Goal: Information Seeking & Learning: Check status

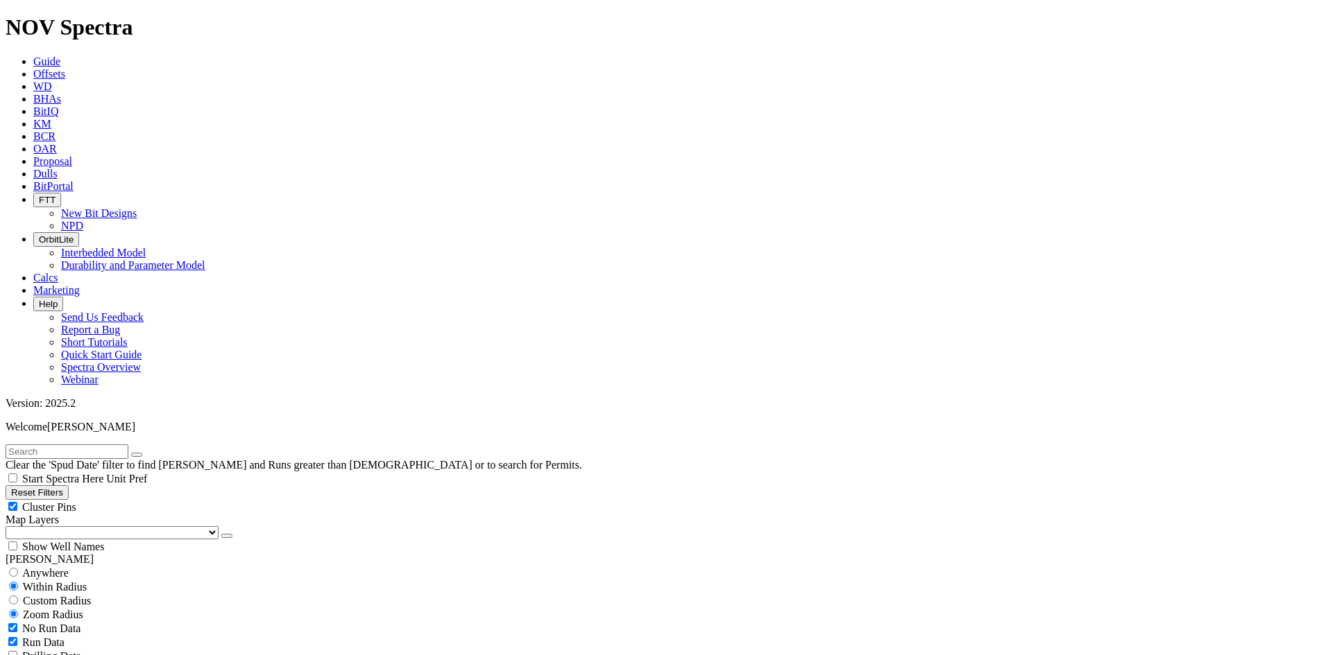
scroll to position [347, 0]
select select "8.5"
checkbox input "false"
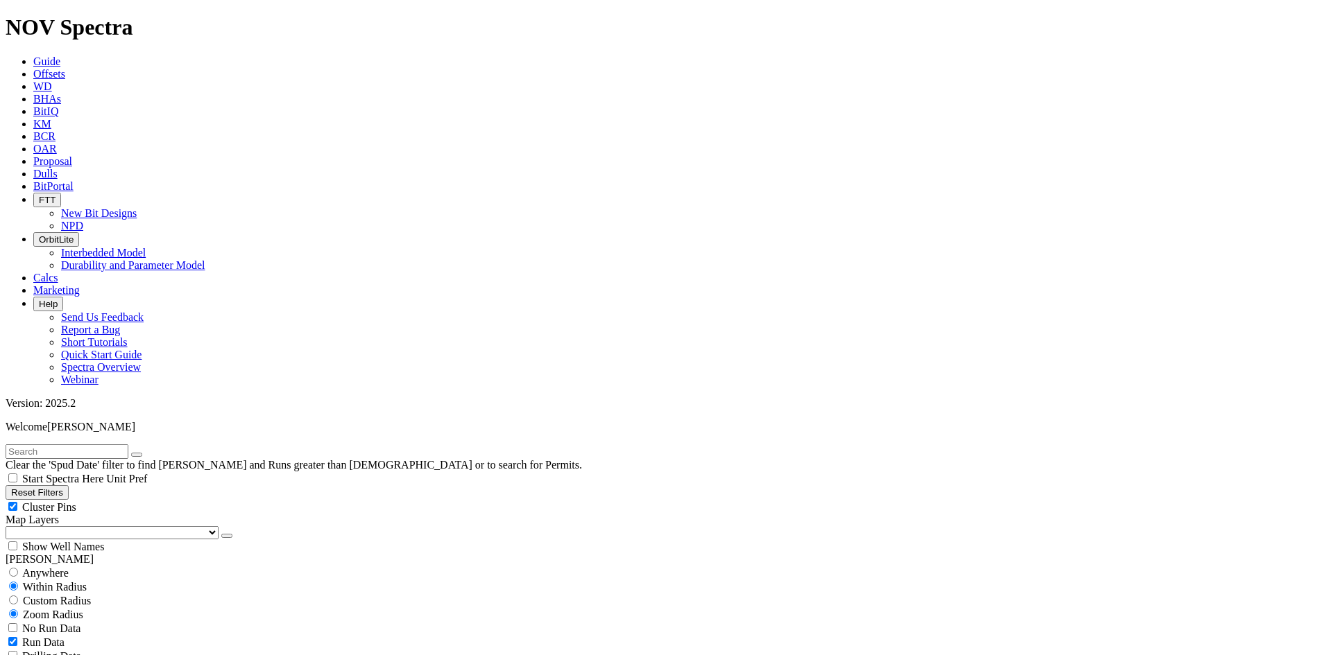
select select "? number:8.5 ?"
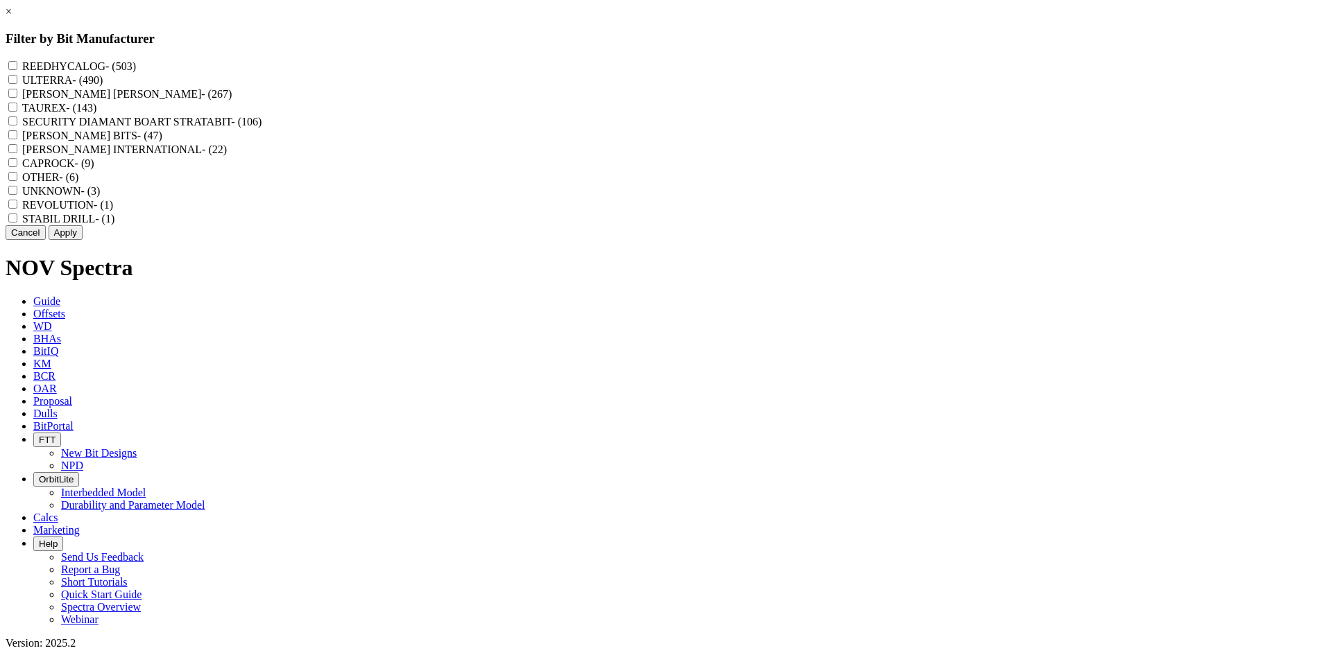
click at [136, 71] on label "REEDHYCALOG - (503)" at bounding box center [79, 66] width 114 height 12
click at [17, 70] on input "REEDHYCALOG - (503)" at bounding box center [12, 65] width 9 height 9
checkbox input "true"
click at [83, 240] on button "Apply" at bounding box center [66, 232] width 34 height 15
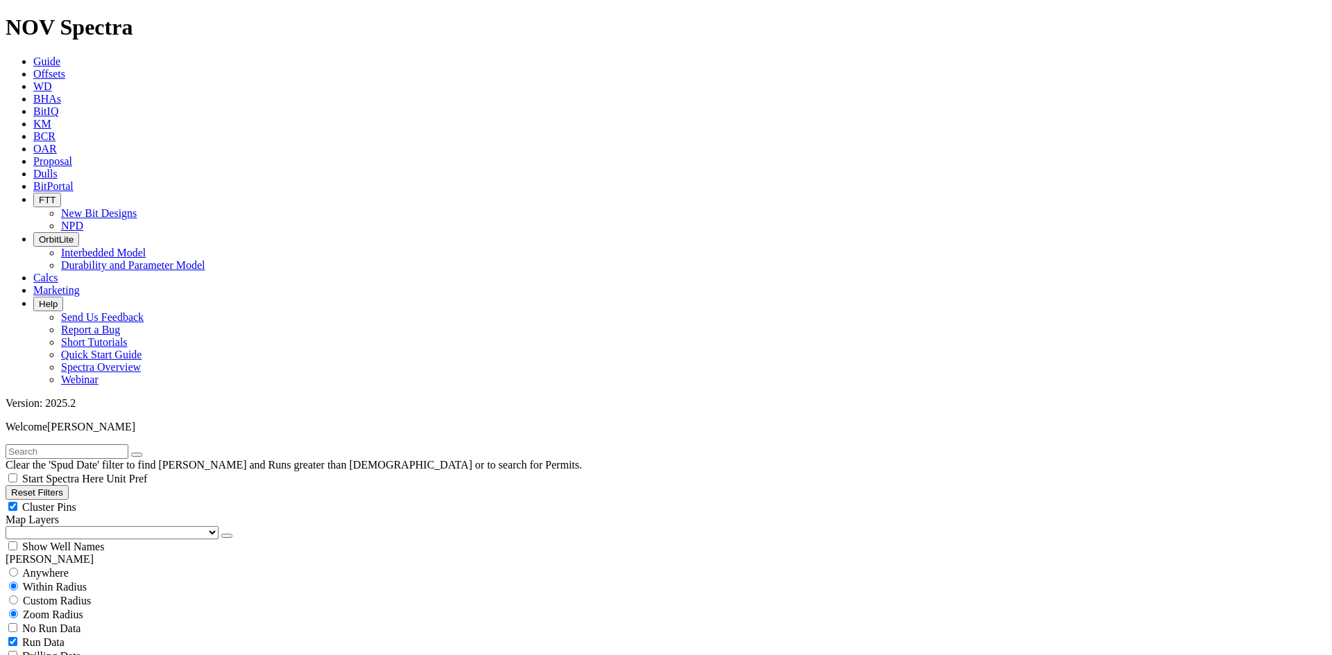
scroll to position [555, 0]
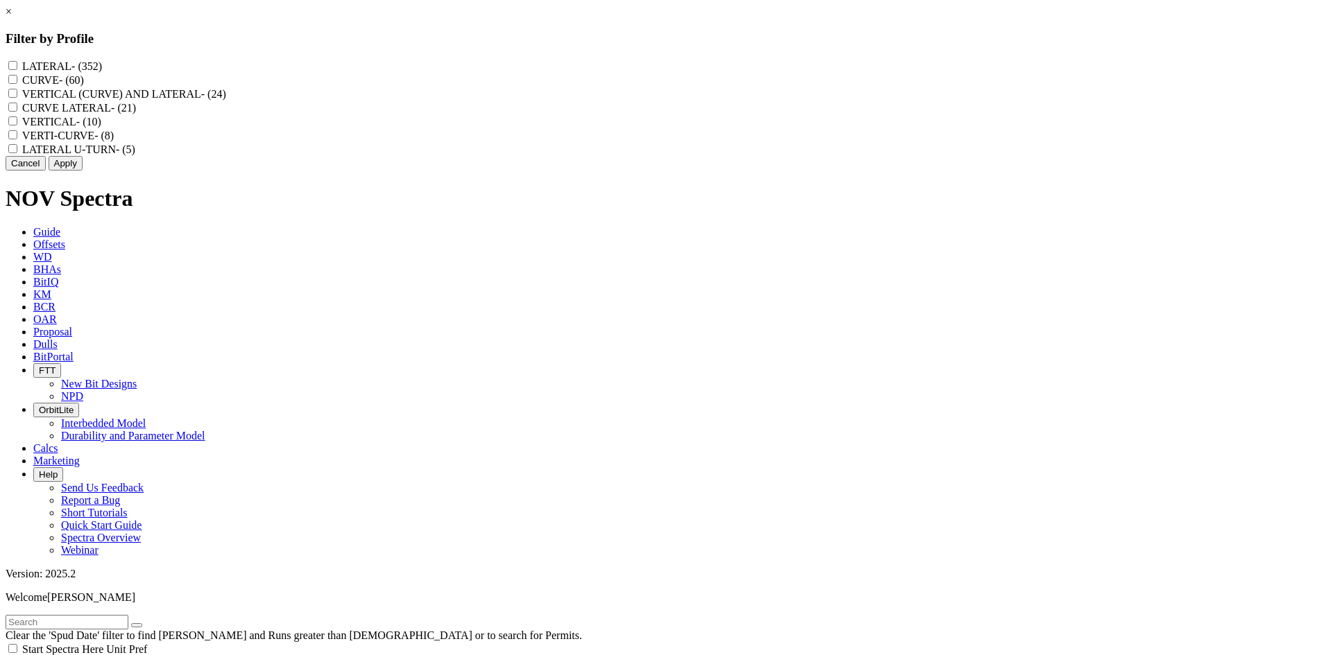
click at [226, 100] on label "VERTICAL (CURVE) AND LATERAL - (24)" at bounding box center [124, 94] width 204 height 12
click at [17, 98] on LATERAL "VERTICAL (CURVE) AND LATERAL - (24)" at bounding box center [12, 93] width 9 height 9
checkbox LATERAL "true"
click at [136, 114] on label "CURVE LATERAL - (21)" at bounding box center [79, 108] width 114 height 12
click at [17, 112] on LATERAL "CURVE LATERAL - (21)" at bounding box center [12, 107] width 9 height 9
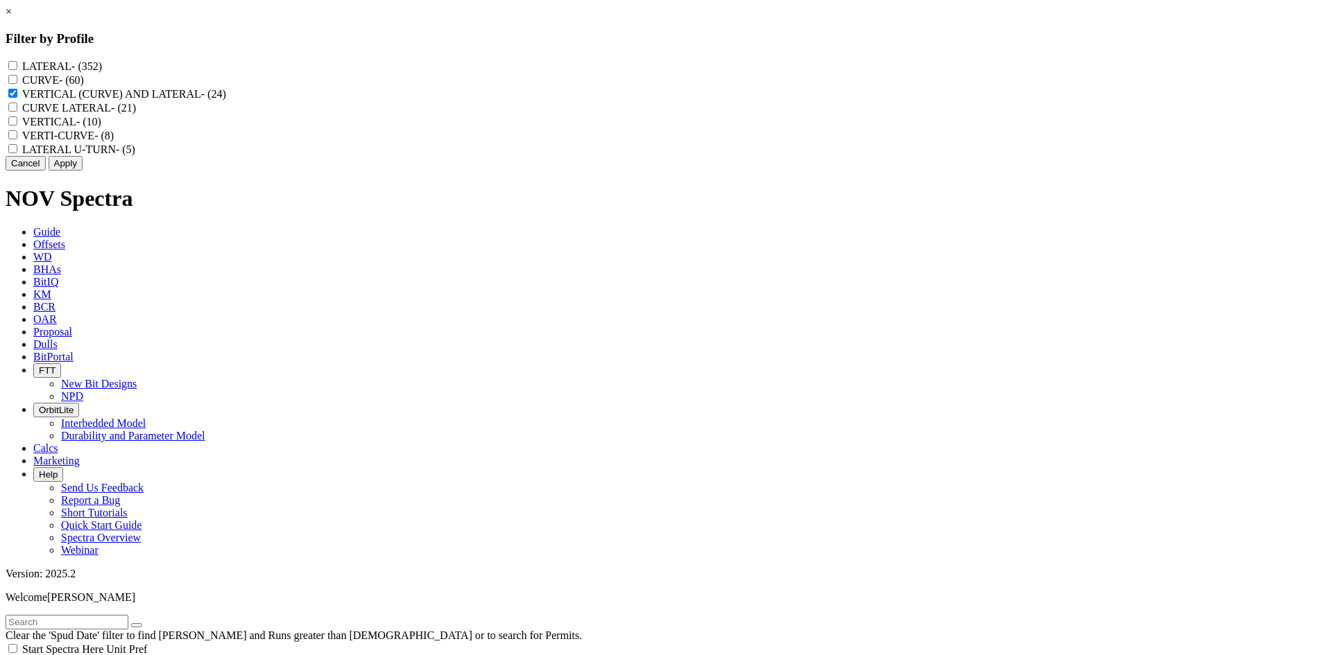
checkbox LATERAL "true"
click at [114, 141] on label "VERTI-CURVE - (8)" at bounding box center [68, 136] width 92 height 12
click at [17, 139] on input "VERTI-CURVE - (8)" at bounding box center [12, 134] width 9 height 9
checkbox input "true"
click at [83, 171] on button "Apply" at bounding box center [66, 163] width 34 height 15
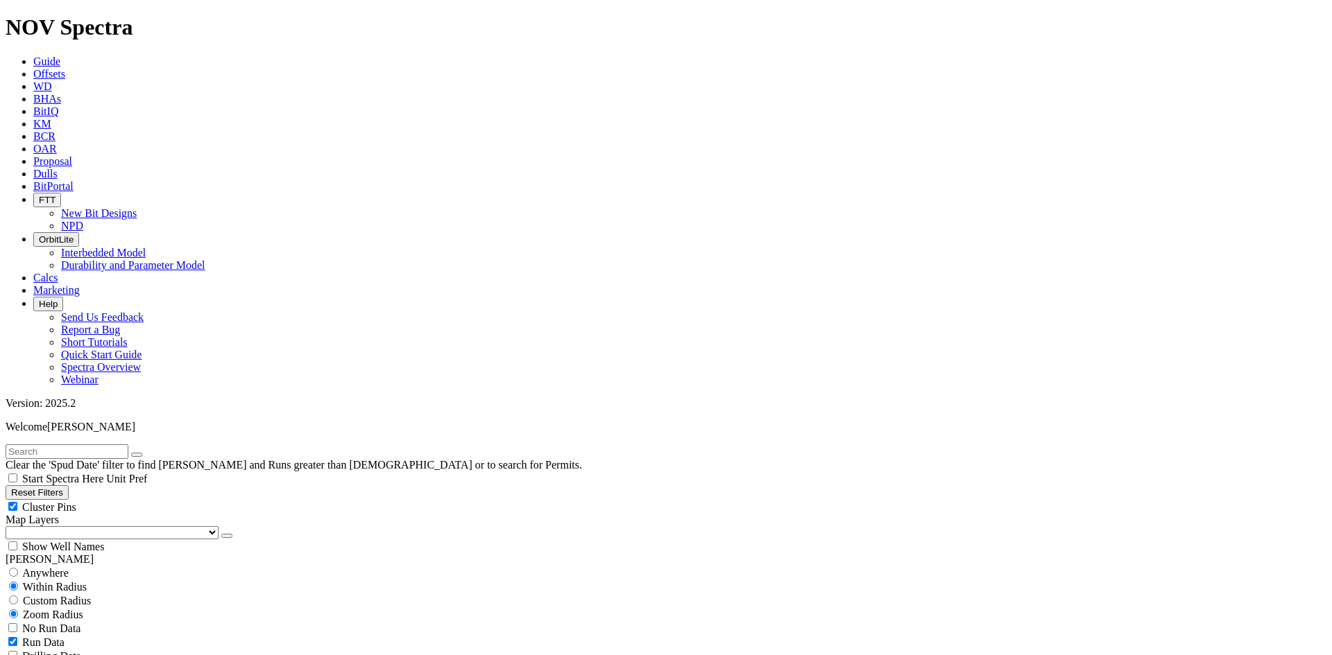
click at [204, 500] on div "Cluster Pins" at bounding box center [666, 507] width 1321 height 14
checkbox input "false"
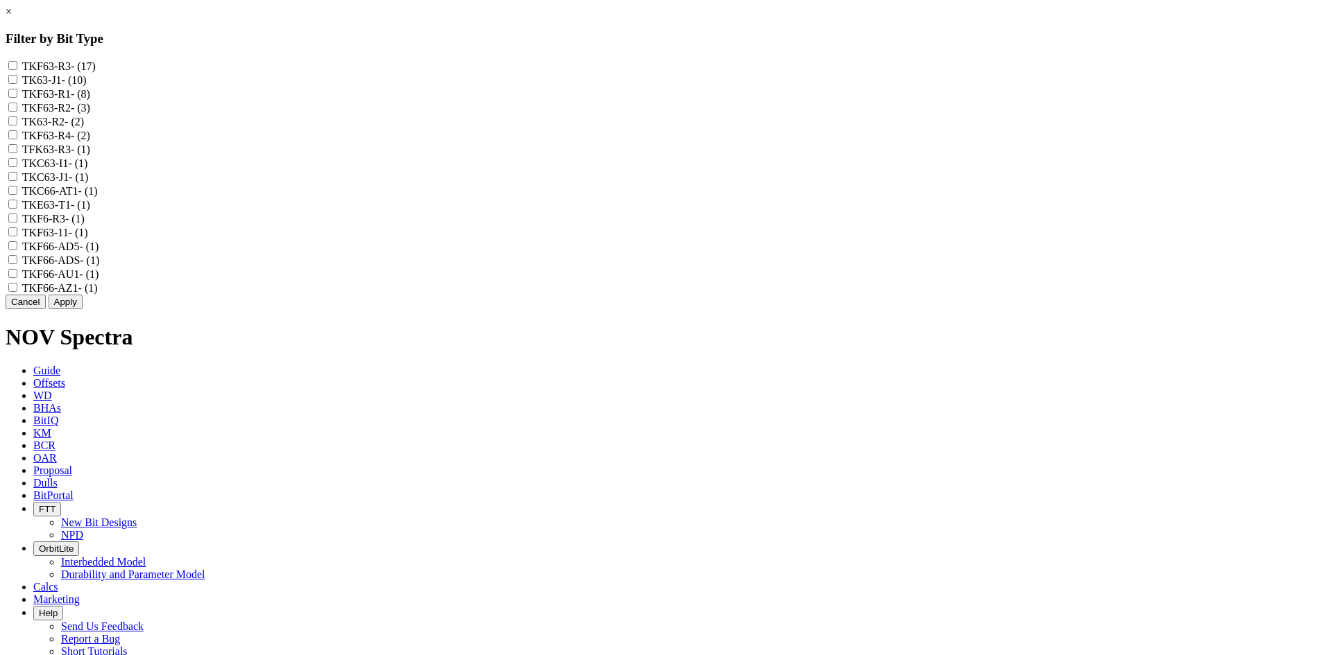
click at [96, 66] on label "TKF63-R3 - (17)" at bounding box center [59, 66] width 74 height 12
click at [17, 66] on input "TKF63-R3 - (17)" at bounding box center [12, 65] width 9 height 9
checkbox input "true"
click at [90, 100] on label "TKF63-R1 - (8)" at bounding box center [56, 94] width 68 height 12
click at [17, 98] on input "TKF63-R1 - (8)" at bounding box center [12, 93] width 9 height 9
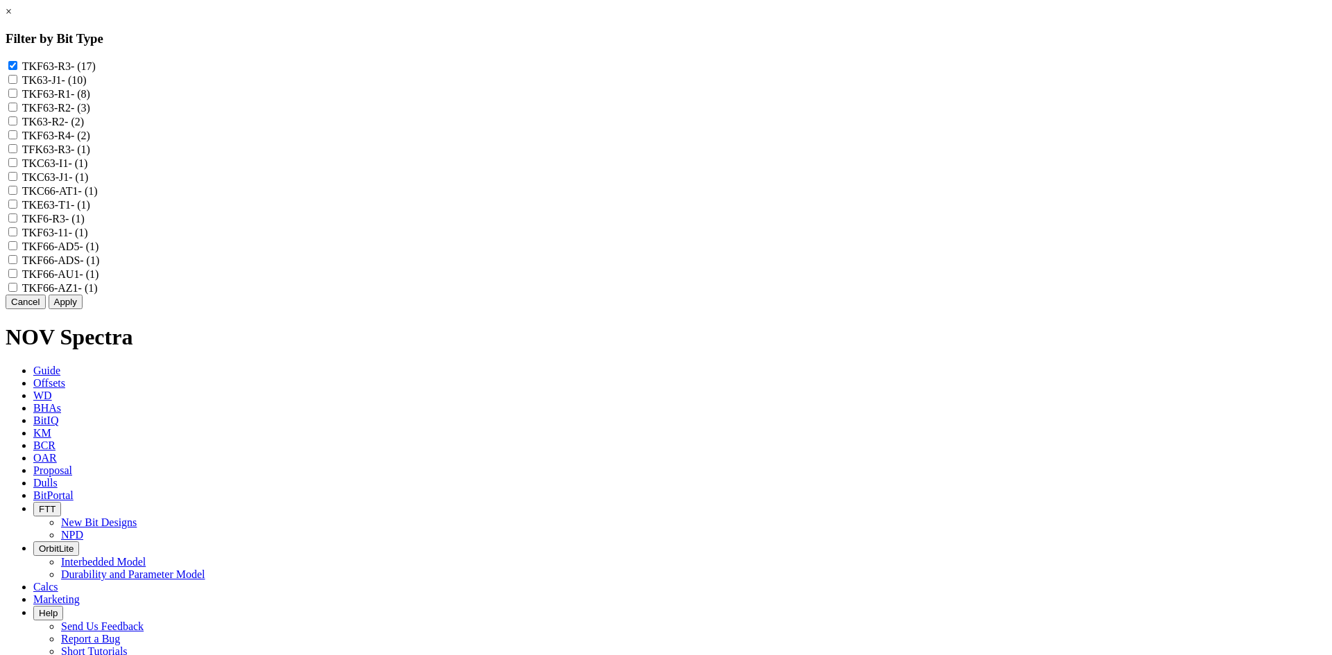
checkbox input "true"
click at [90, 114] on label "TKF63-R2 - (3)" at bounding box center [56, 108] width 68 height 12
click at [17, 112] on input "TKF63-R2 - (3)" at bounding box center [12, 107] width 9 height 9
checkbox input "true"
click at [84, 128] on label "TK63-R2 - (2)" at bounding box center [53, 122] width 62 height 12
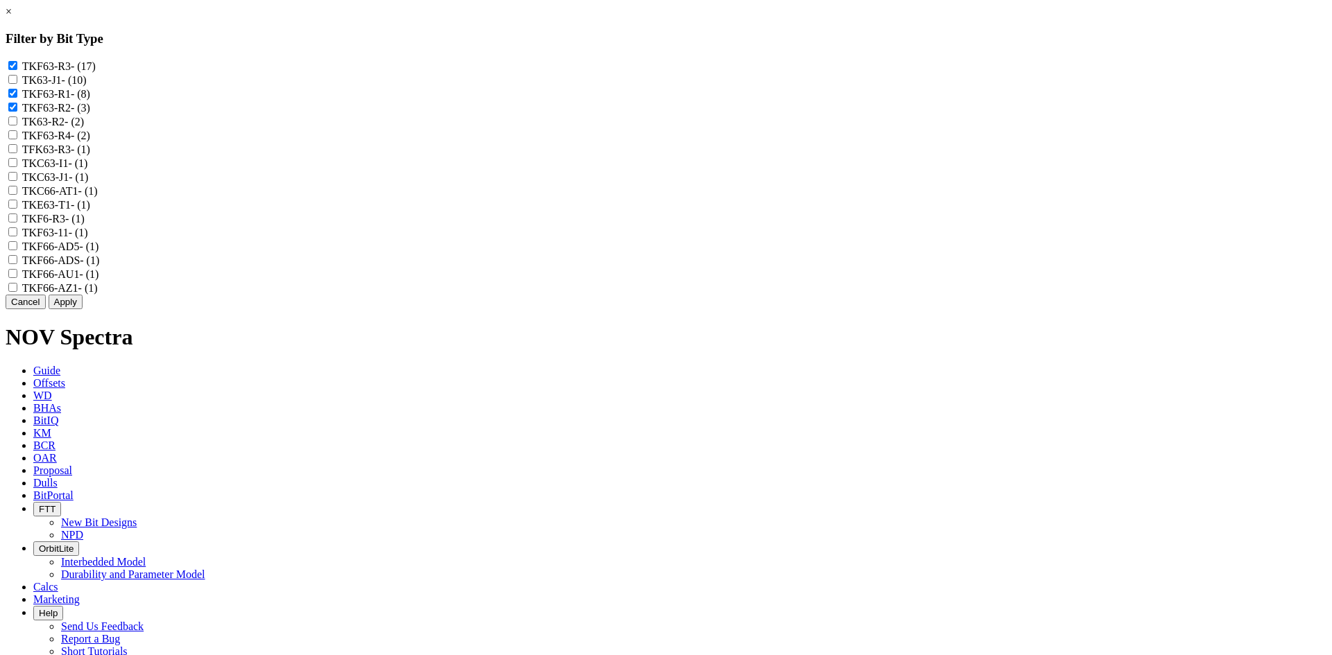
click at [17, 126] on input "TK63-R2 - (2)" at bounding box center [12, 121] width 9 height 9
checkbox input "true"
click at [90, 141] on label "TKF63-R4 - (2)" at bounding box center [56, 136] width 68 height 12
click at [17, 139] on input "TKF63-R4 - (2)" at bounding box center [12, 134] width 9 height 9
checkbox input "true"
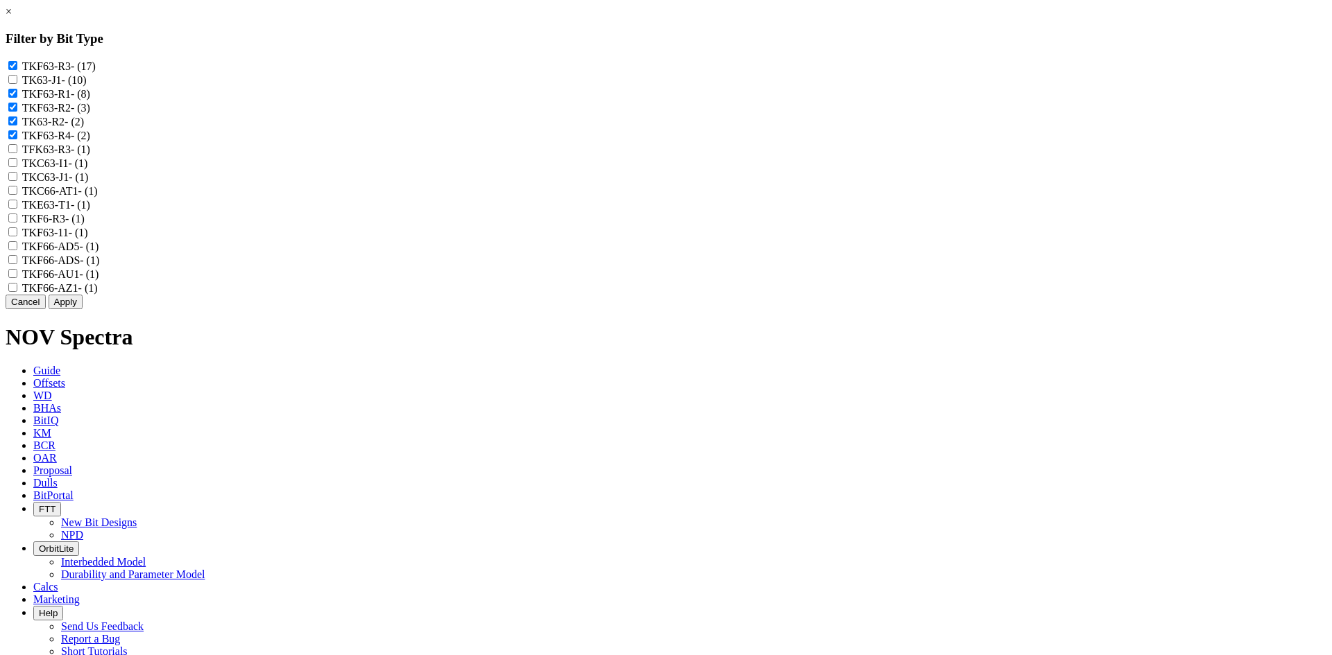
click at [90, 155] on label "TFK63-R3 - (1)" at bounding box center [56, 150] width 68 height 12
click at [17, 153] on input "TFK63-R3 - (1)" at bounding box center [12, 148] width 9 height 9
checkbox input "true"
click at [85, 225] on label "TKF6-R3 - (1)" at bounding box center [53, 219] width 62 height 12
click at [17, 223] on input "TKF6-R3 - (1)" at bounding box center [12, 218] width 9 height 9
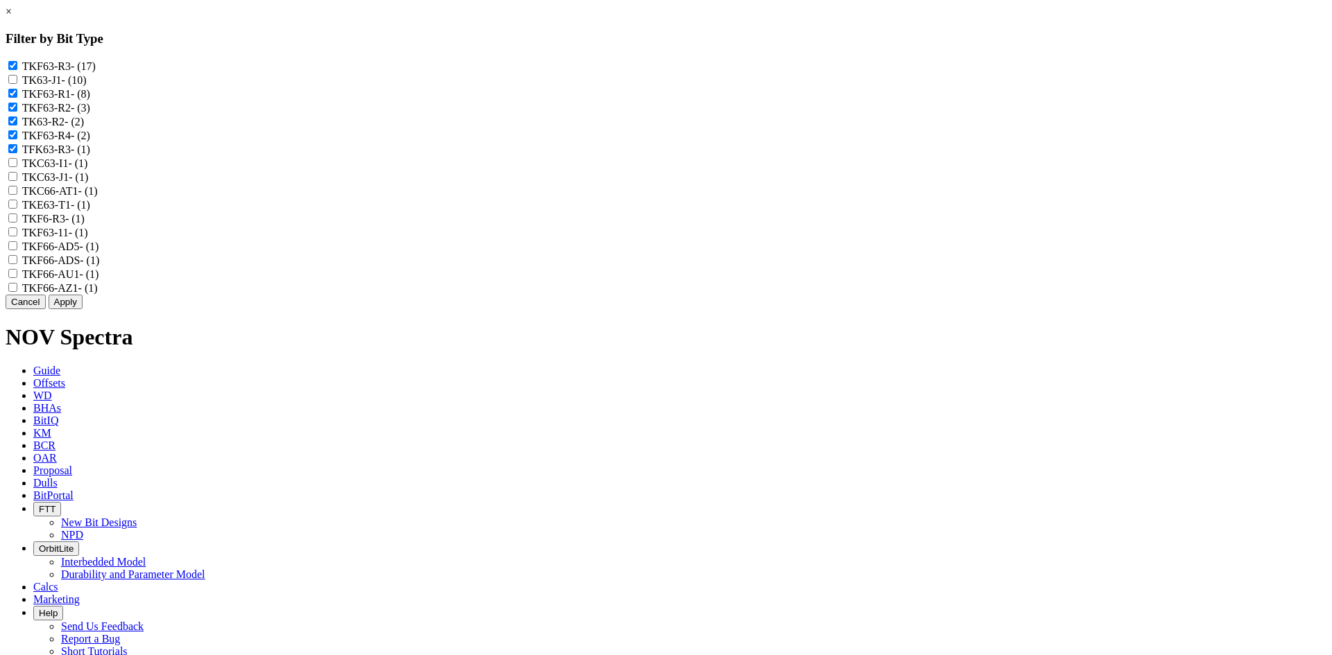
checkbox input "true"
click at [742, 309] on div "Cancel Apply" at bounding box center [666, 302] width 1321 height 15
click at [83, 309] on button "Apply" at bounding box center [66, 302] width 34 height 15
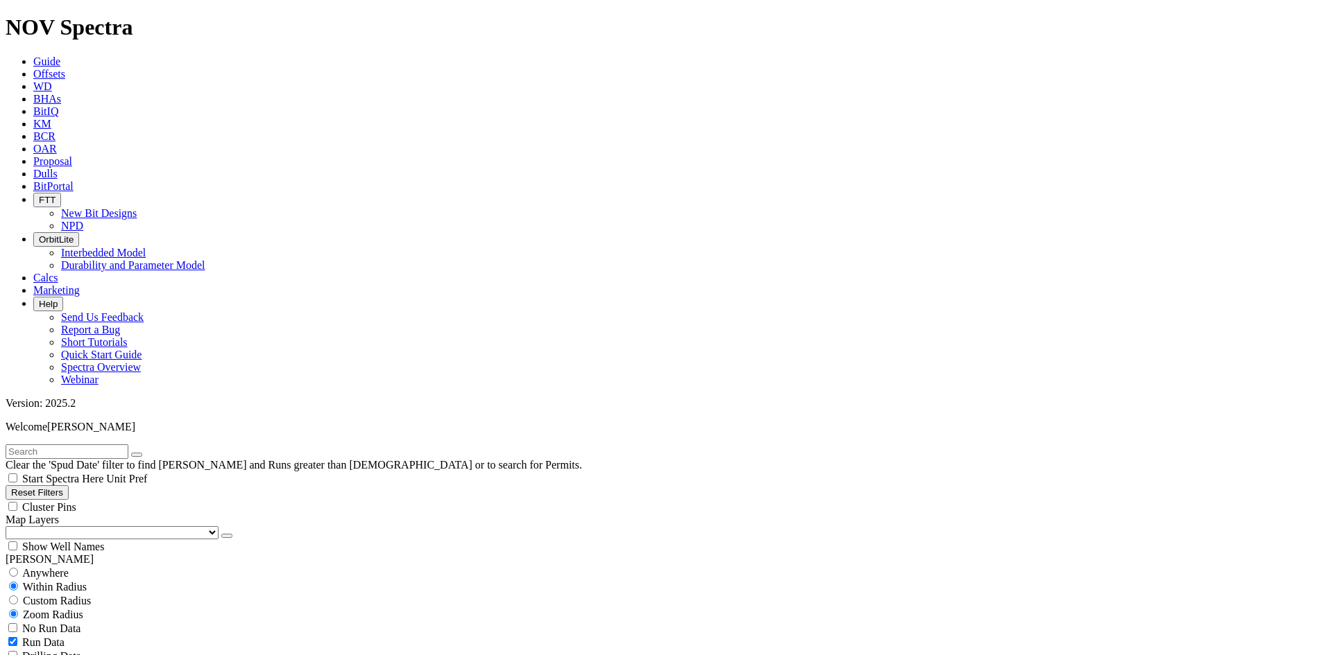
scroll to position [2680, 0]
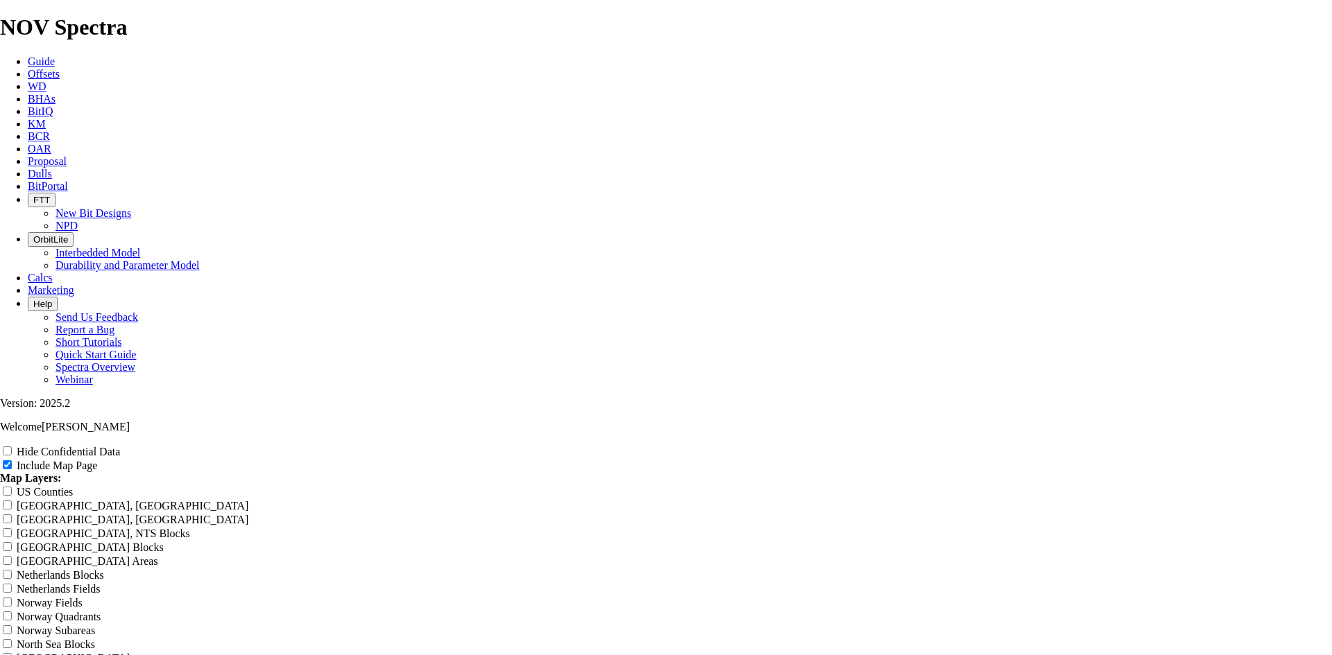
click at [120, 446] on label "Hide Confidential Data" at bounding box center [68, 452] width 103 height 12
click at [12, 447] on input "Hide Confidential Data" at bounding box center [7, 451] width 9 height 9
checkbox input "true"
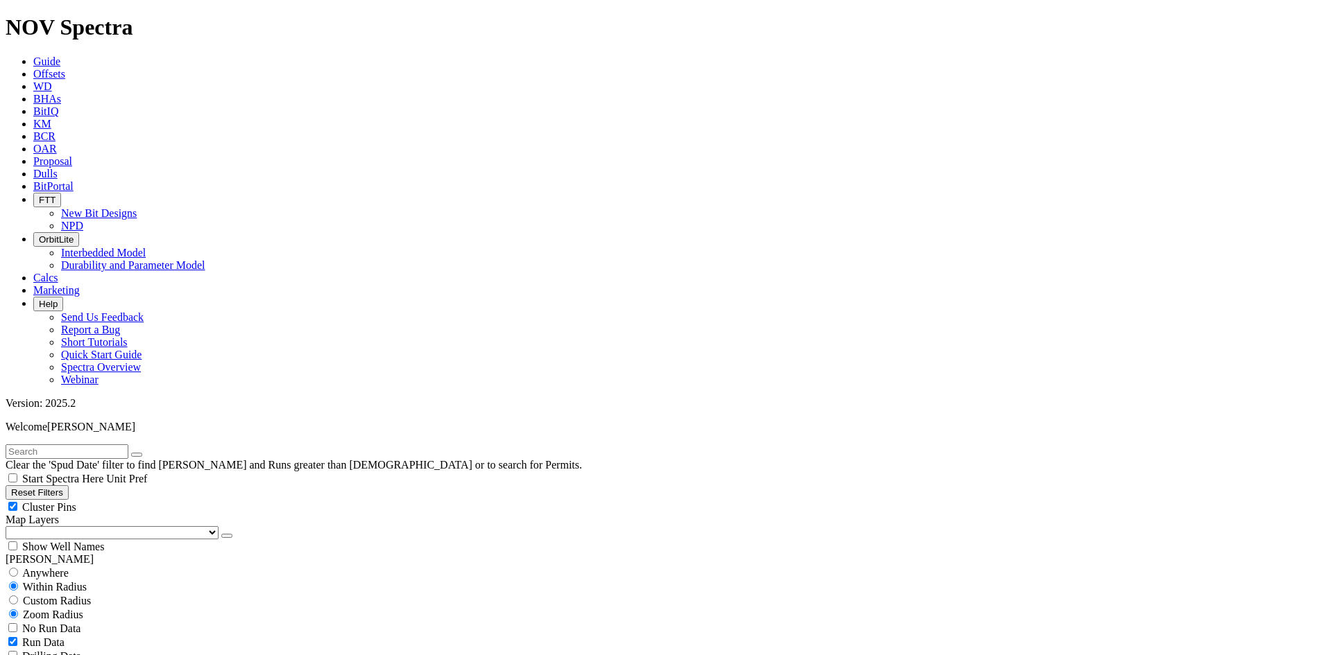
click at [76, 501] on span "Cluster Pins" at bounding box center [49, 507] width 54 height 12
checkbox input "false"
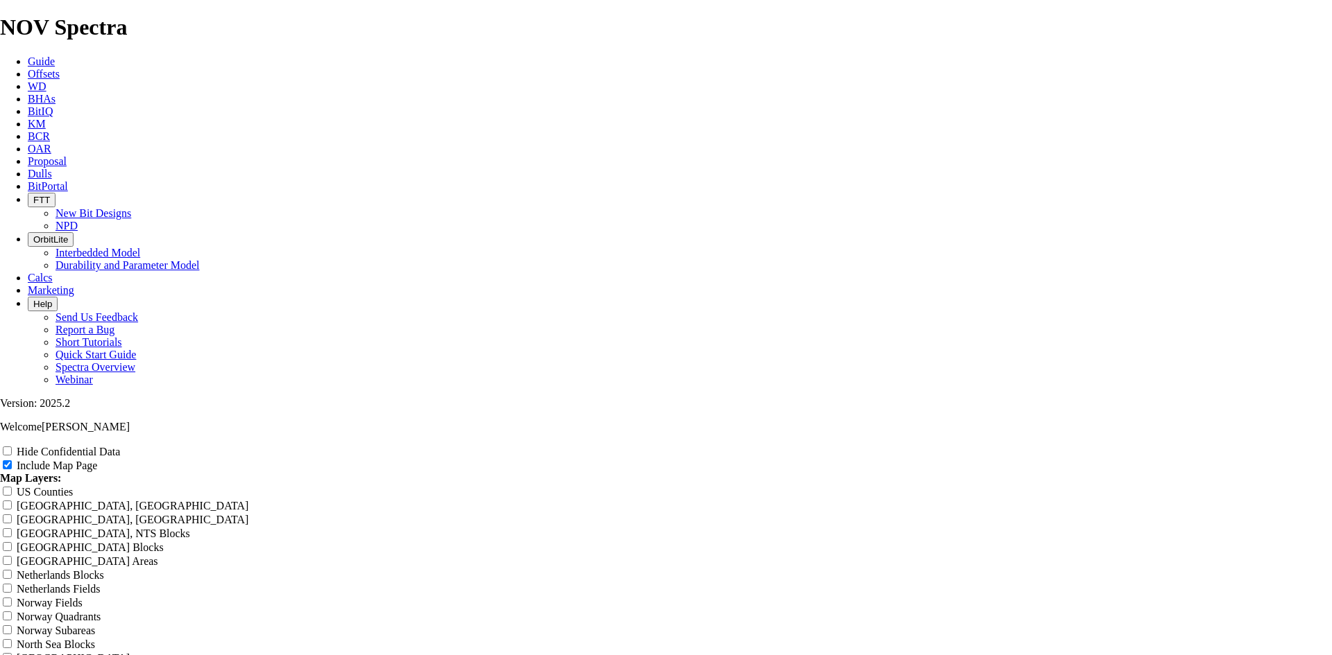
click at [17, 446] on span at bounding box center [8, 452] width 17 height 12
click at [12, 447] on input "Hide Confidential Data" at bounding box center [7, 451] width 9 height 9
click at [17, 446] on span at bounding box center [8, 452] width 17 height 12
click at [12, 447] on input "Hide Confidential Data" at bounding box center [7, 451] width 9 height 9
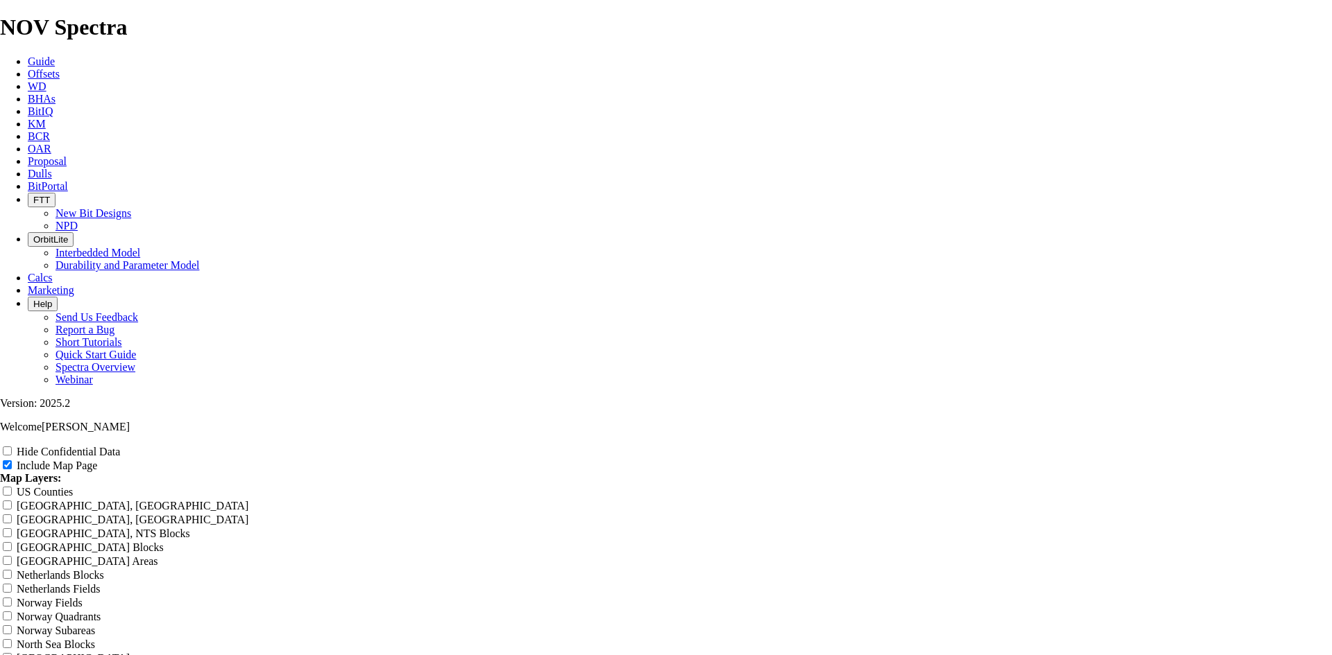
checkbox input "true"
drag, startPoint x: 784, startPoint y: 91, endPoint x: 456, endPoint y: 96, distance: 328.1
type input "8"
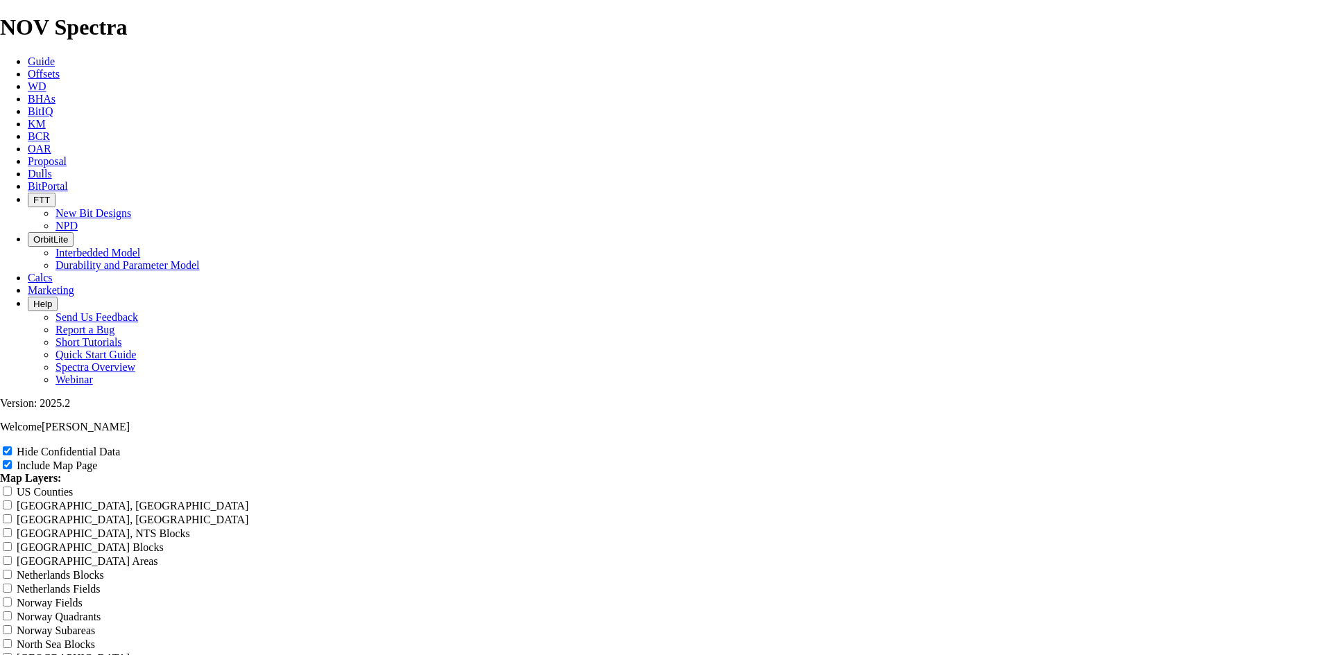
type input "8"
type input "8."
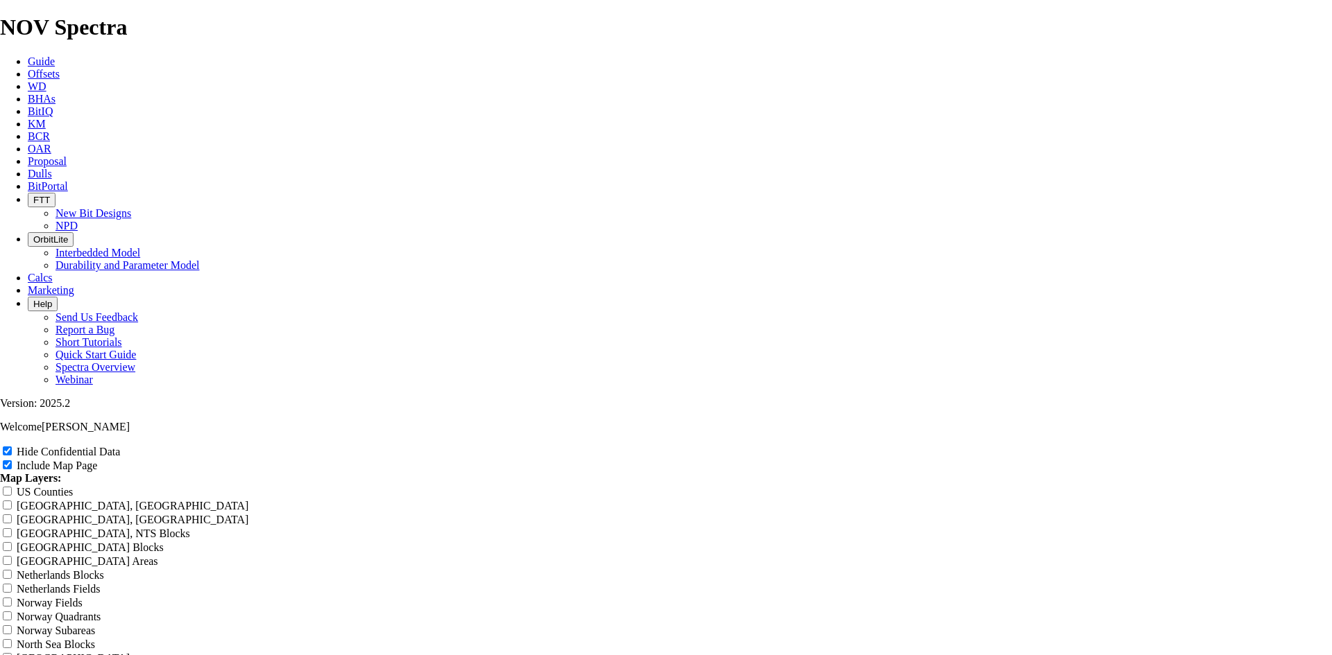
type input "8."
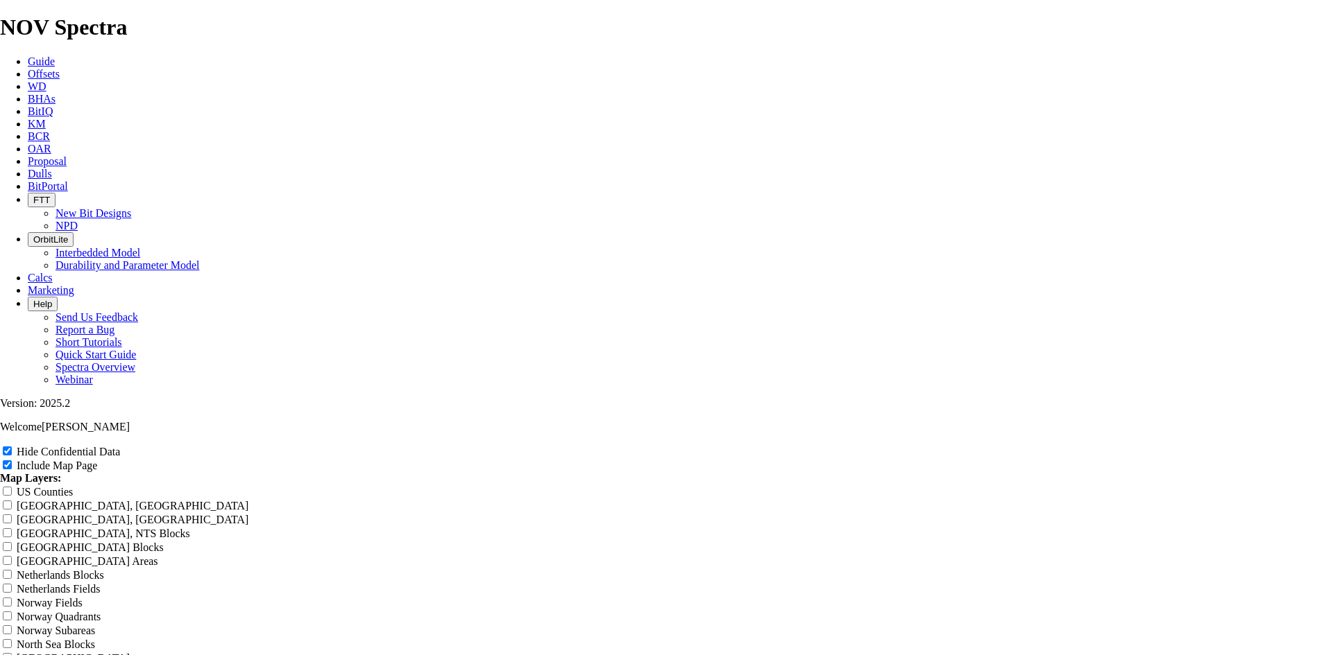
type input "8."
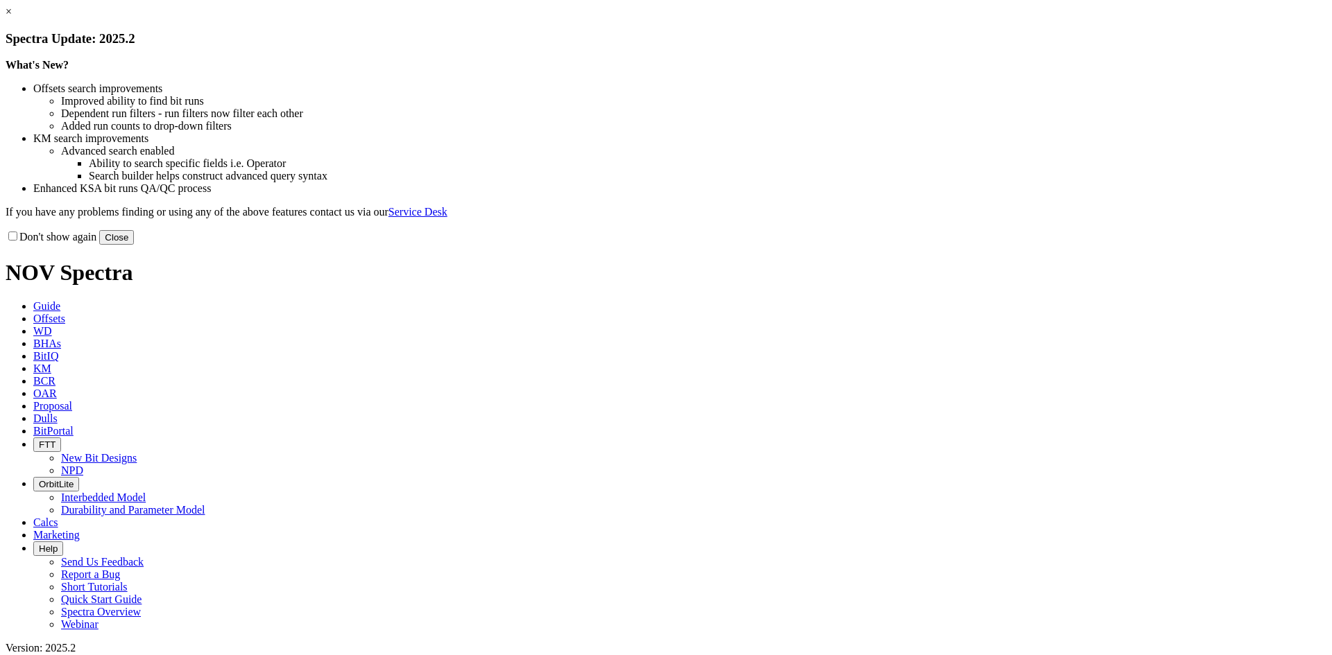
click at [12, 17] on link "×" at bounding box center [9, 12] width 6 height 12
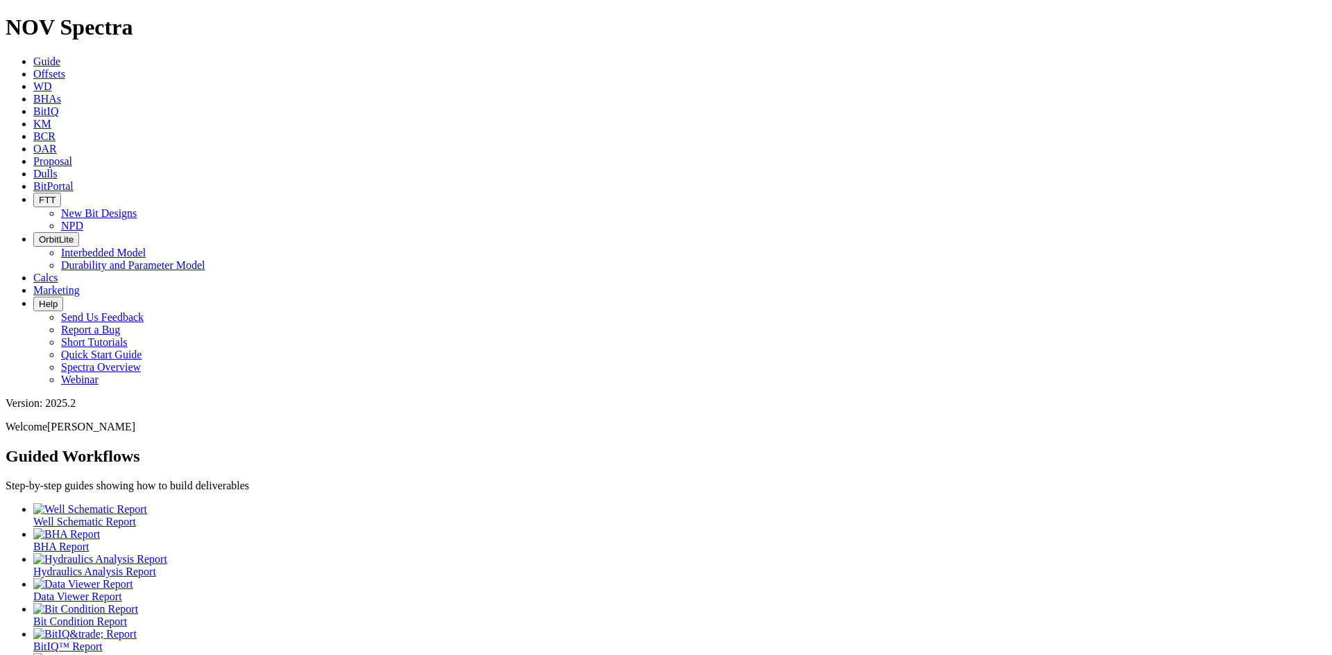
click at [65, 68] on link "Offsets" at bounding box center [49, 74] width 32 height 12
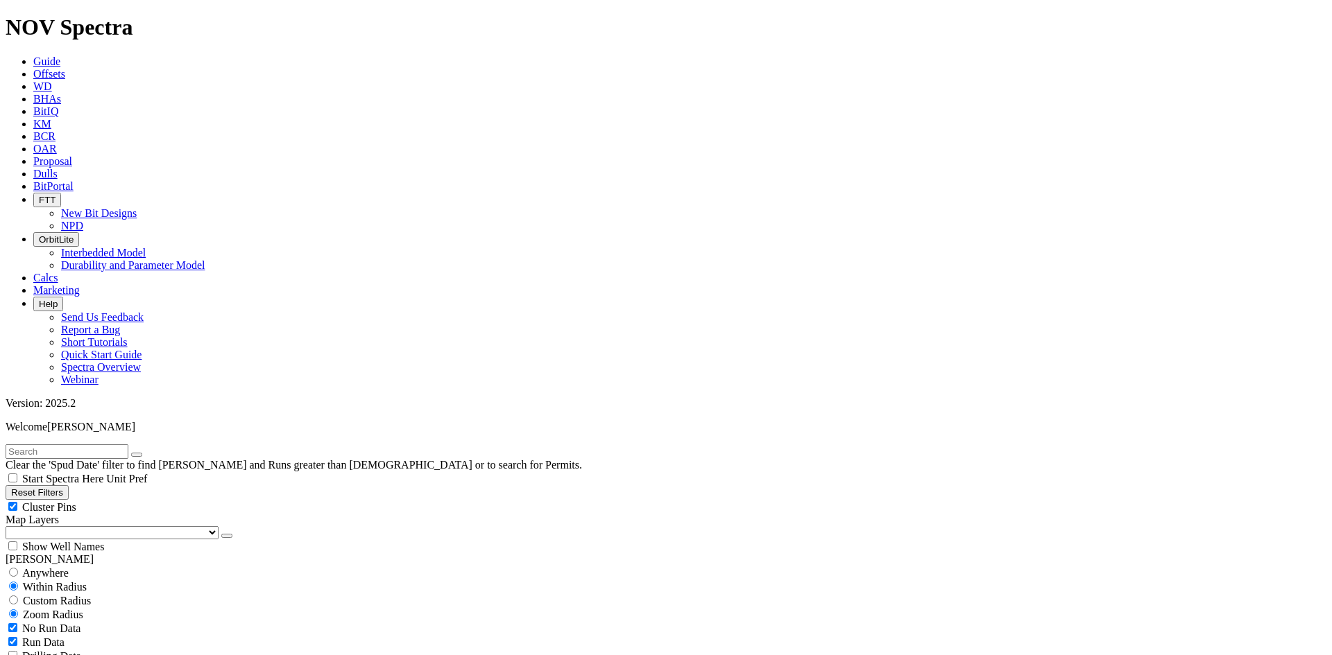
click at [58, 168] on span "Dulls" at bounding box center [45, 174] width 24 height 12
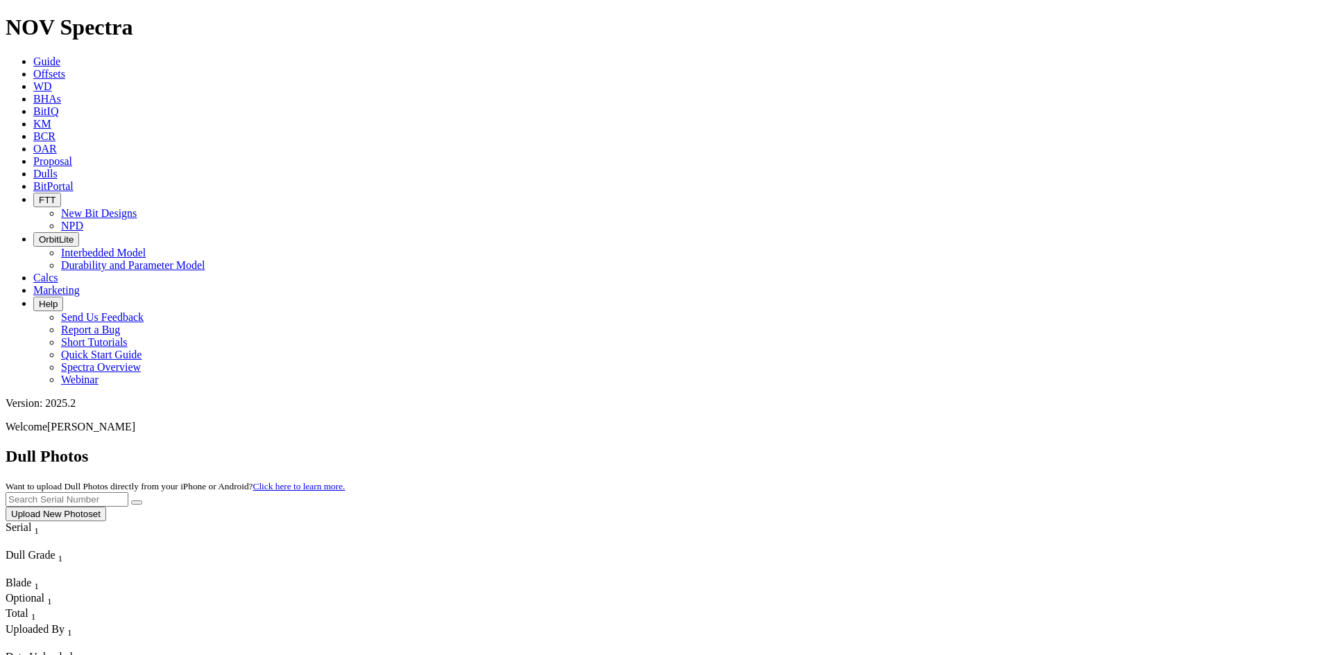
click at [128, 492] on input "text" at bounding box center [67, 499] width 123 height 15
paste input "A309988"
type input "A309988"
click at [137, 503] on icon "submit" at bounding box center [137, 503] width 0 height 0
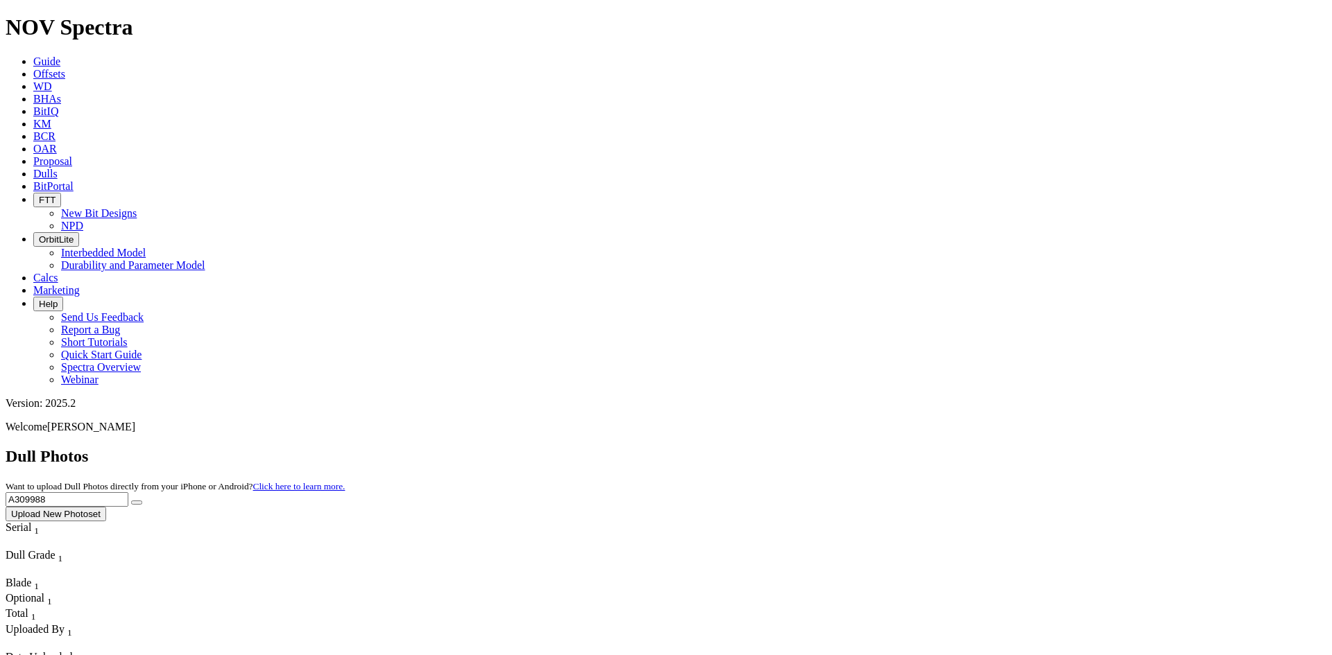
drag, startPoint x: 995, startPoint y: 72, endPoint x: 966, endPoint y: 80, distance: 29.6
click at [989, 447] on div "Dull Photos Want to upload Dull Photos directly from your iPhone or Android? Cl…" at bounding box center [666, 484] width 1321 height 74
paste input "A307577"
type input "A307577"
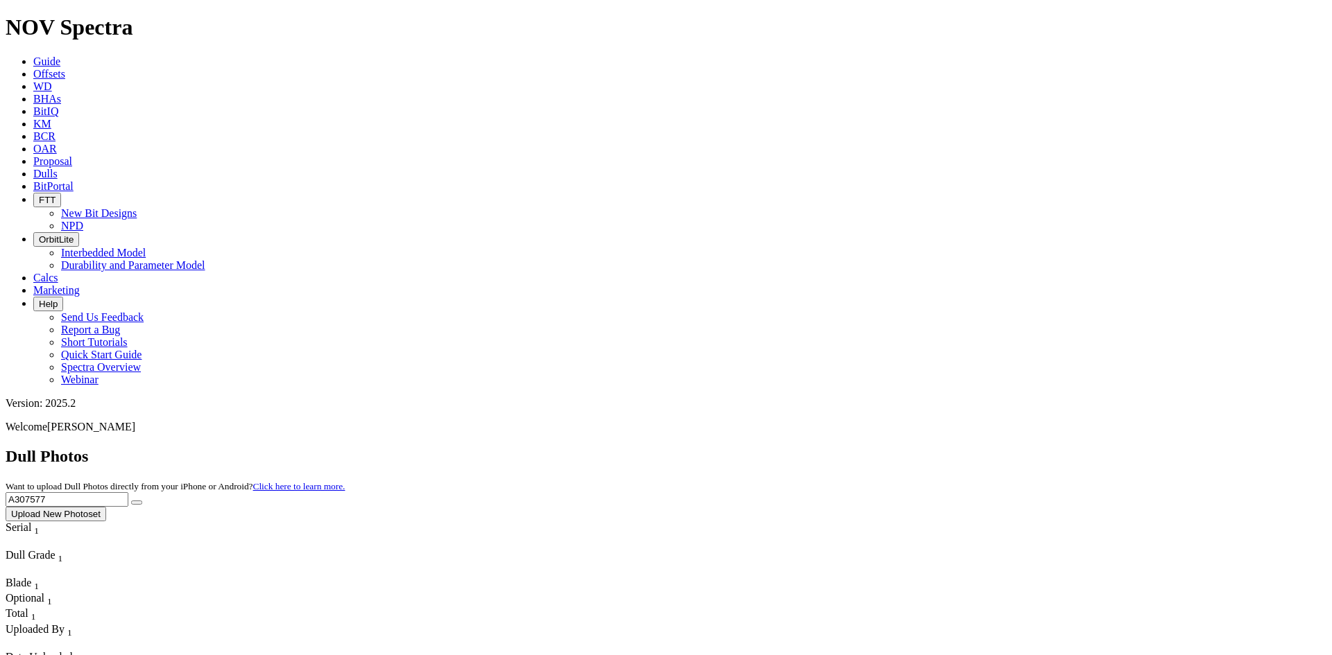
click at [142, 501] on button "submit" at bounding box center [136, 503] width 11 height 4
drag, startPoint x: 1045, startPoint y: 57, endPoint x: 915, endPoint y: 76, distance: 131.7
click at [915, 447] on div "Dull Photos Want to upload Dull Photos directly from your iPhone or Android? Cl…" at bounding box center [666, 484] width 1321 height 74
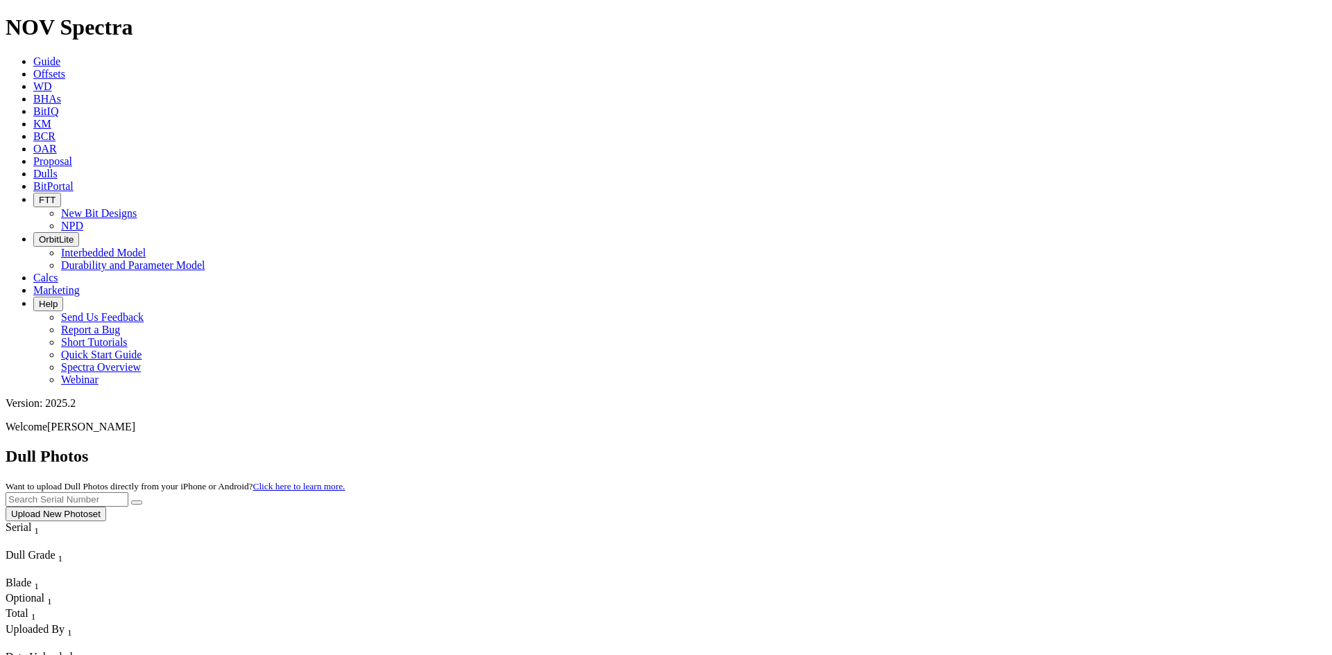
paste input "A310196"
click at [142, 501] on button "submit" at bounding box center [136, 503] width 11 height 4
click at [128, 492] on input "A310196" at bounding box center [67, 499] width 123 height 15
type input "A"
click at [142, 501] on button "submit" at bounding box center [136, 503] width 11 height 4
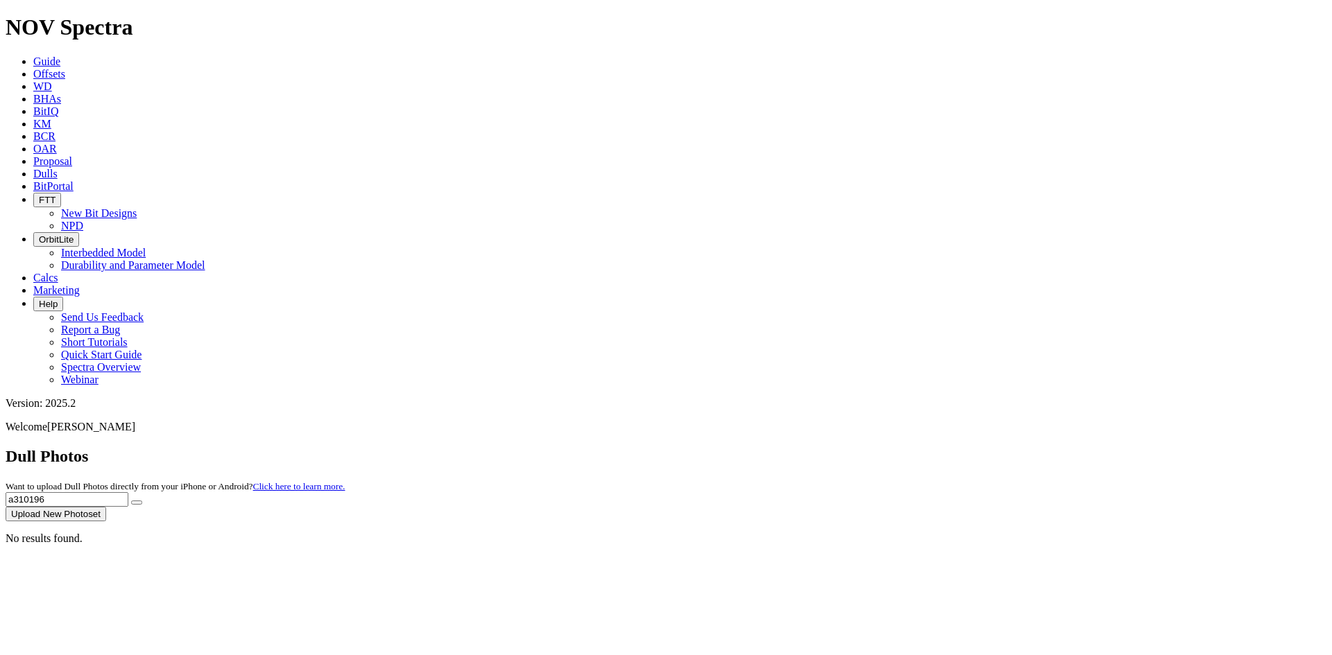
click at [128, 492] on input "a310196" at bounding box center [67, 499] width 123 height 15
click at [131, 501] on button "submit" at bounding box center [136, 503] width 11 height 4
drag, startPoint x: 1049, startPoint y: 67, endPoint x: 1008, endPoint y: 67, distance: 41.6
click at [128, 492] on input "a310182" at bounding box center [67, 499] width 123 height 15
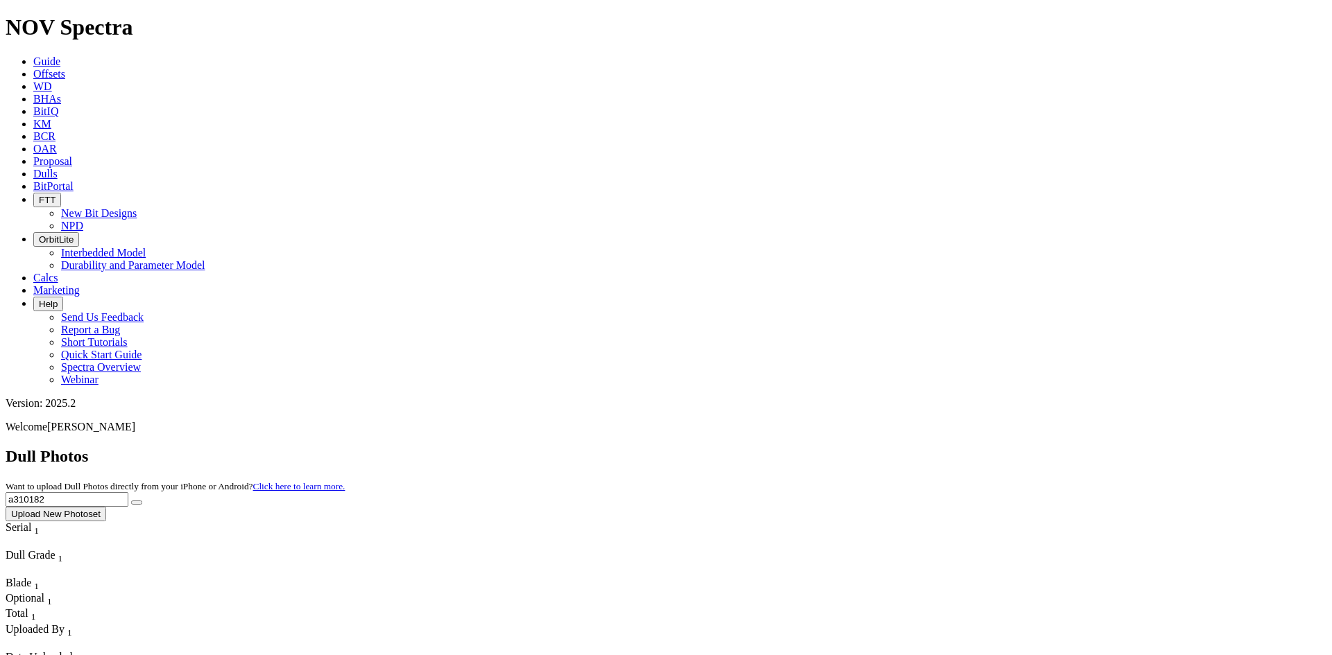
type input "a"
paste input "310567"
type input "a310567"
click at [142, 501] on button "submit" at bounding box center [136, 503] width 11 height 4
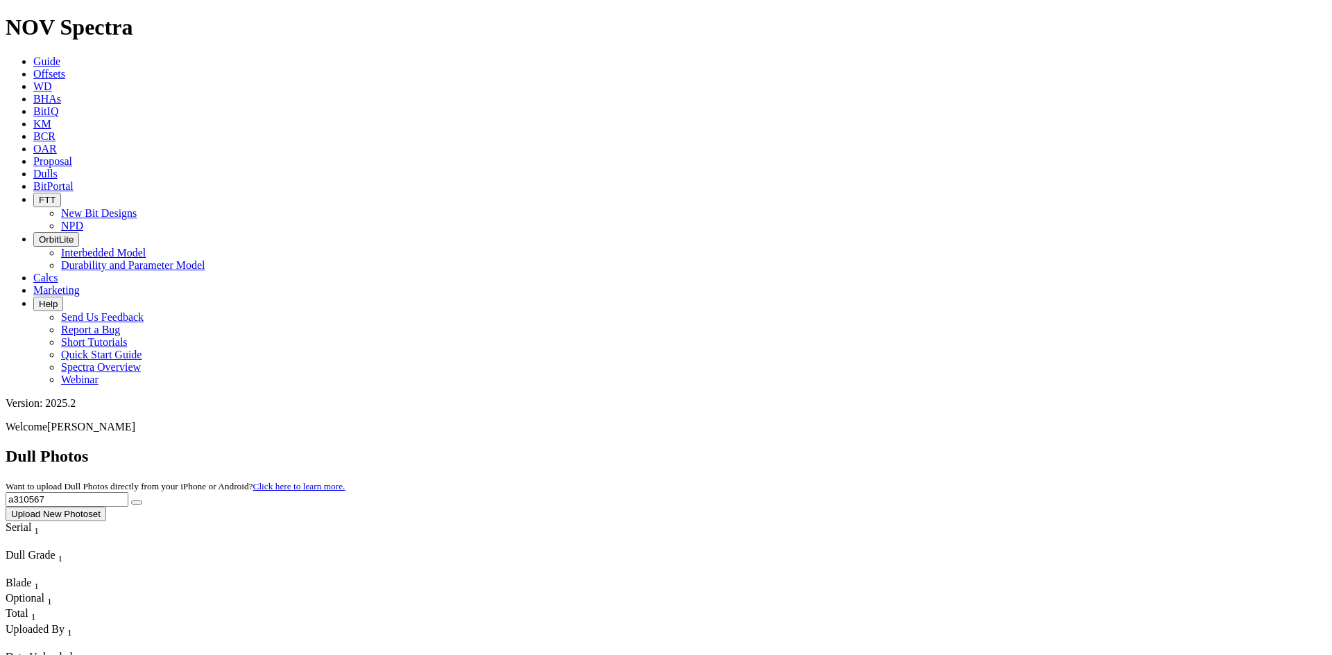
drag, startPoint x: 1027, startPoint y: 73, endPoint x: 907, endPoint y: 80, distance: 120.9
click at [907, 447] on div "Dull Photos Want to upload Dull Photos directly from your iPhone or Android? Cl…" at bounding box center [666, 484] width 1321 height 74
paste input "A310567"
type input "A310567"
click at [142, 501] on button "submit" at bounding box center [136, 503] width 11 height 4
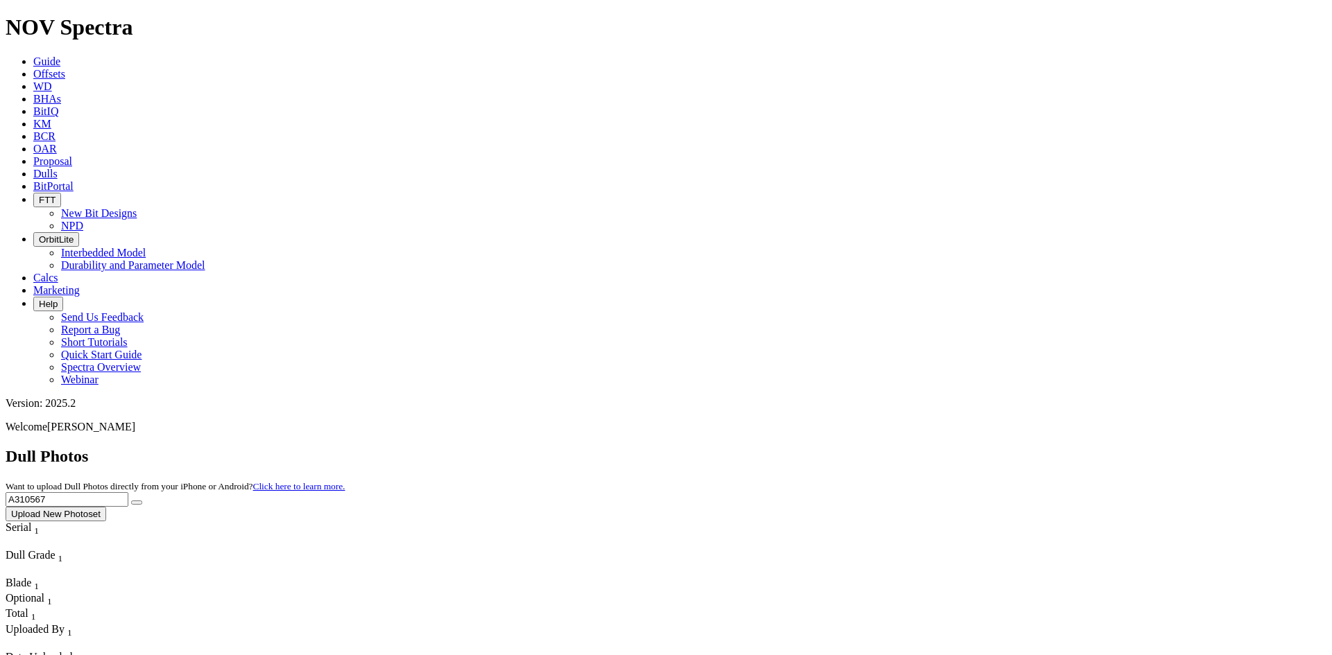
click at [137, 503] on icon "submit" at bounding box center [137, 503] width 0 height 0
drag, startPoint x: 1062, startPoint y: 56, endPoint x: 852, endPoint y: 82, distance: 211.7
click at [852, 447] on div "Dull Photos Want to upload Dull Photos directly from your iPhone or Android? Cl…" at bounding box center [666, 484] width 1321 height 74
paste input "A308772"
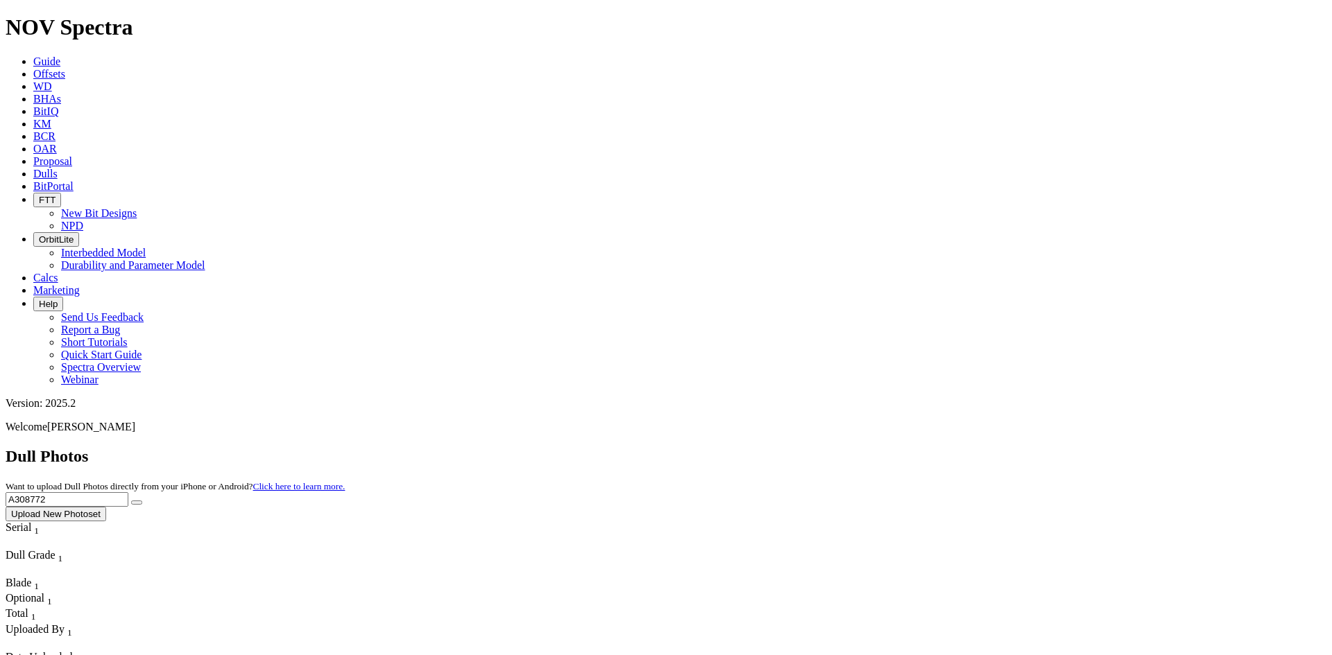
type input "A308772"
click at [137, 503] on icon "submit" at bounding box center [137, 503] width 0 height 0
drag, startPoint x: 1074, startPoint y: 64, endPoint x: 831, endPoint y: 87, distance: 243.9
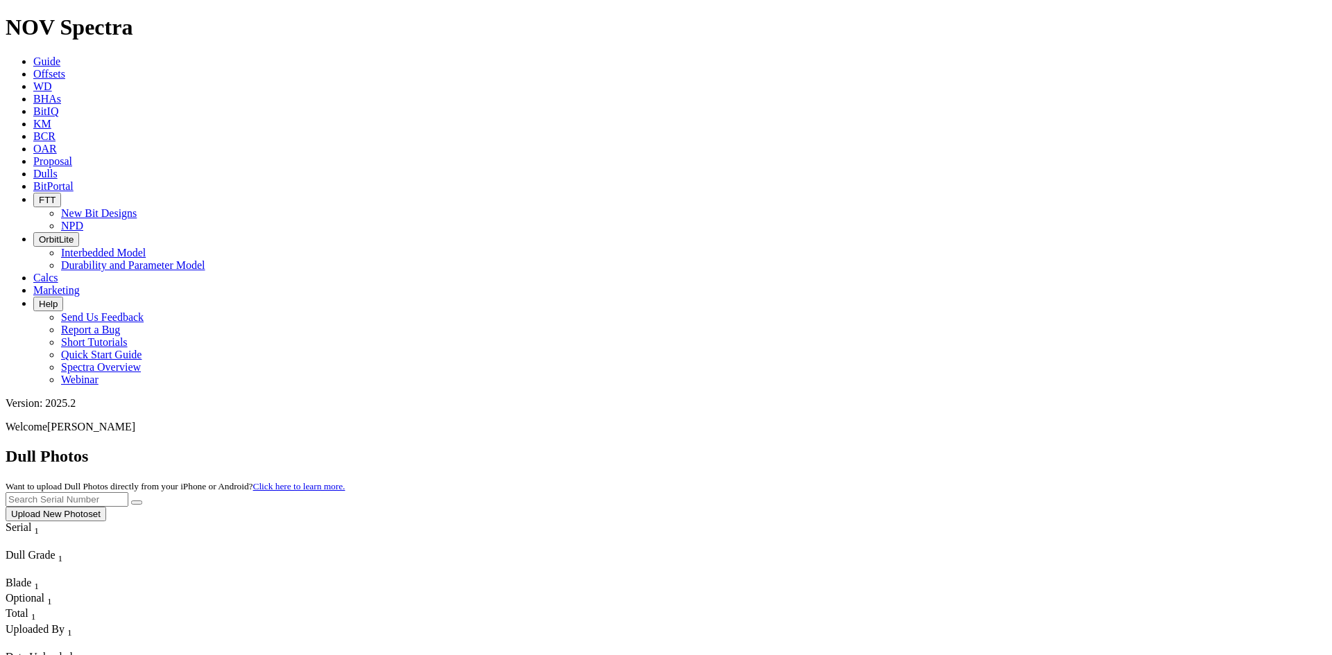
paste input "A314982"
type input "A314982"
click at [137, 503] on icon "submit" at bounding box center [137, 503] width 0 height 0
drag, startPoint x: 1049, startPoint y: 67, endPoint x: 873, endPoint y: 69, distance: 175.5
click at [873, 447] on div "Dull Photos Want to upload Dull Photos directly from your iPhone or Android? Cl…" at bounding box center [666, 484] width 1321 height 74
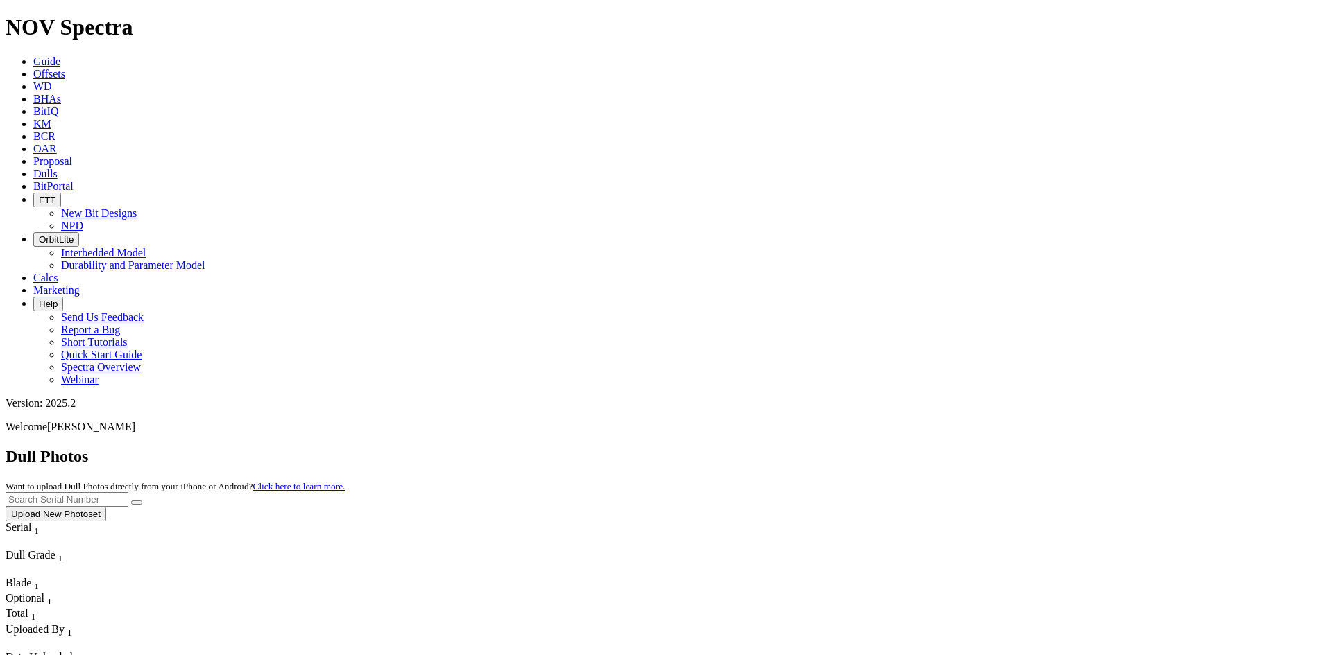
paste input "A314988"
type input "A314988"
click at [142, 501] on button "submit" at bounding box center [136, 503] width 11 height 4
drag, startPoint x: 1072, startPoint y: 67, endPoint x: 970, endPoint y: 75, distance: 101.6
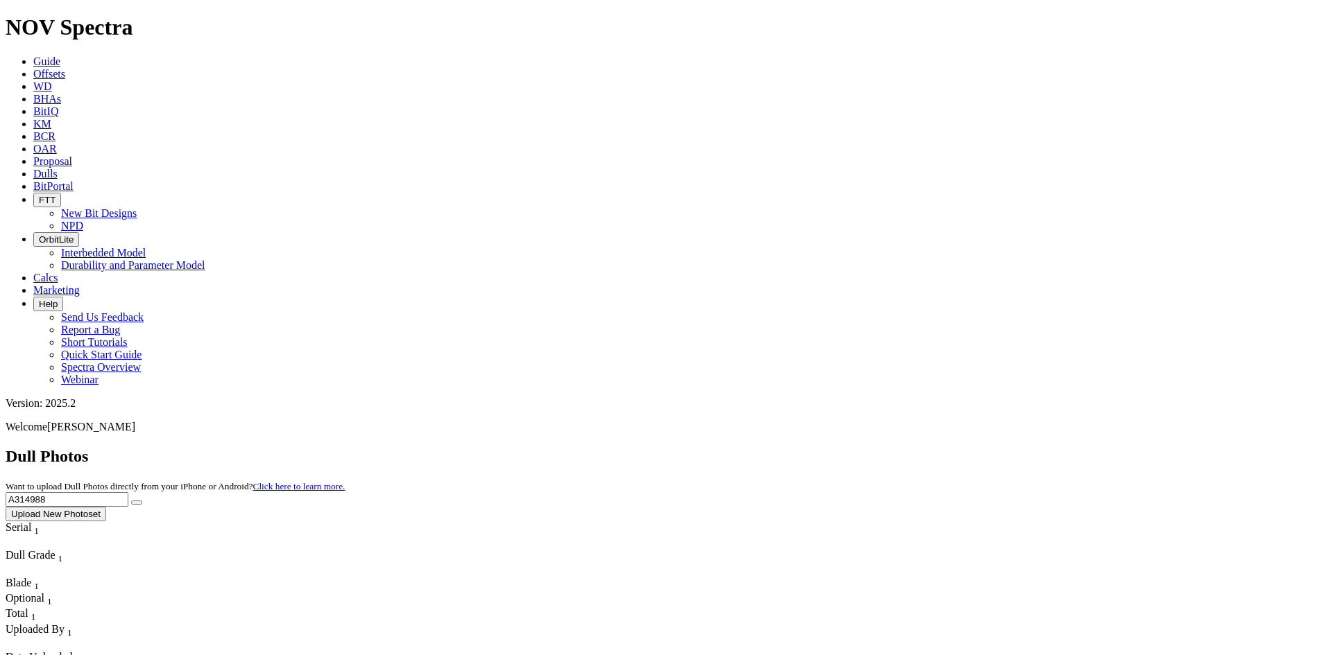
click at [981, 447] on div "Dull Photos Want to upload Dull Photos directly from your iPhone or Android? Cl…" at bounding box center [666, 484] width 1321 height 74
paste input "A300014"
type input "A300014"
click at [142, 501] on button "submit" at bounding box center [136, 503] width 11 height 4
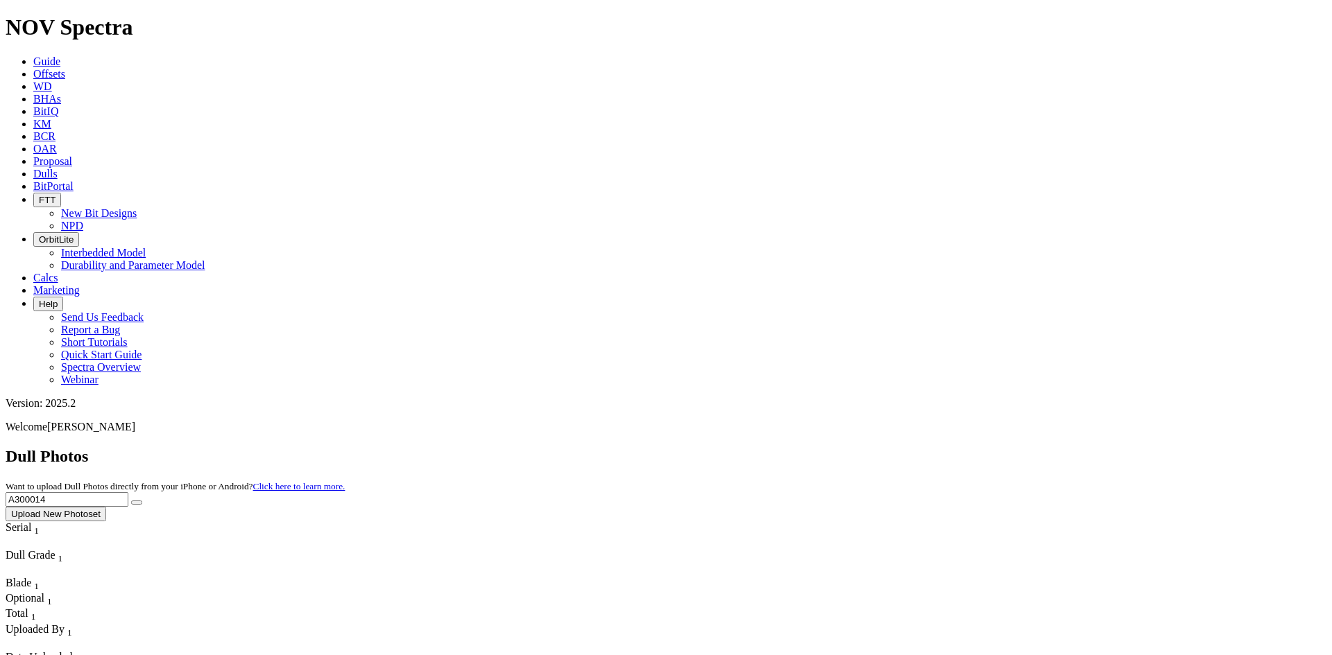
drag, startPoint x: 1054, startPoint y: 61, endPoint x: 941, endPoint y: 86, distance: 115.8
click at [950, 447] on div "Dull Photos Want to upload Dull Photos directly from your iPhone or Android? Cl…" at bounding box center [666, 484] width 1321 height 74
paste input "A308464"
type input "A308464"
click at [137, 503] on icon "submit" at bounding box center [137, 503] width 0 height 0
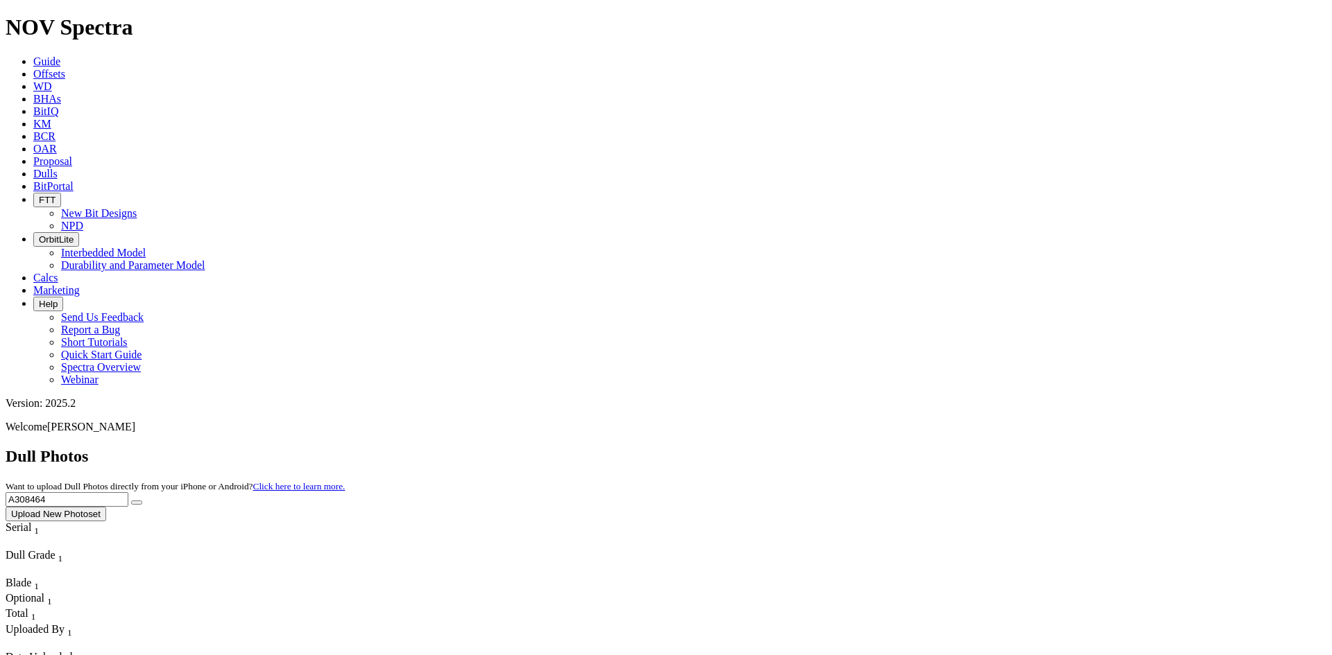
drag, startPoint x: 1038, startPoint y: 67, endPoint x: 964, endPoint y: 80, distance: 75.4
click at [968, 447] on div "Dull Photos Want to upload Dull Photos directly from your iPhone or Android? Cl…" at bounding box center [666, 484] width 1321 height 74
paste input "A305693"
type input "A305693"
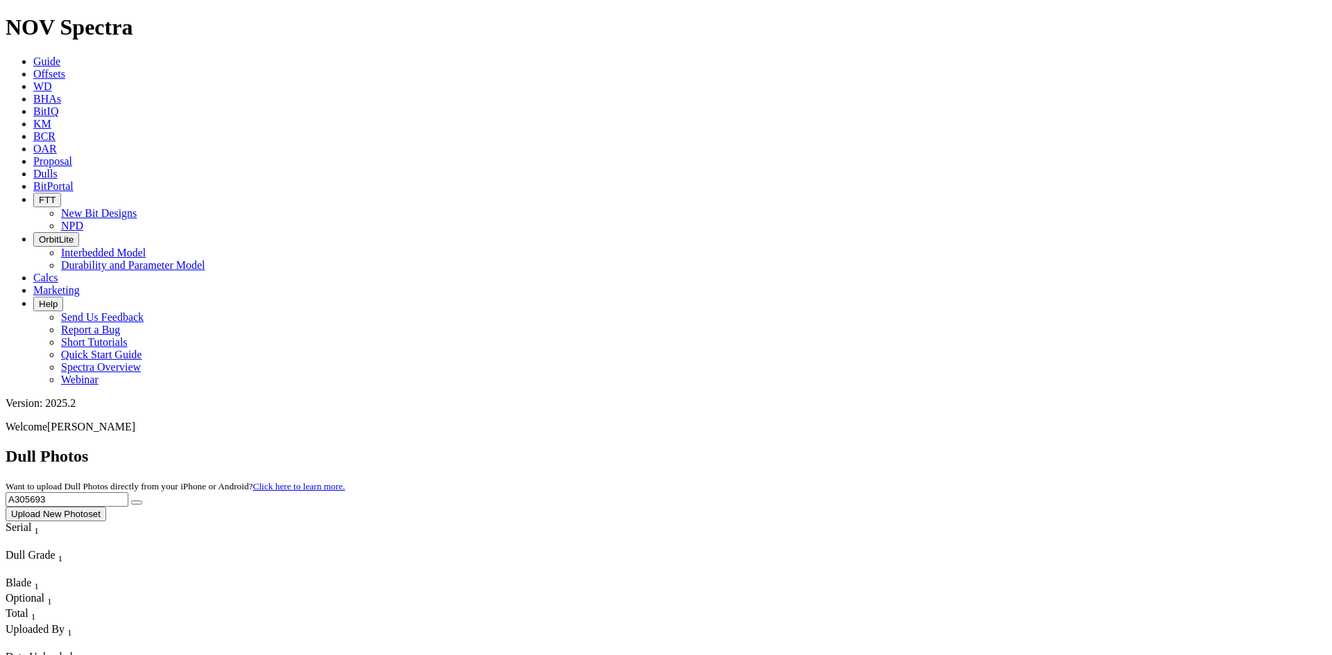
click at [142, 501] on button "submit" at bounding box center [136, 503] width 11 height 4
drag, startPoint x: 1062, startPoint y: 62, endPoint x: 959, endPoint y: 79, distance: 104.8
click at [964, 447] on div "Dull Photos Want to upload Dull Photos directly from your iPhone or Android? Cl…" at bounding box center [666, 484] width 1321 height 74
paste input "A308344"
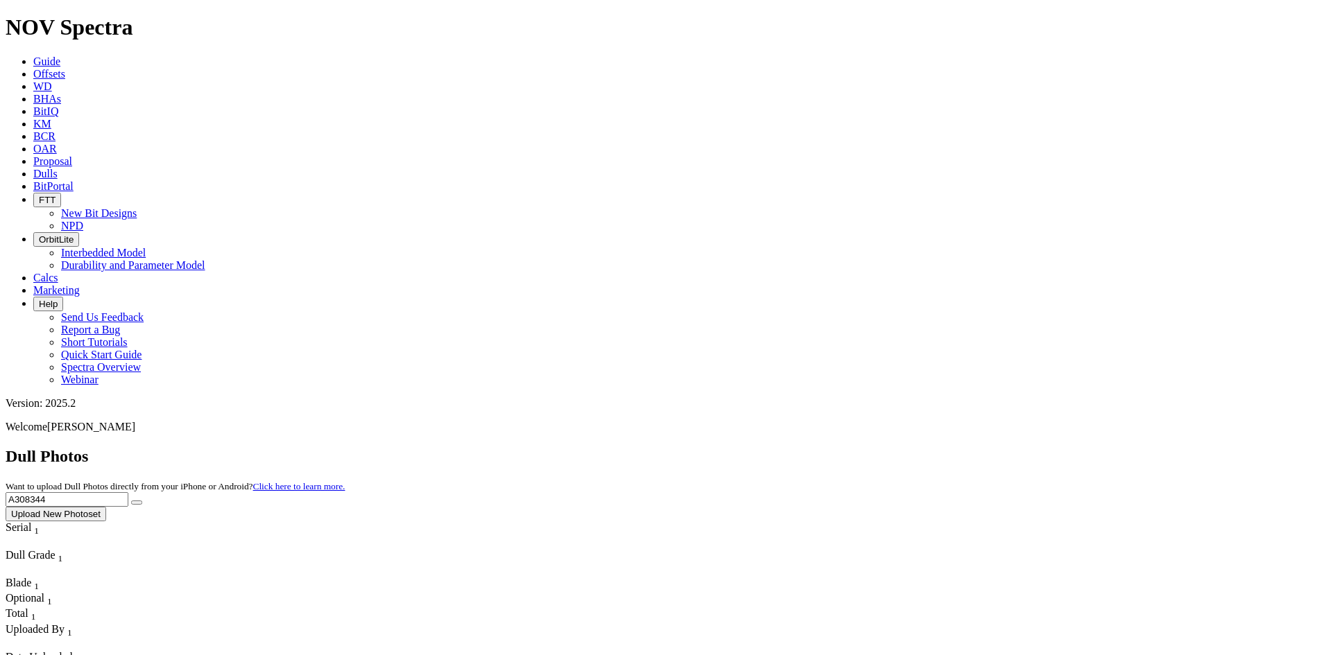
type input "A308344"
click at [137, 503] on icon "submit" at bounding box center [137, 503] width 0 height 0
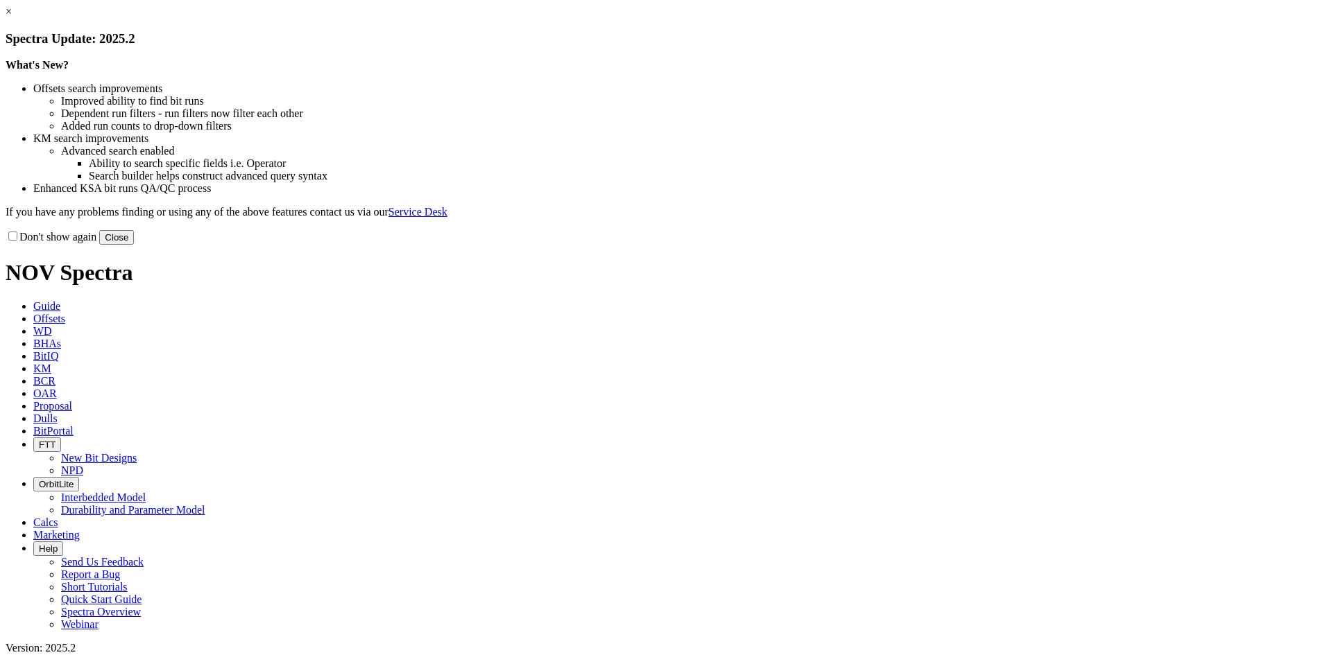
click at [12, 17] on link "×" at bounding box center [9, 12] width 6 height 12
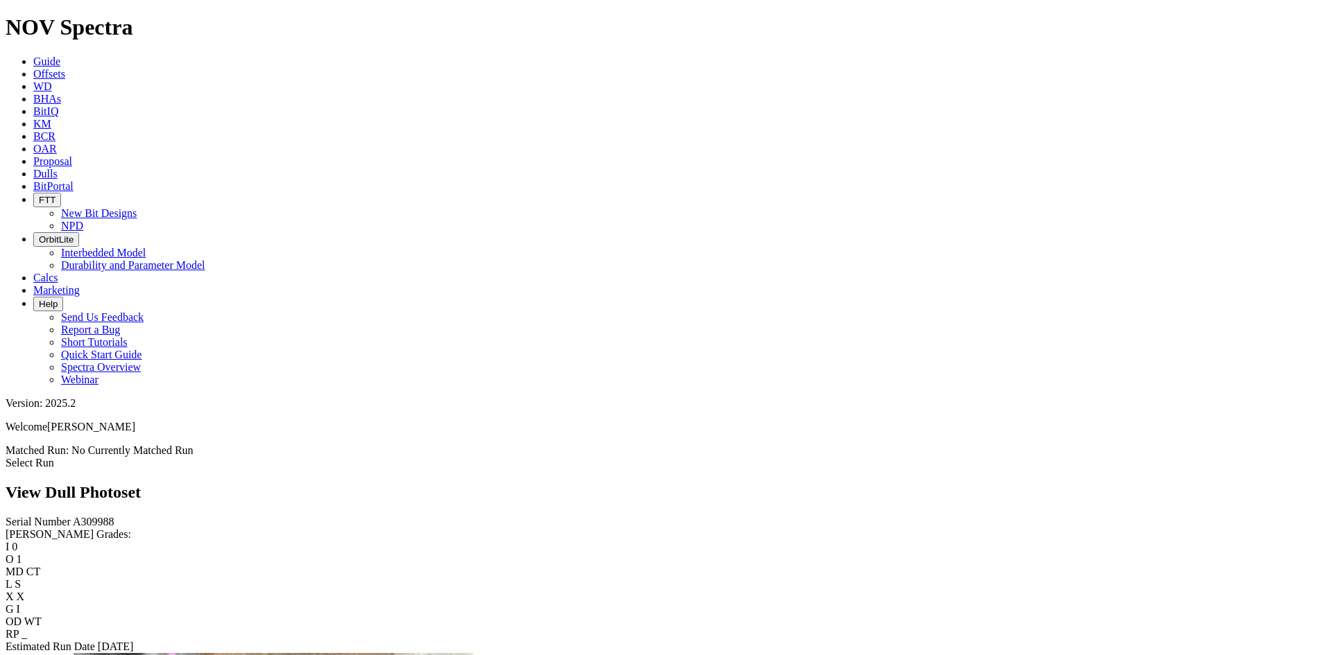
click at [54, 457] on link "Select Run" at bounding box center [30, 463] width 49 height 12
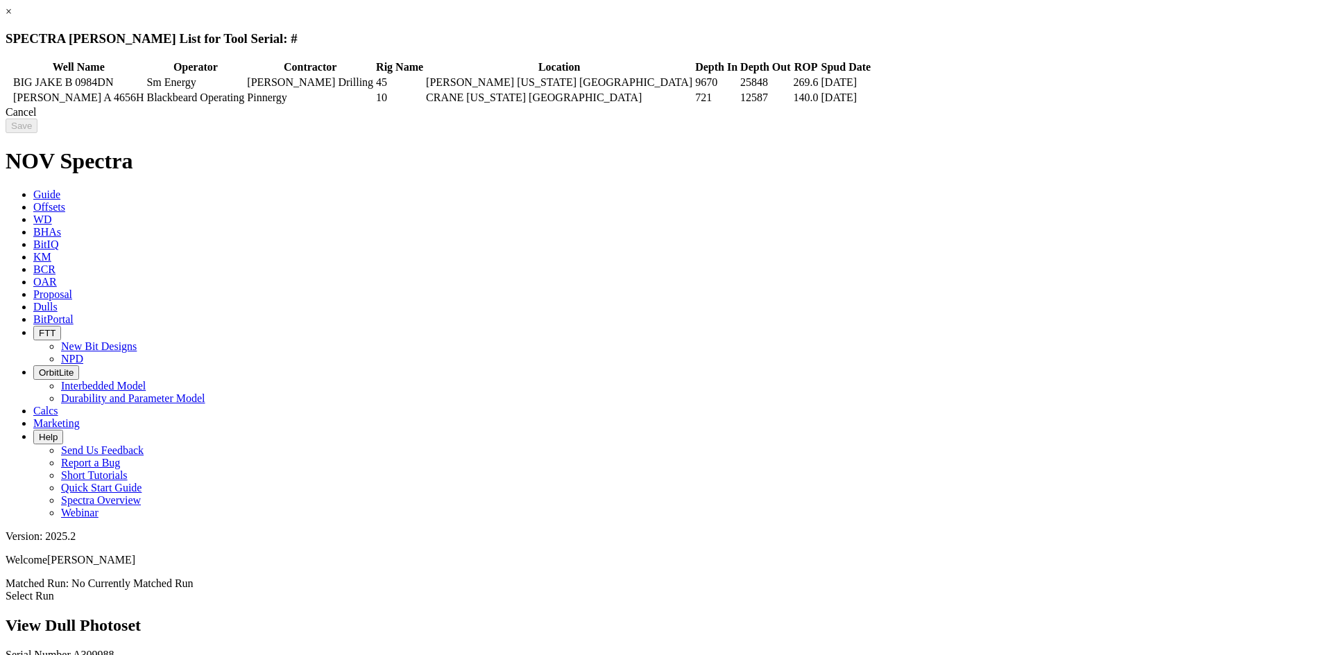
click at [8, 83] on icon at bounding box center [8, 83] width 0 height 0
click at [37, 130] on input "Save" at bounding box center [22, 126] width 32 height 15
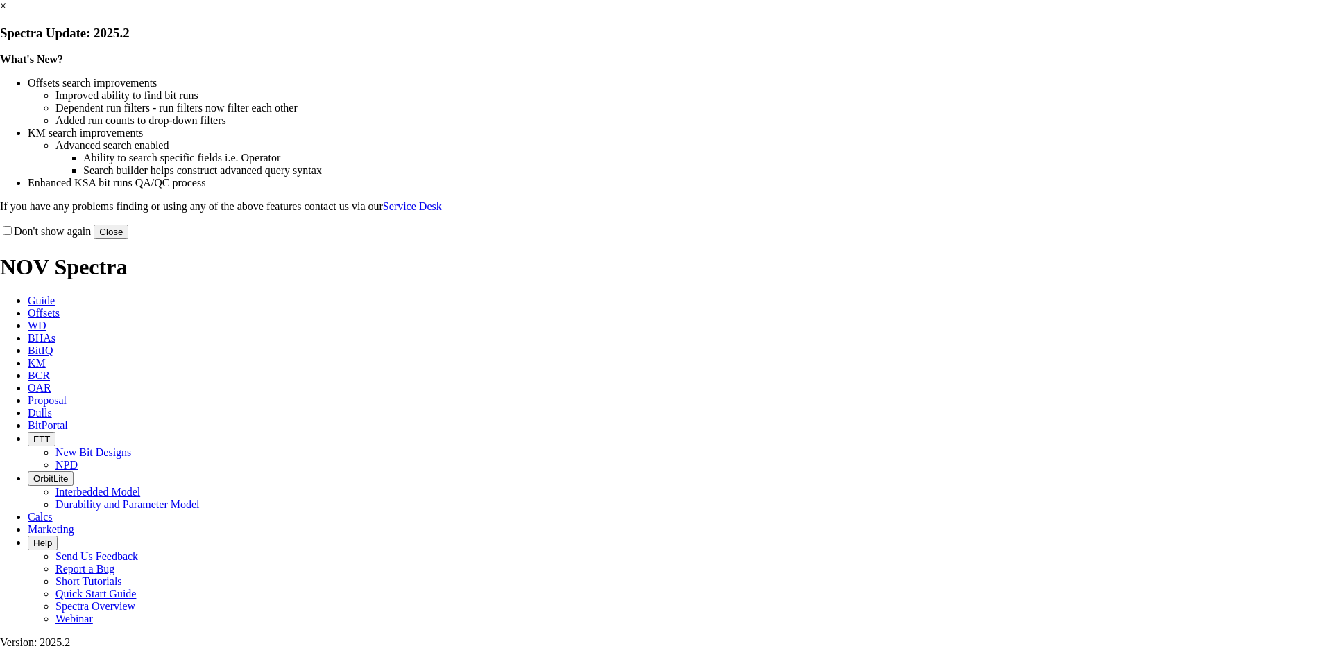
click at [6, 12] on link "×" at bounding box center [3, 6] width 6 height 12
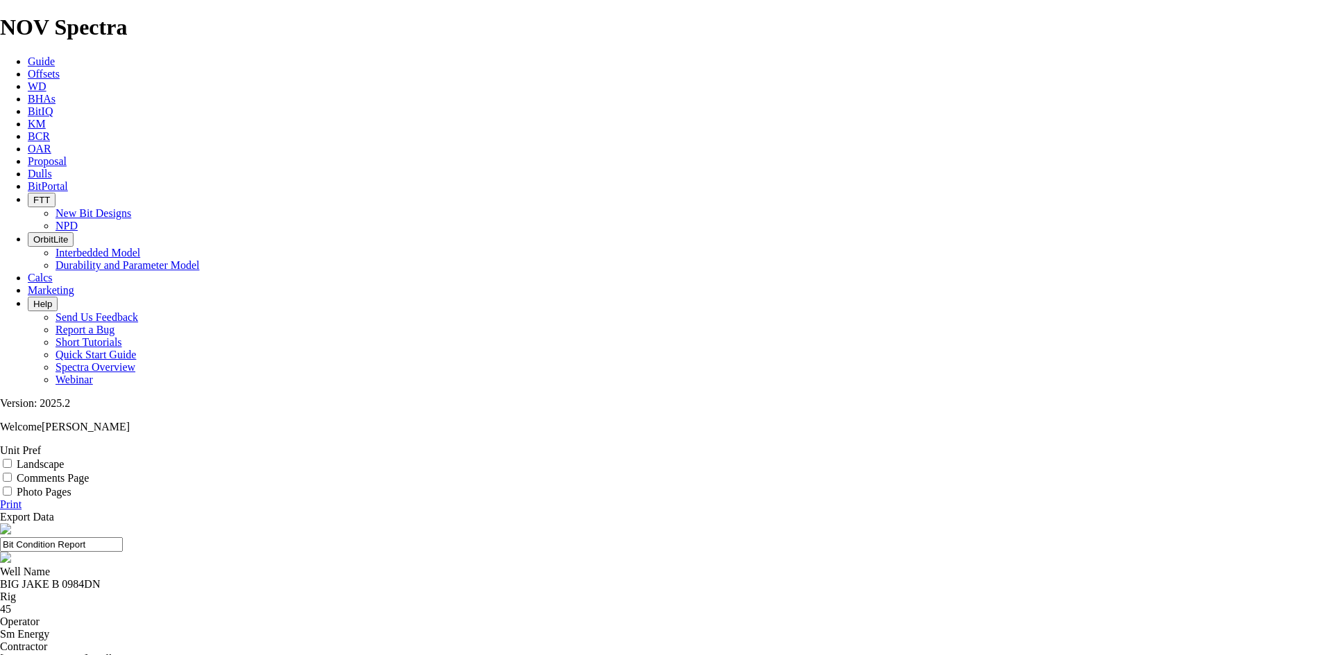
click at [64, 458] on label "Landscape" at bounding box center [40, 464] width 47 height 12
click at [12, 459] on input "Landscape" at bounding box center [7, 463] width 9 height 9
checkbox input "true"
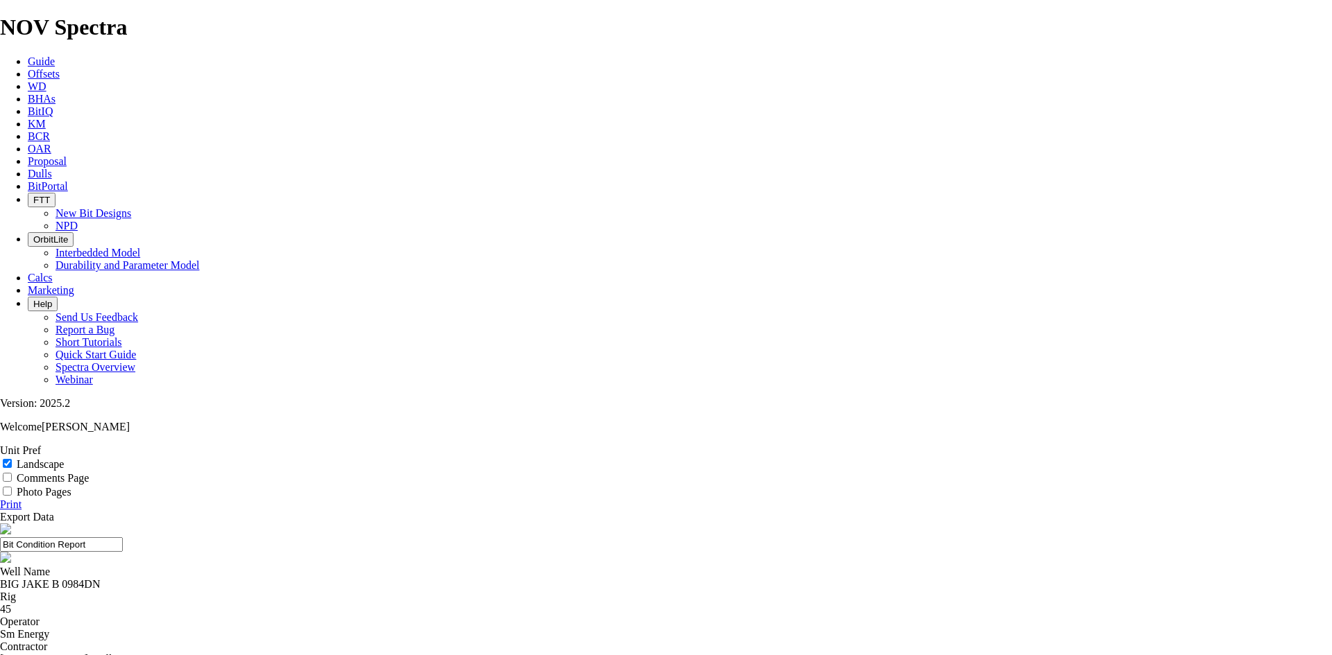
select select "string:TD"
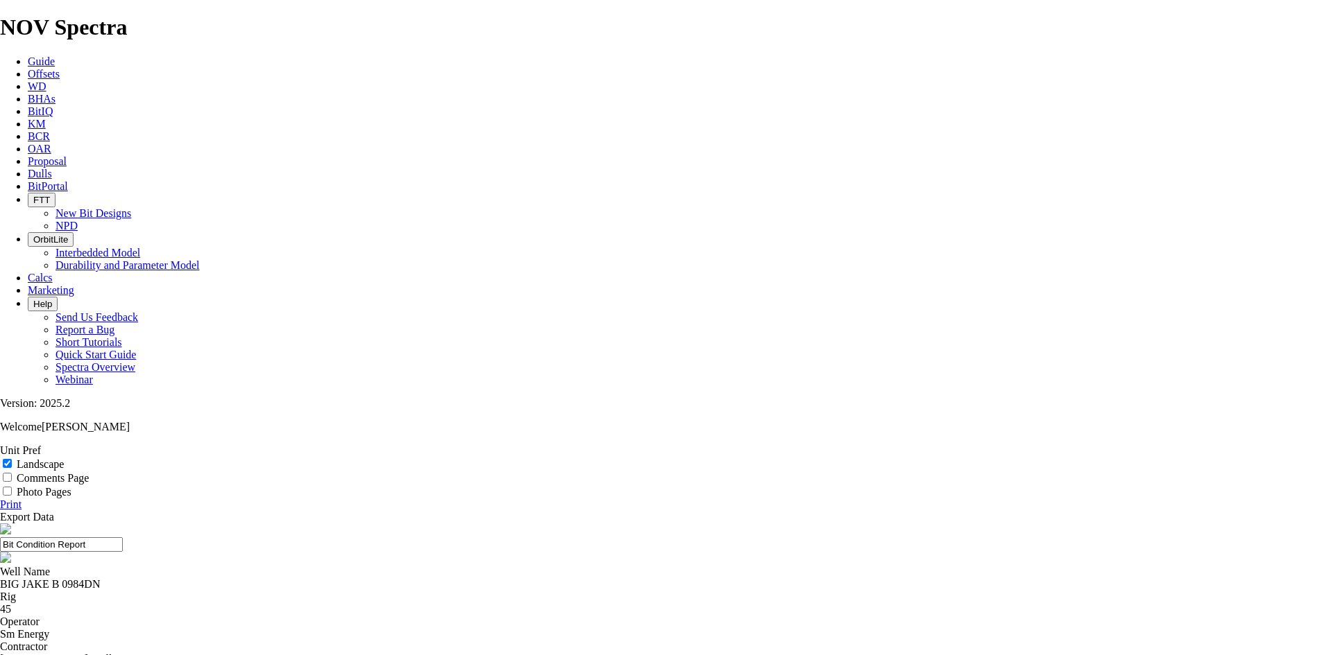
select select "string:TD"
type textarea "VCL on RSS"
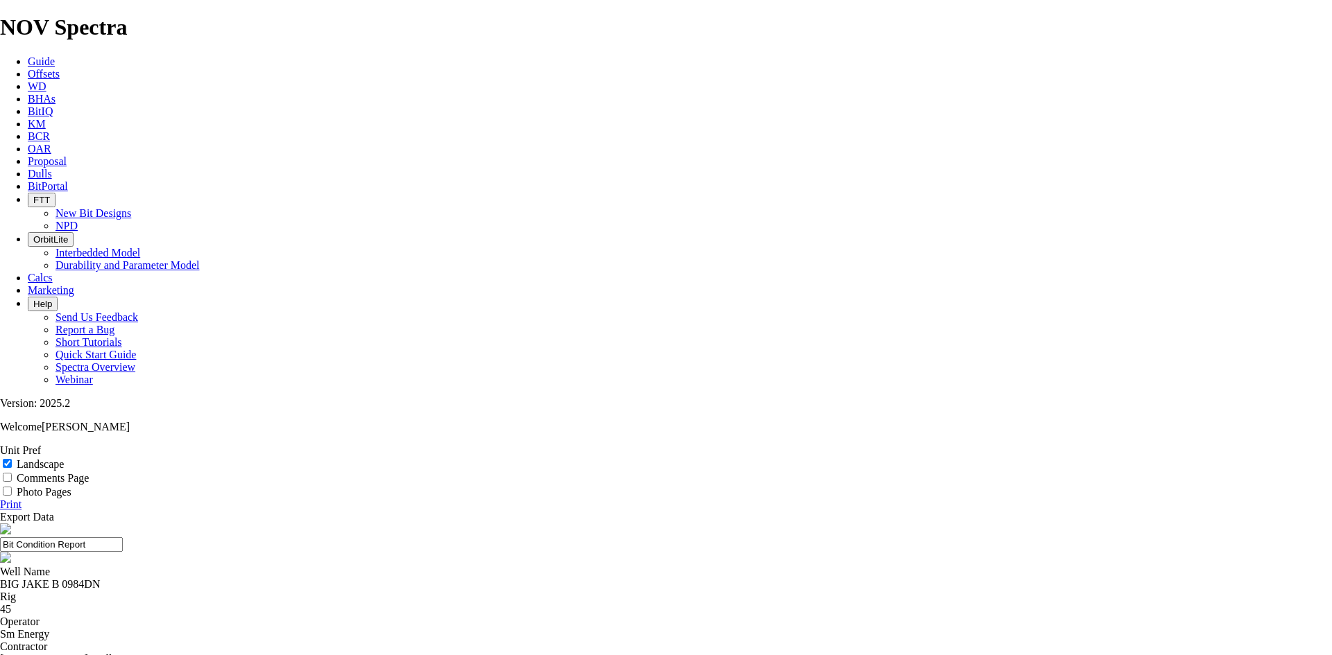
drag, startPoint x: 508, startPoint y: 98, endPoint x: 458, endPoint y: 99, distance: 50.0
click at [123, 538] on input "Bit Condition Report" at bounding box center [61, 545] width 123 height 15
click at [123, 538] on input "text" at bounding box center [61, 545] width 123 height 15
drag, startPoint x: 765, startPoint y: 91, endPoint x: 568, endPoint y: 96, distance: 197.0
click at [123, 538] on input "8.5 TKF63 A309988" at bounding box center [61, 545] width 123 height 15
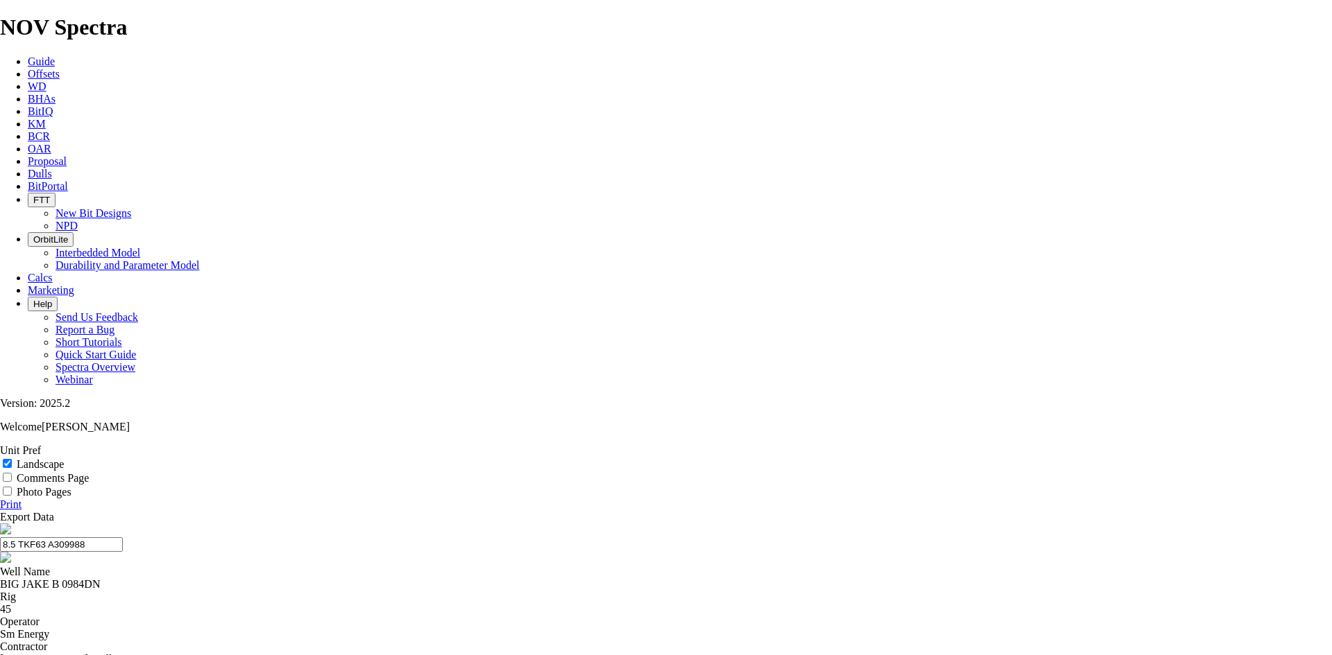
type input "8.5 TKF63 A309988"
click at [22, 499] on link "Print" at bounding box center [11, 505] width 22 height 12
drag, startPoint x: 420, startPoint y: 587, endPoint x: 323, endPoint y: 601, distance: 98.0
type textarea "T"
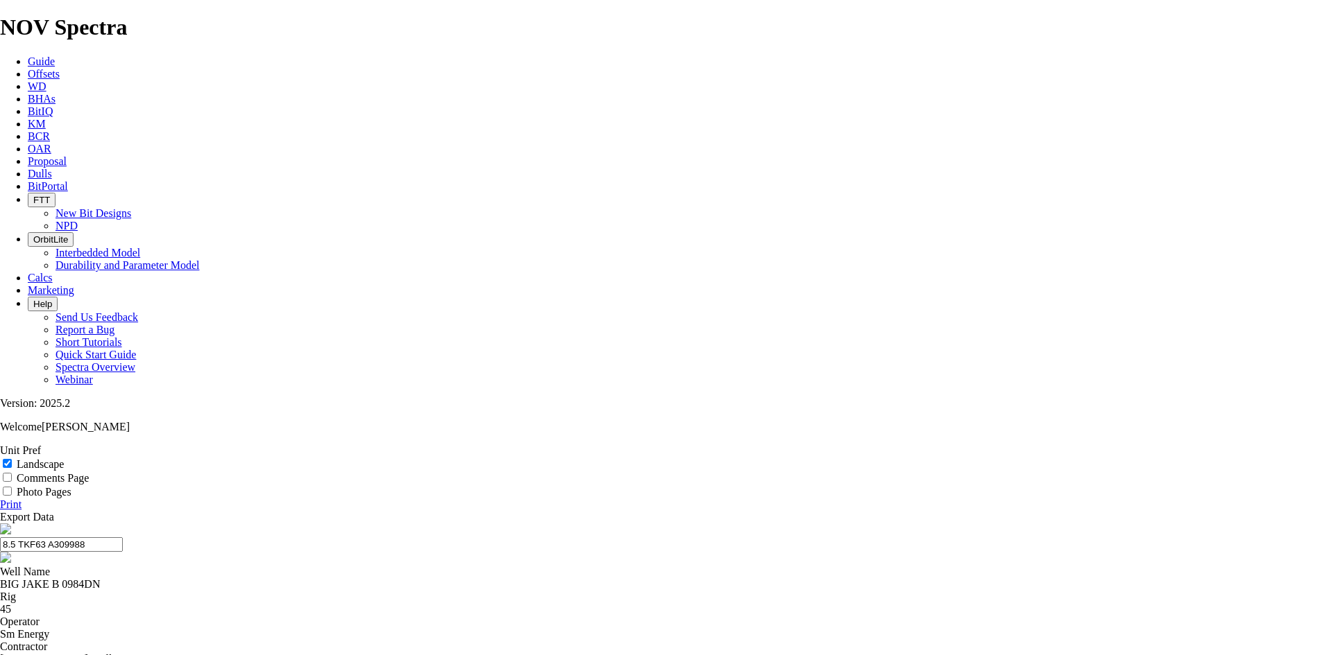
type textarea "Dean"
click at [22, 499] on link "Print" at bounding box center [11, 505] width 22 height 12
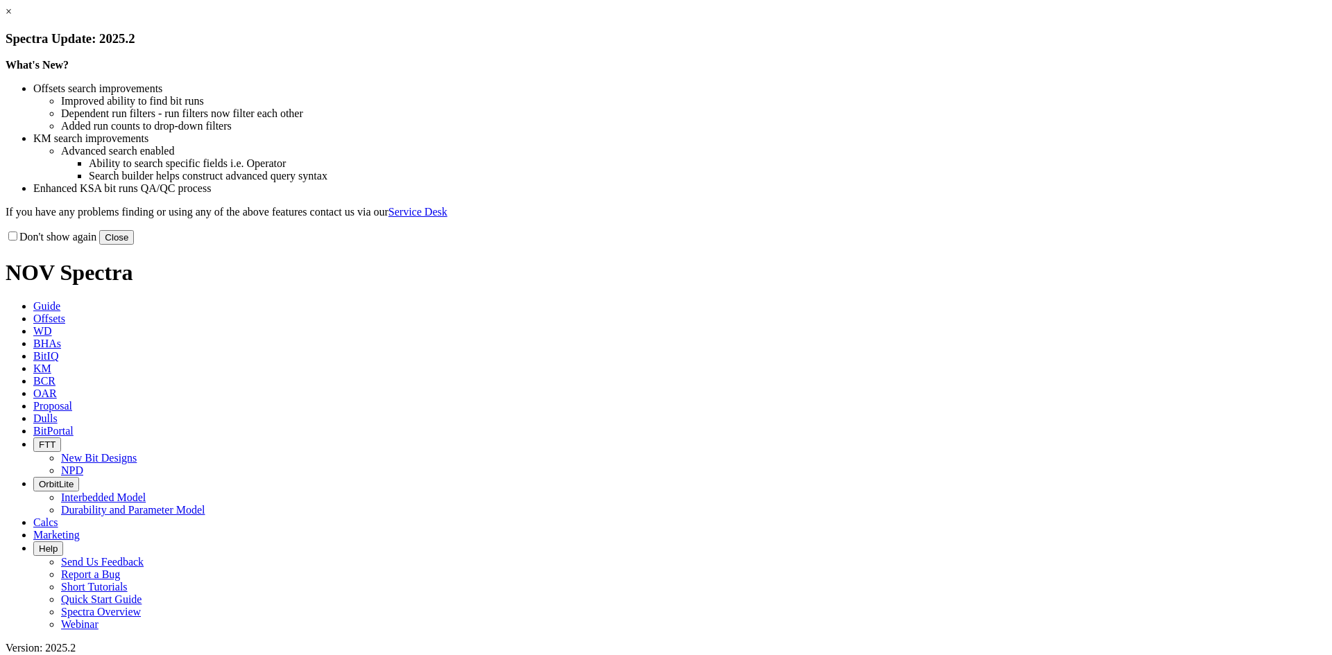
click at [12, 17] on link "×" at bounding box center [9, 12] width 6 height 12
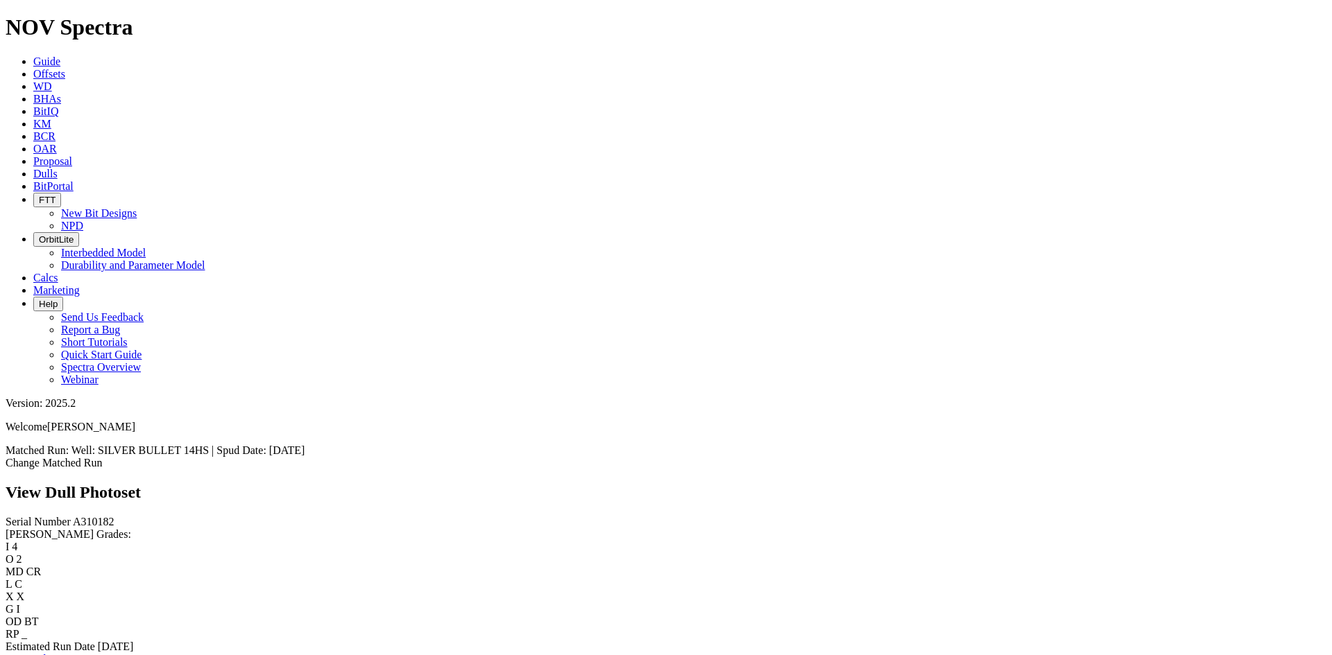
scroll to position [555, 0]
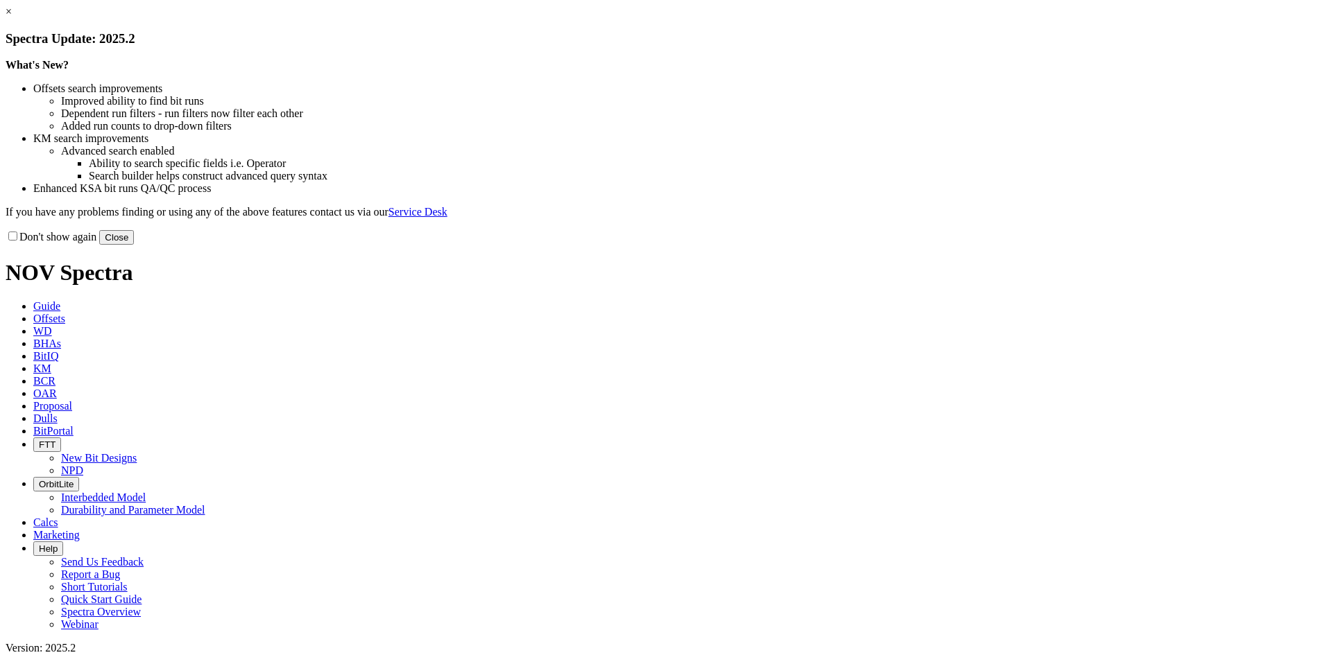
click at [12, 17] on link "×" at bounding box center [9, 12] width 6 height 12
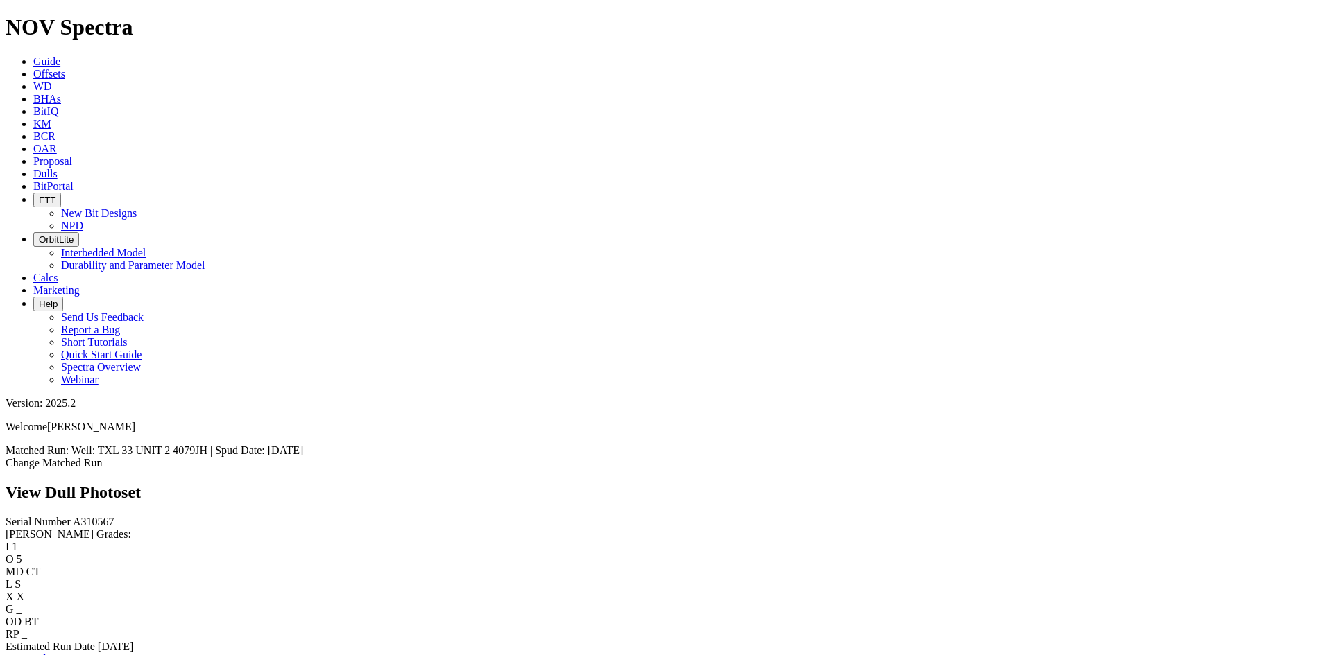
click at [99, 653] on link "Bit Condition Report" at bounding box center [53, 659] width 94 height 12
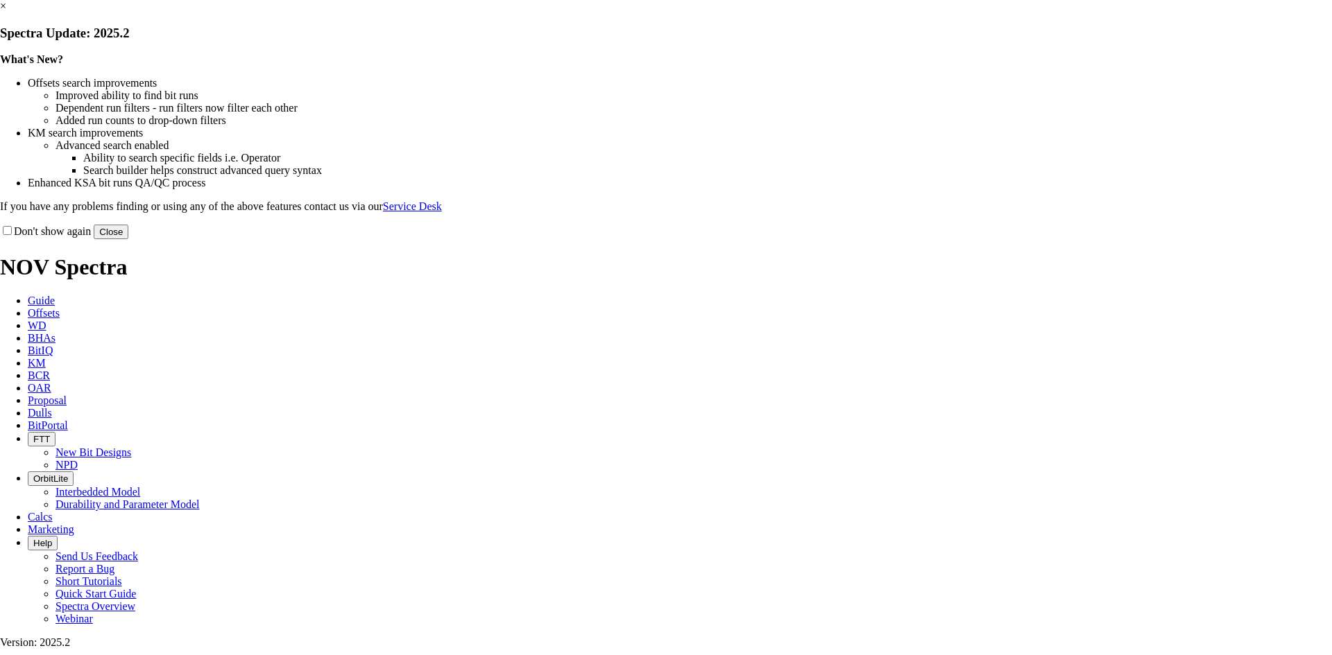
click at [6, 12] on link "×" at bounding box center [3, 6] width 6 height 12
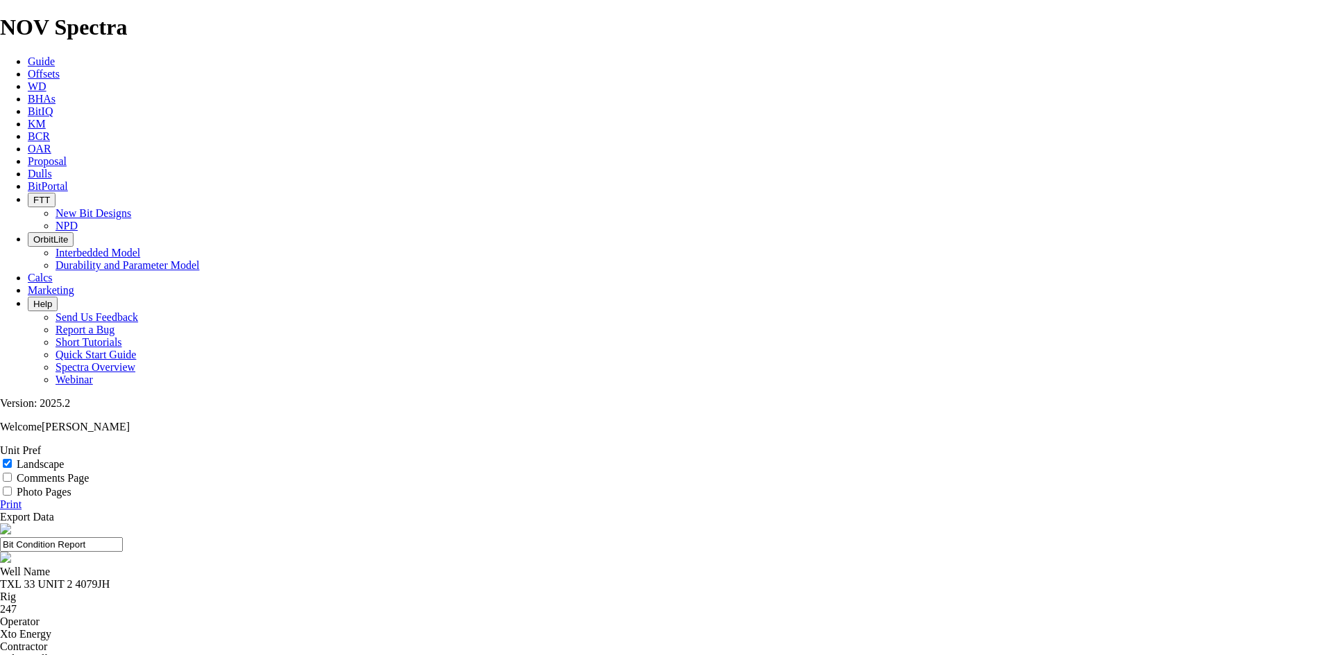
drag, startPoint x: 754, startPoint y: 101, endPoint x: 443, endPoint y: 137, distance: 313.5
type input "8.5 TKF63 A310567"
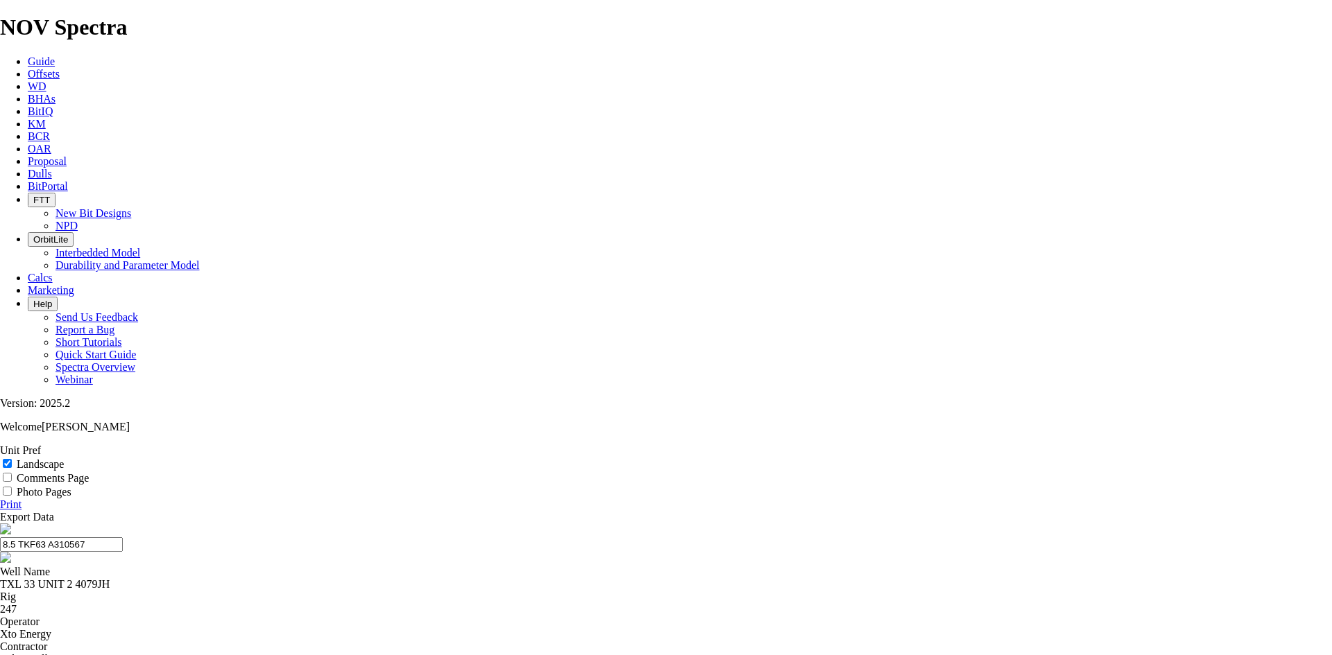
drag, startPoint x: 564, startPoint y: 109, endPoint x: 500, endPoint y: 112, distance: 63.9
click at [500, 524] on header "8.5 TKF63 A310567" at bounding box center [666, 545] width 1332 height 42
type textarea "[PERSON_NAME]"
click at [22, 499] on link "Print" at bounding box center [11, 505] width 22 height 12
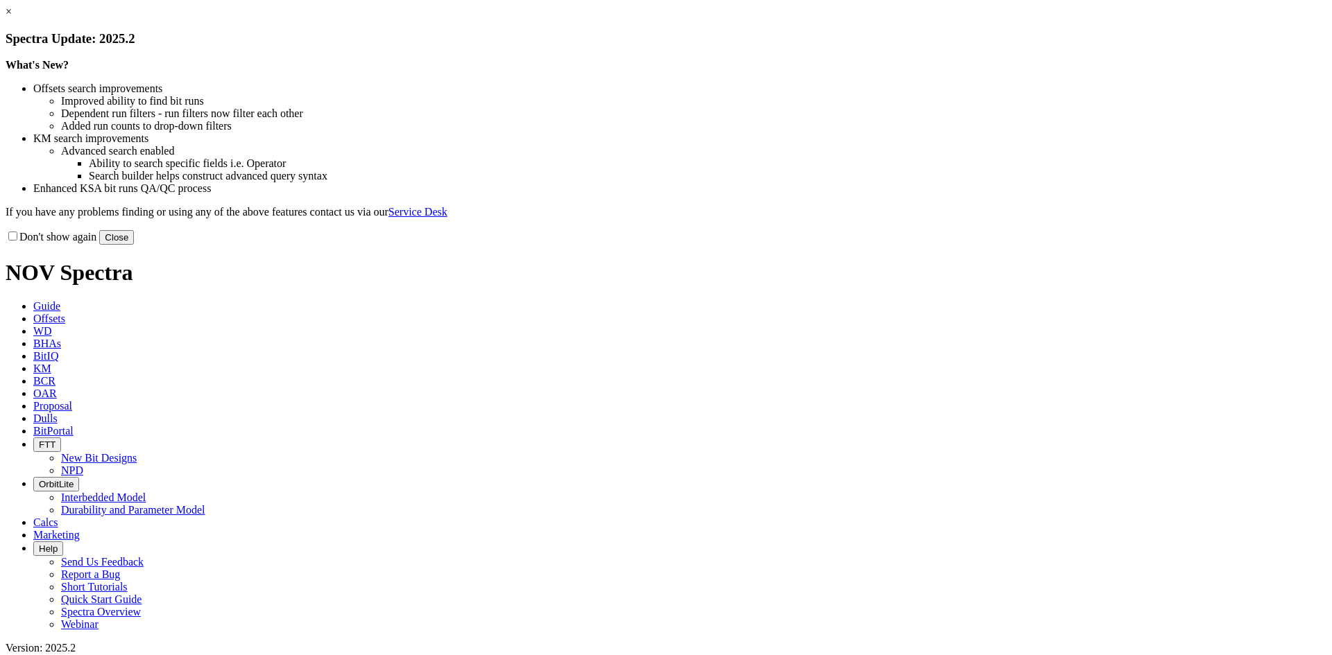
click at [12, 17] on link "×" at bounding box center [9, 12] width 6 height 12
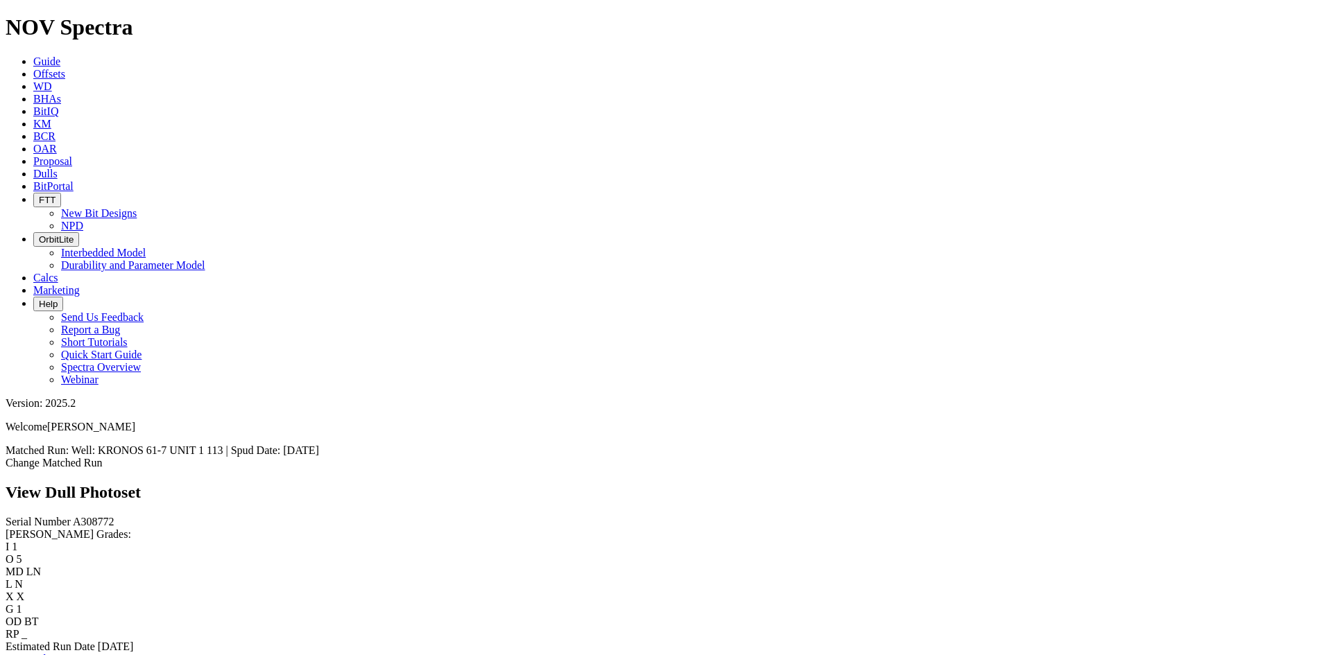
click at [99, 653] on link "Bit Condition Report" at bounding box center [53, 659] width 94 height 12
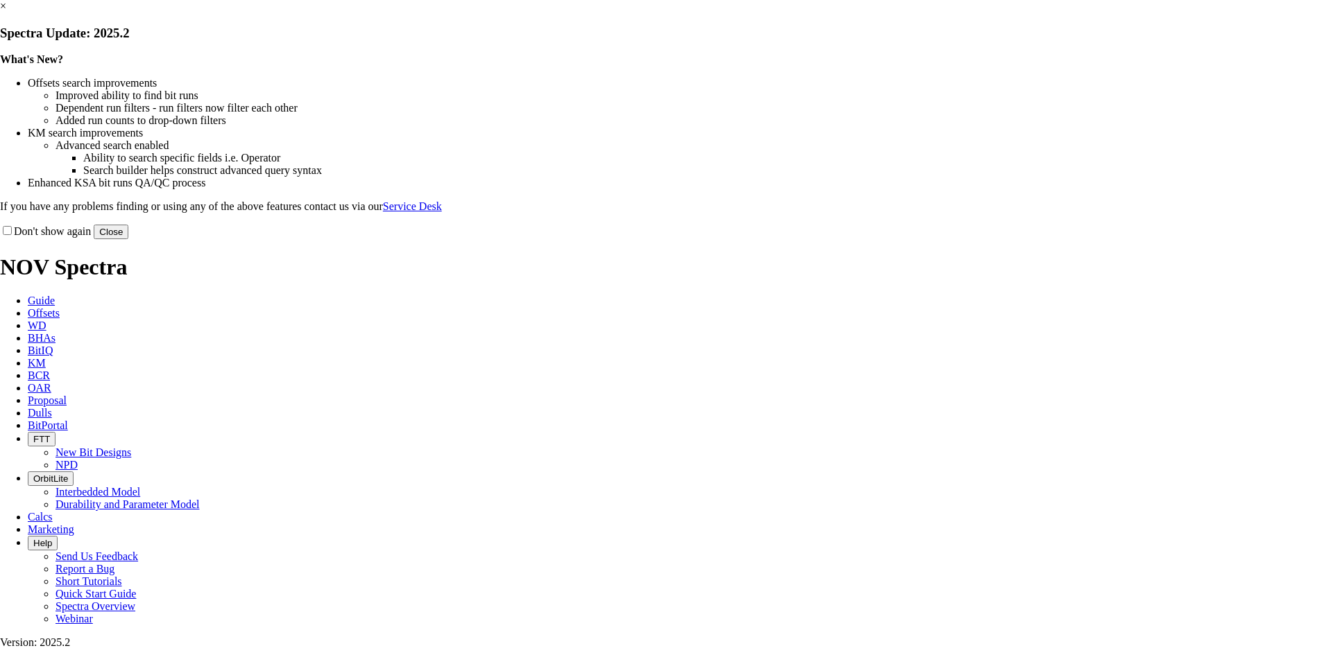
click at [6, 12] on link "×" at bounding box center [3, 6] width 6 height 12
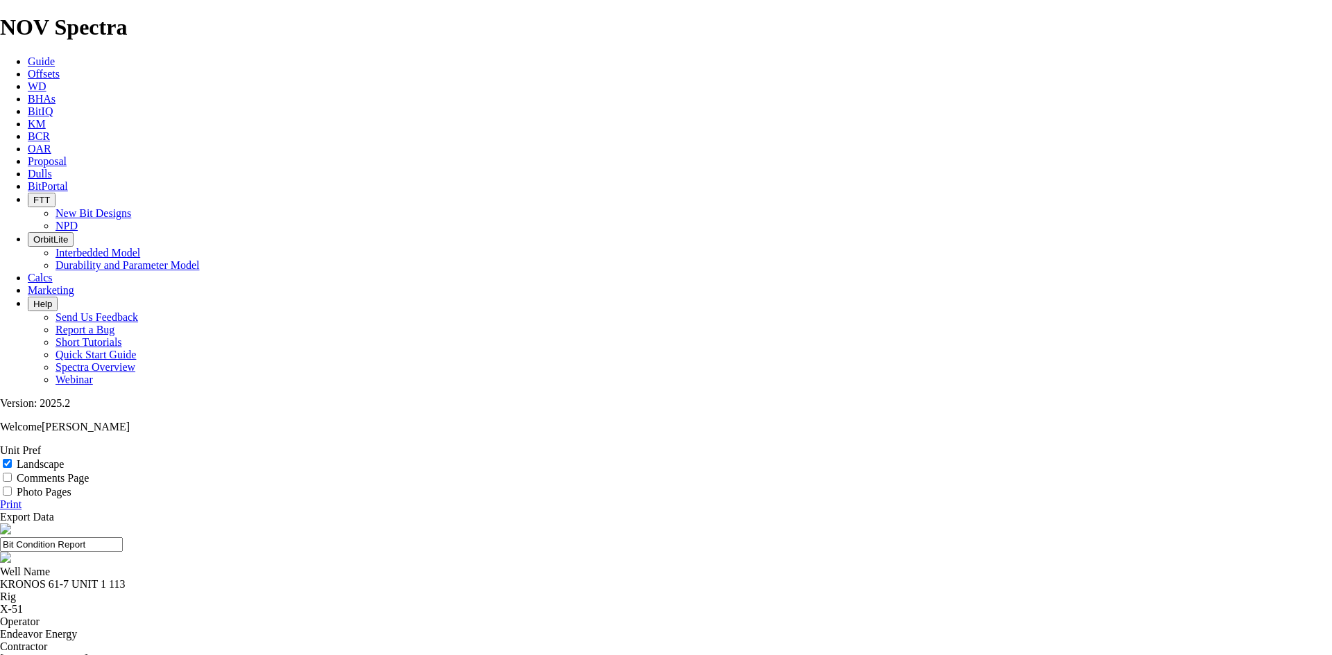
type textarea "Wolfcamp A"
drag, startPoint x: 592, startPoint y: 110, endPoint x: 546, endPoint y: 114, distance: 46.7
click at [548, 524] on header "Bit Condition Report" at bounding box center [666, 545] width 1332 height 42
drag, startPoint x: 697, startPoint y: 104, endPoint x: 523, endPoint y: 113, distance: 174.3
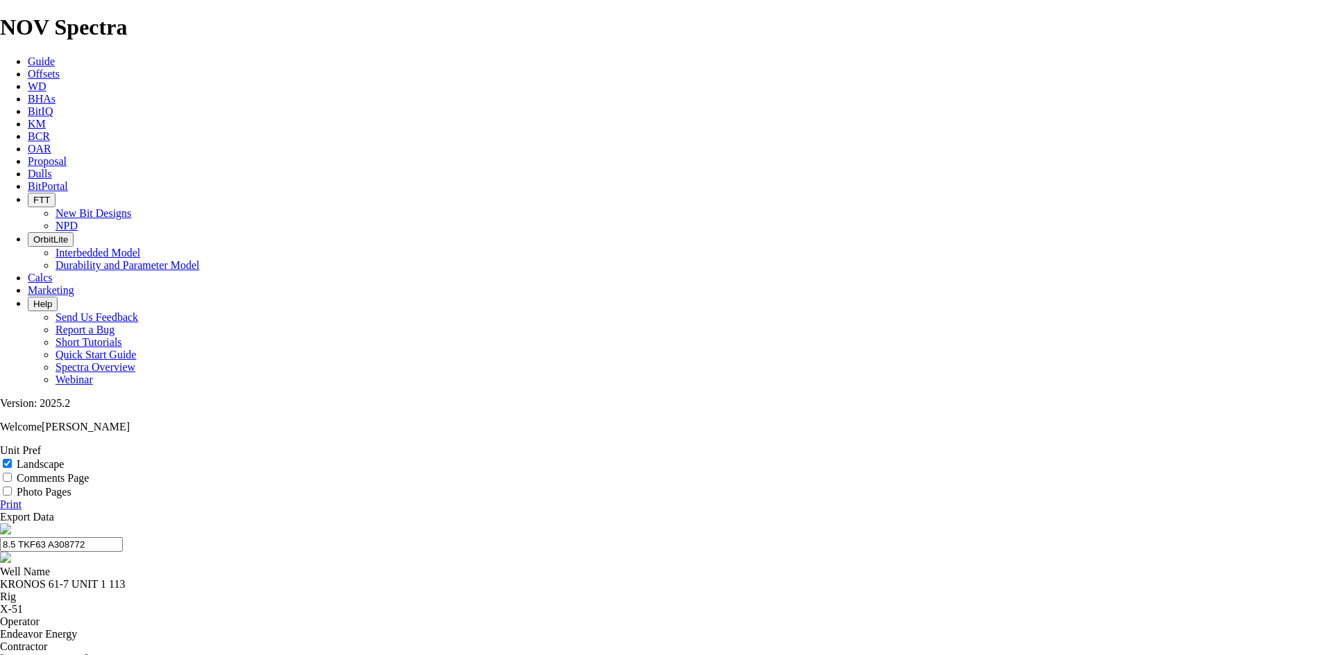
click at [523, 524] on header "8.5 TKF63 A308772" at bounding box center [666, 545] width 1332 height 42
type input "8.5 TKF63 A308772"
click at [22, 499] on link "Print" at bounding box center [11, 505] width 22 height 12
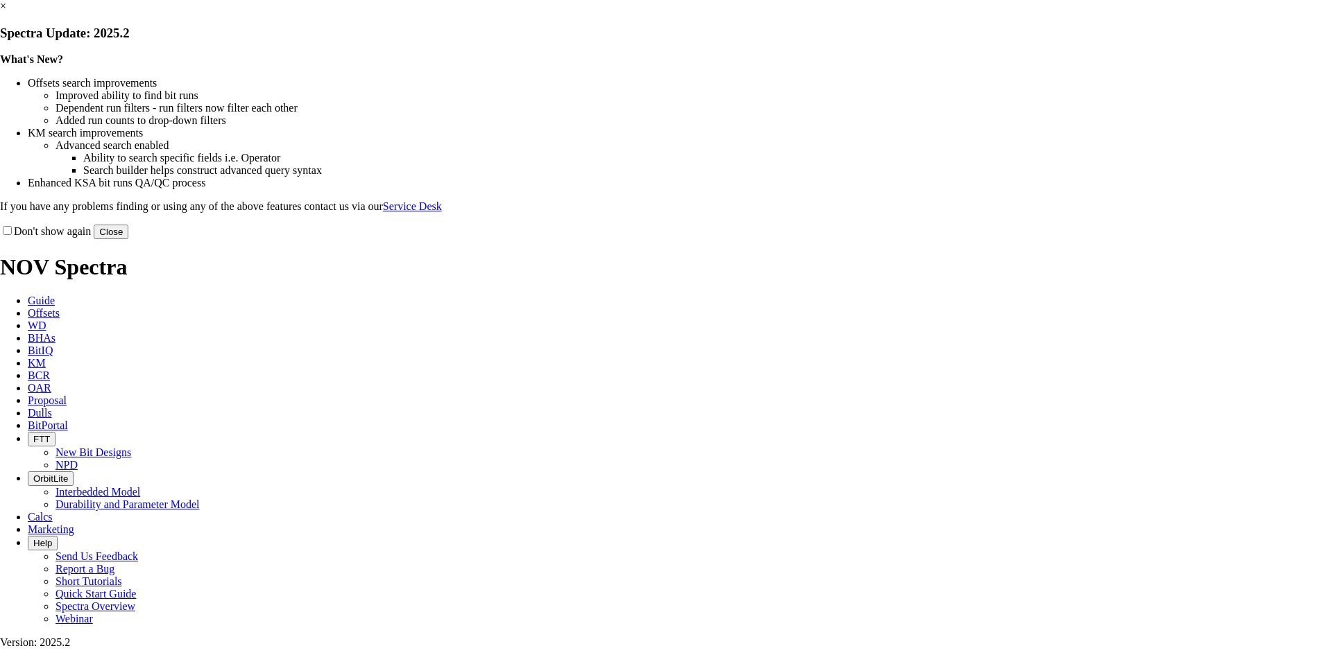
click at [6, 12] on link "×" at bounding box center [3, 6] width 6 height 12
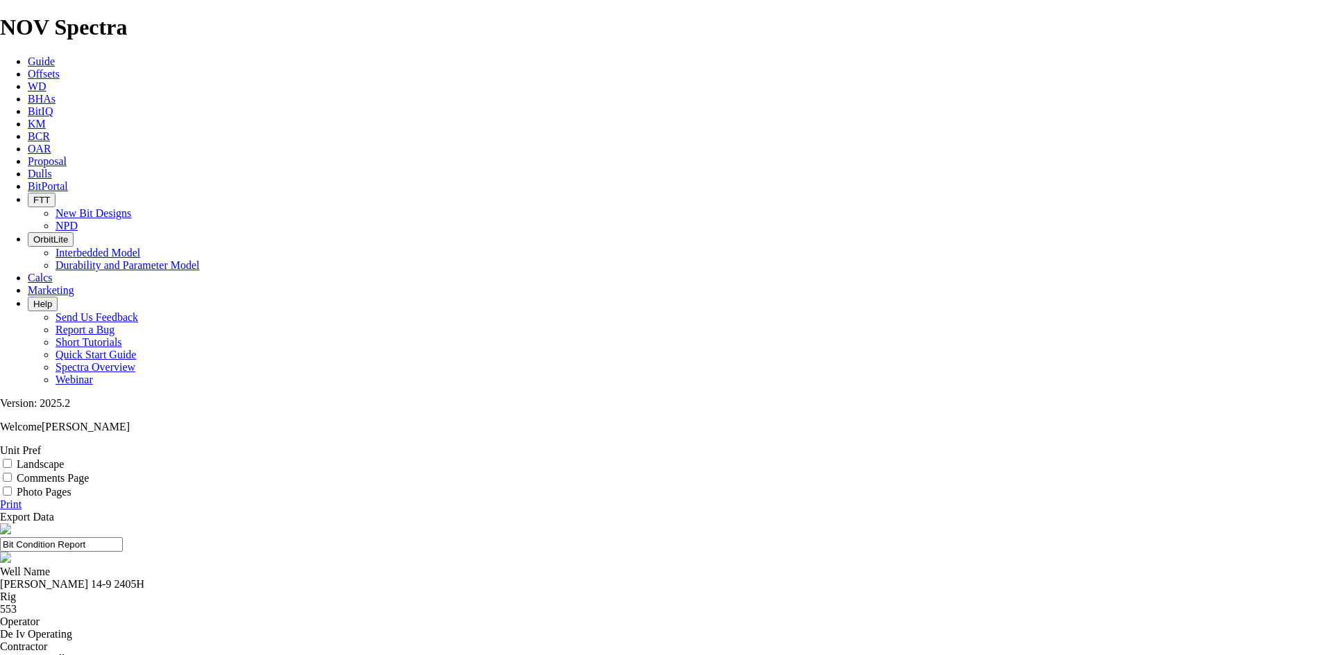
click at [64, 458] on label "Landscape" at bounding box center [40, 464] width 47 height 12
click at [12, 459] on input "Landscape" at bounding box center [7, 463] width 9 height 9
checkbox input "true"
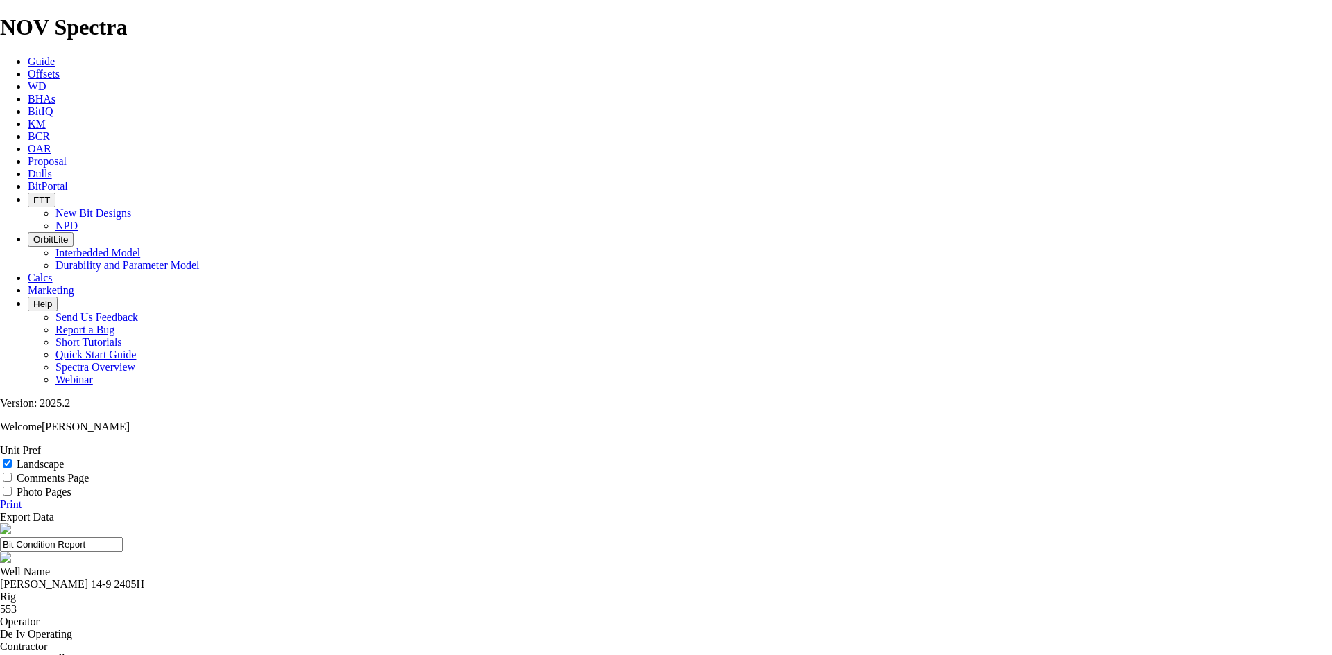
drag, startPoint x: 648, startPoint y: 114, endPoint x: 523, endPoint y: 139, distance: 127.3
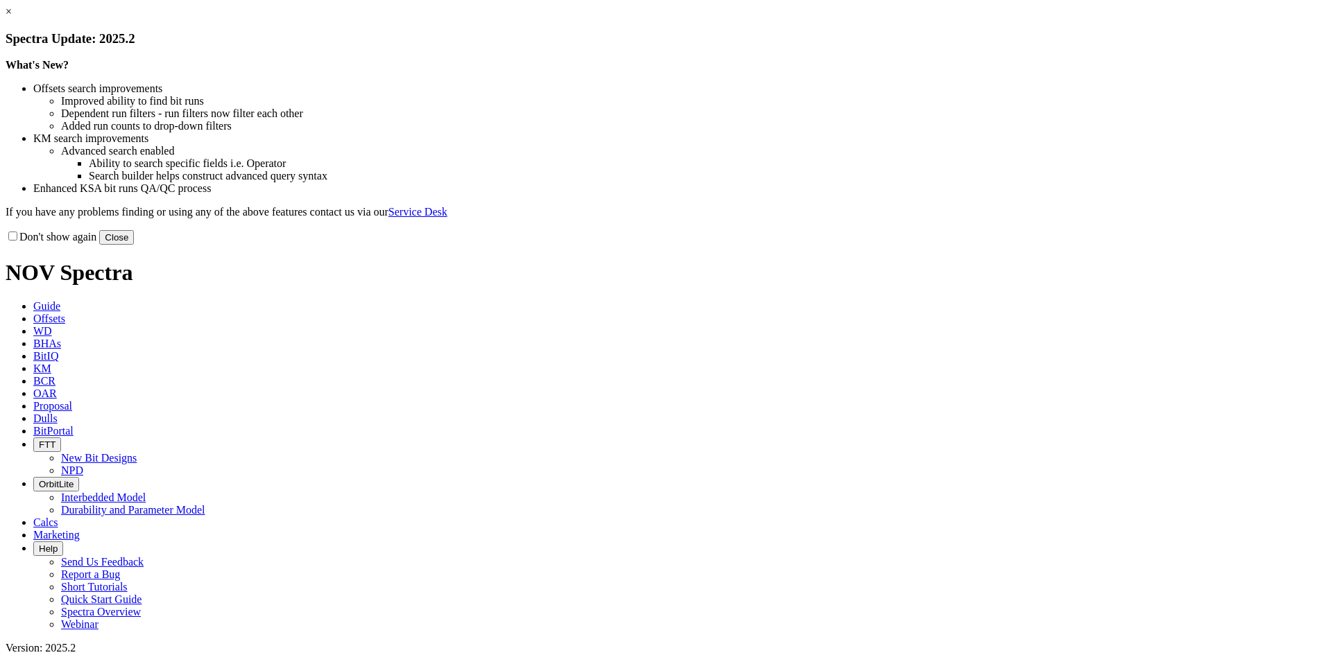
click at [12, 17] on link "×" at bounding box center [9, 12] width 6 height 12
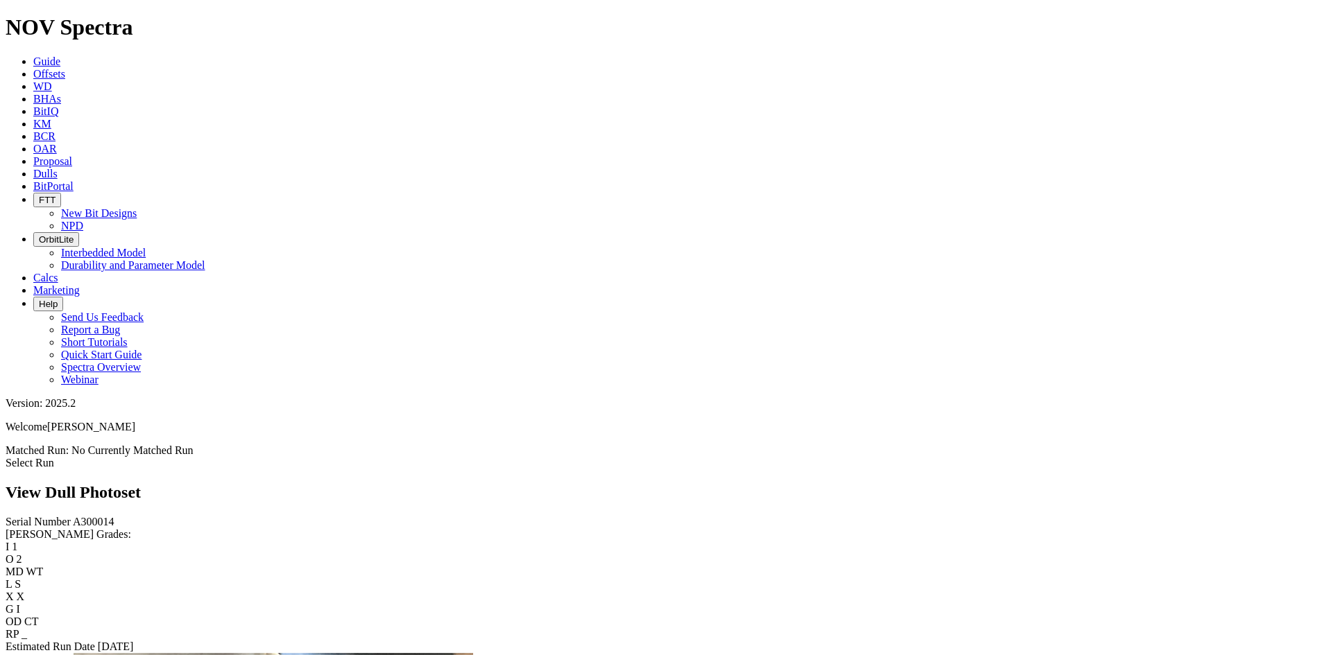
click at [54, 457] on link "Select Run" at bounding box center [30, 463] width 49 height 12
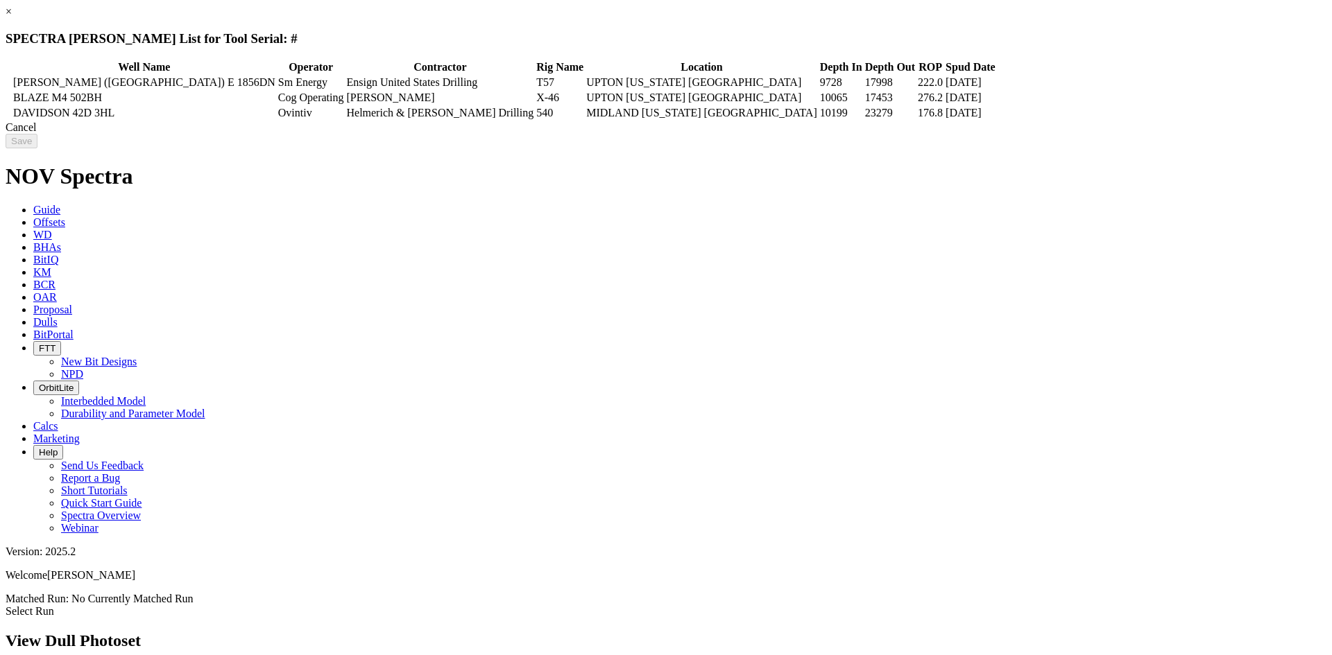
click at [8, 98] on icon at bounding box center [8, 98] width 0 height 0
click at [37, 148] on input "Save" at bounding box center [22, 141] width 32 height 15
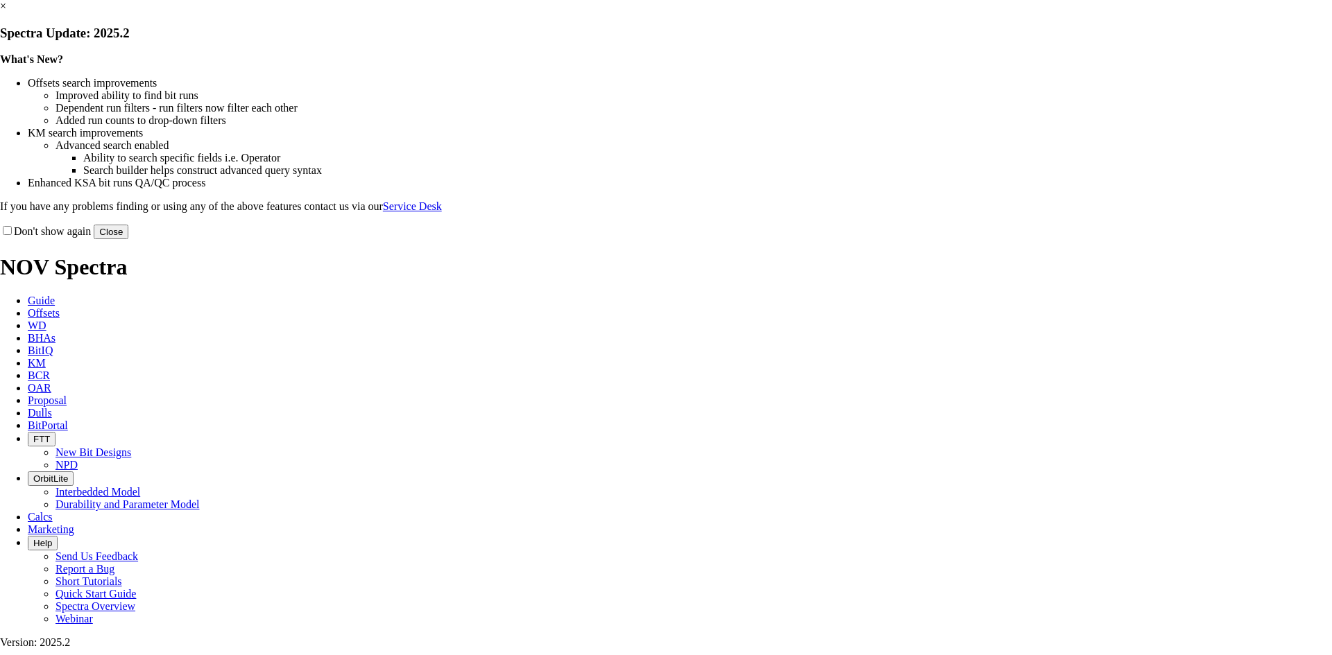
click at [6, 12] on link "×" at bounding box center [3, 6] width 6 height 12
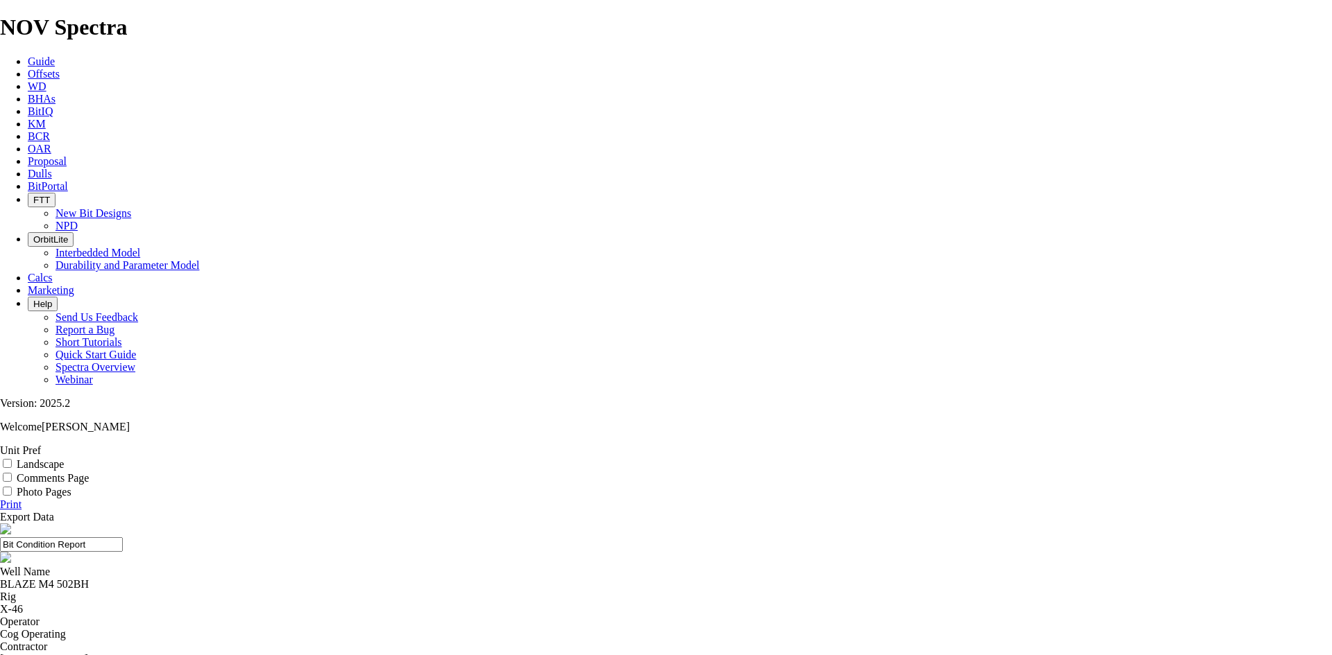
click at [64, 458] on label "Landscape" at bounding box center [40, 464] width 47 height 12
click at [12, 459] on input "Landscape" at bounding box center [7, 463] width 9 height 9
checkbox input "true"
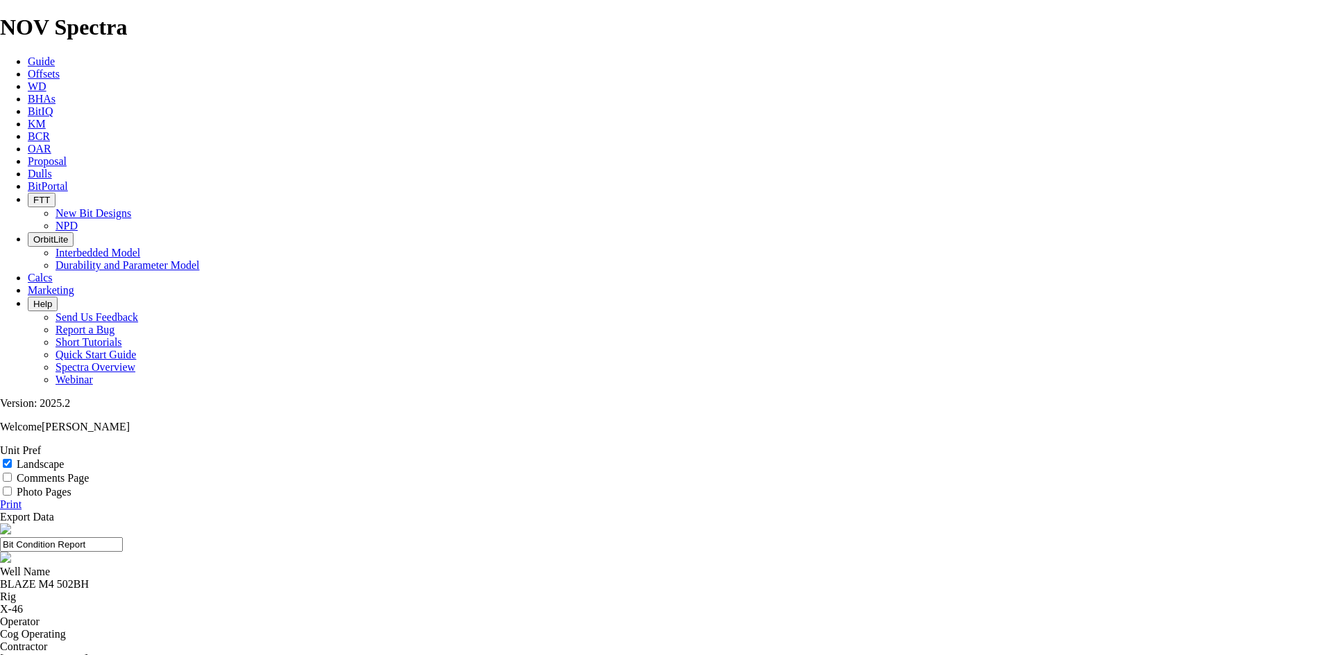
drag, startPoint x: 685, startPoint y: 105, endPoint x: 510, endPoint y: 125, distance: 176.6
drag, startPoint x: 679, startPoint y: 92, endPoint x: 651, endPoint y: 97, distance: 28.2
click at [123, 538] on input "8.5 TKF66 AD5 A300014" at bounding box center [61, 545] width 123 height 15
type input "8.5 TKF66 A300014"
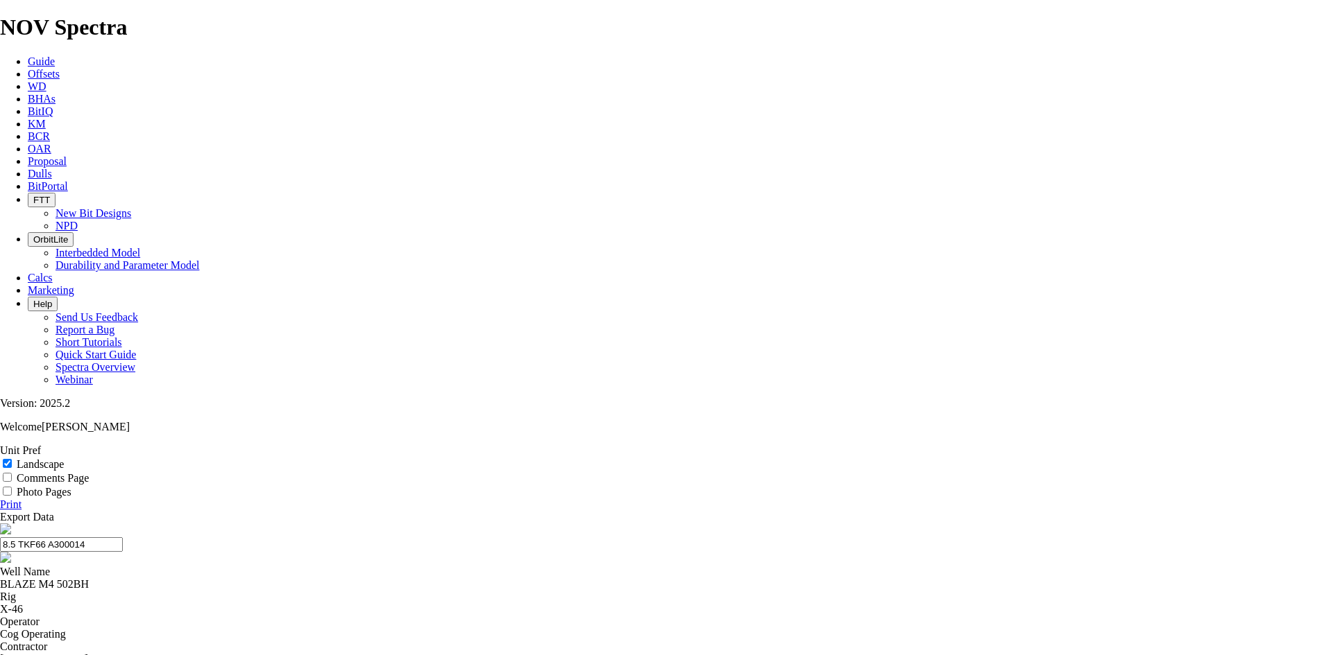
type textarea "WOlfcamp A"
drag, startPoint x: 752, startPoint y: 88, endPoint x: 569, endPoint y: 106, distance: 184.0
click at [123, 538] on input "8.5 TKF66 A300014" at bounding box center [61, 545] width 123 height 15
click at [22, 499] on link "Print" at bounding box center [11, 505] width 22 height 12
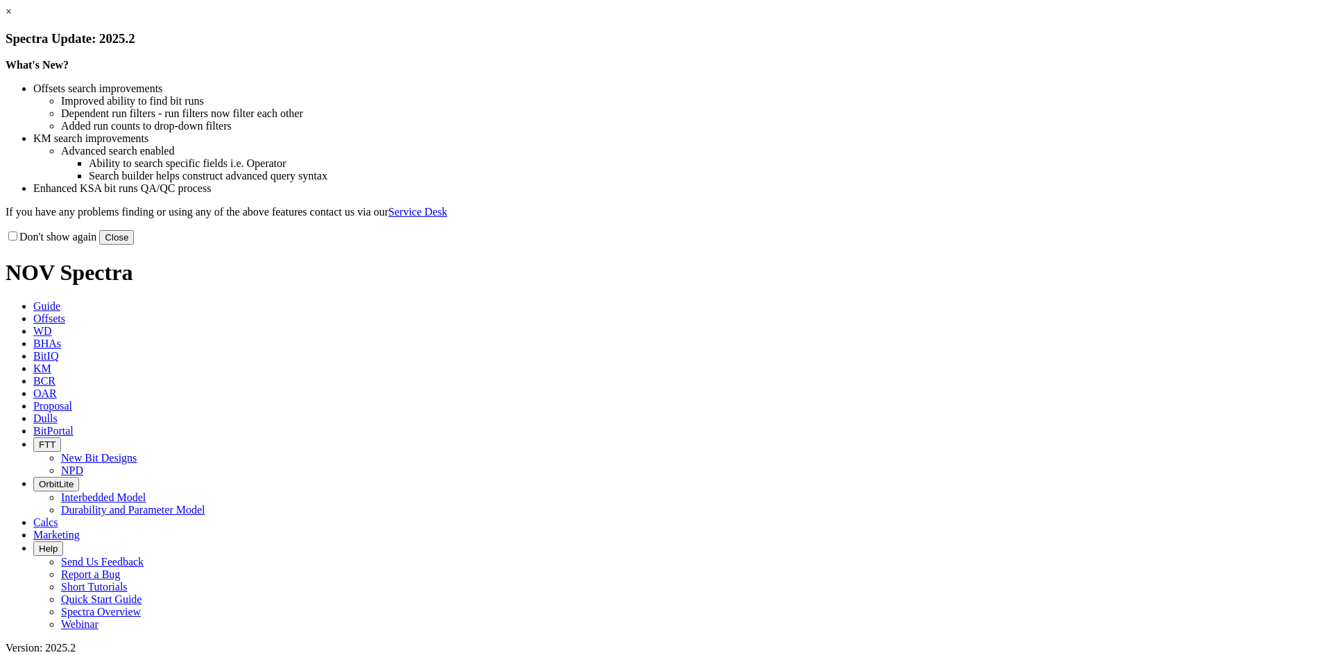
click at [12, 17] on link "×" at bounding box center [9, 12] width 6 height 12
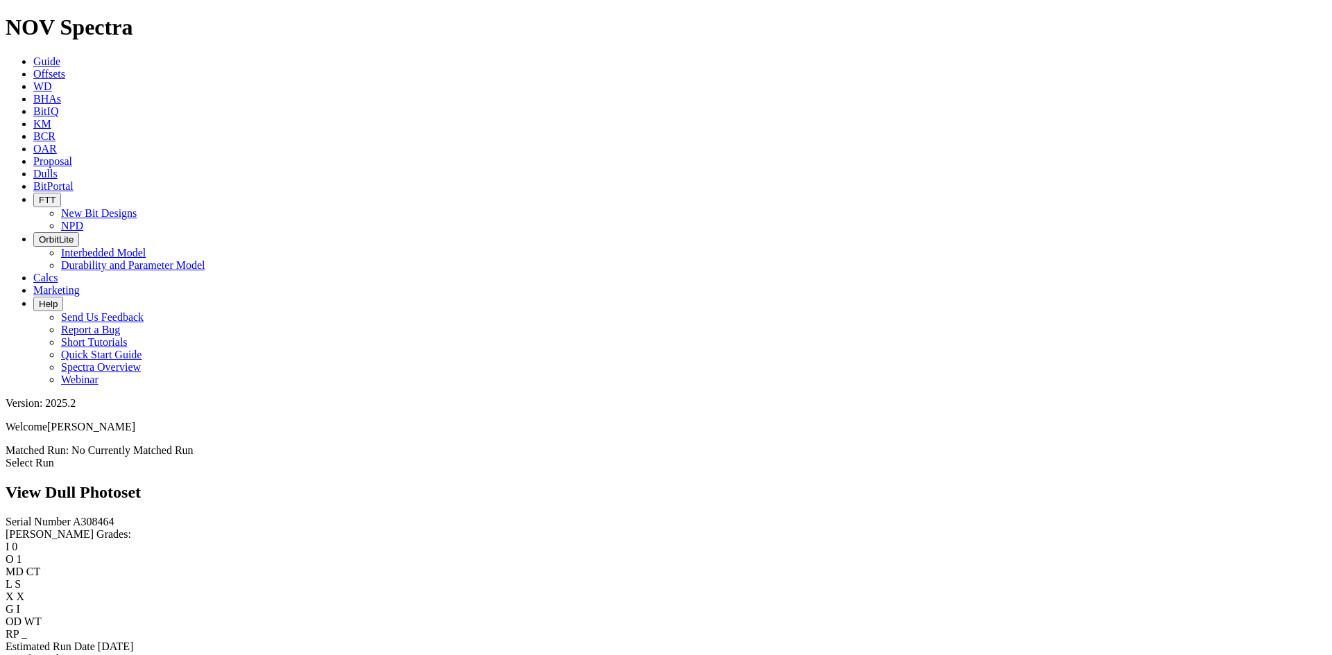
click at [54, 457] on link "Select Run" at bounding box center [30, 463] width 49 height 12
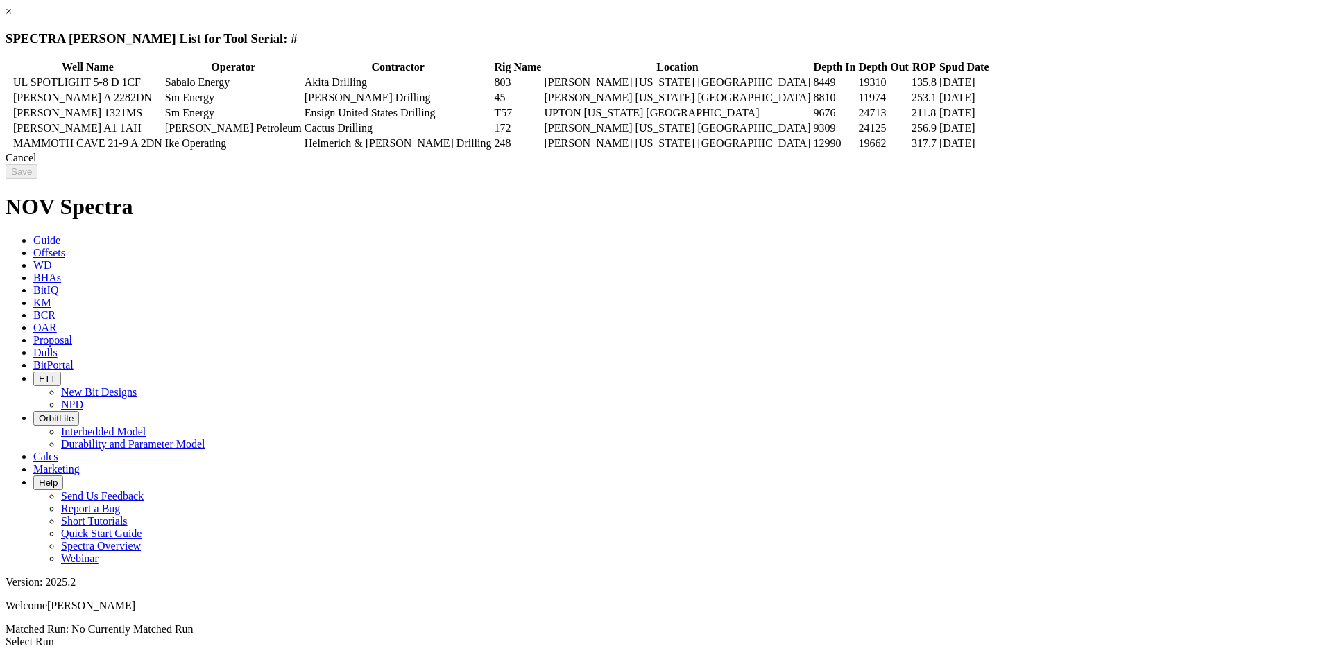
click at [302, 135] on td "[PERSON_NAME] Petroleum" at bounding box center [233, 128] width 138 height 14
click at [37, 179] on input "Save" at bounding box center [22, 171] width 32 height 15
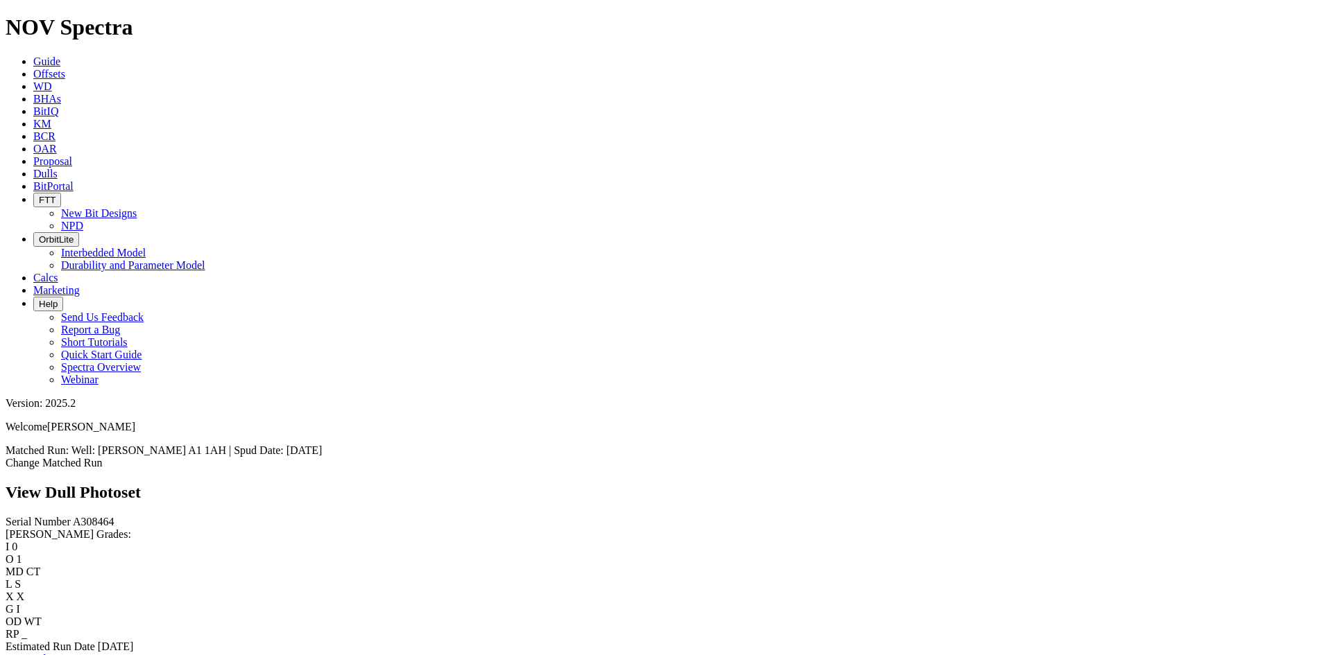
click at [87, 653] on link "Bit Condition Report" at bounding box center [53, 659] width 94 height 12
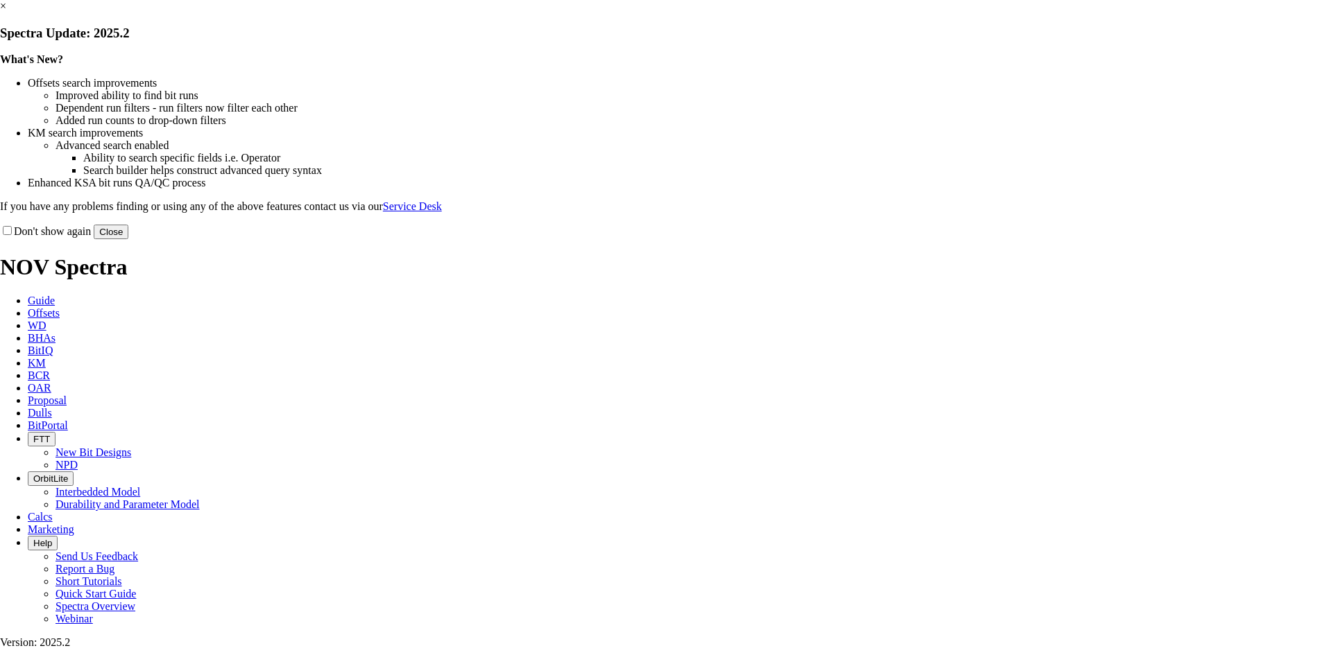
click at [6, 12] on link "×" at bounding box center [3, 6] width 6 height 12
click at [128, 239] on button "Close" at bounding box center [111, 232] width 35 height 15
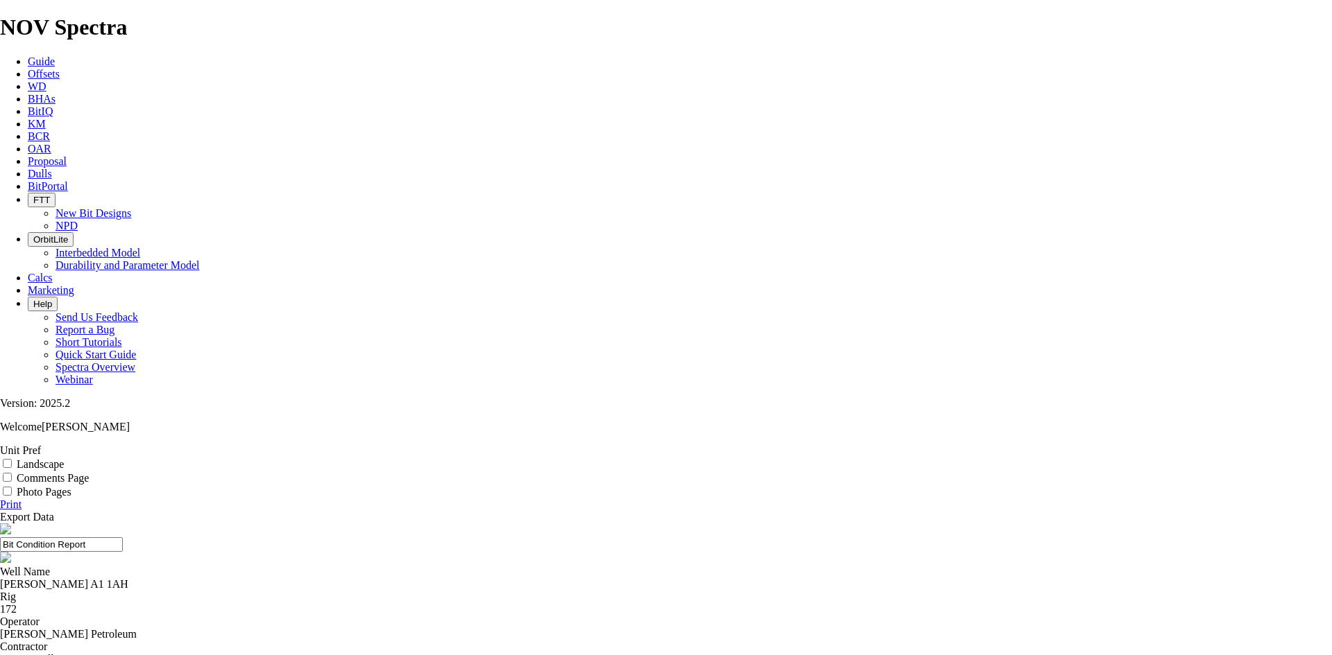
click at [64, 458] on label "Landscape" at bounding box center [40, 464] width 47 height 12
click at [12, 459] on input "Landscape" at bounding box center [7, 463] width 9 height 9
checkbox input "true"
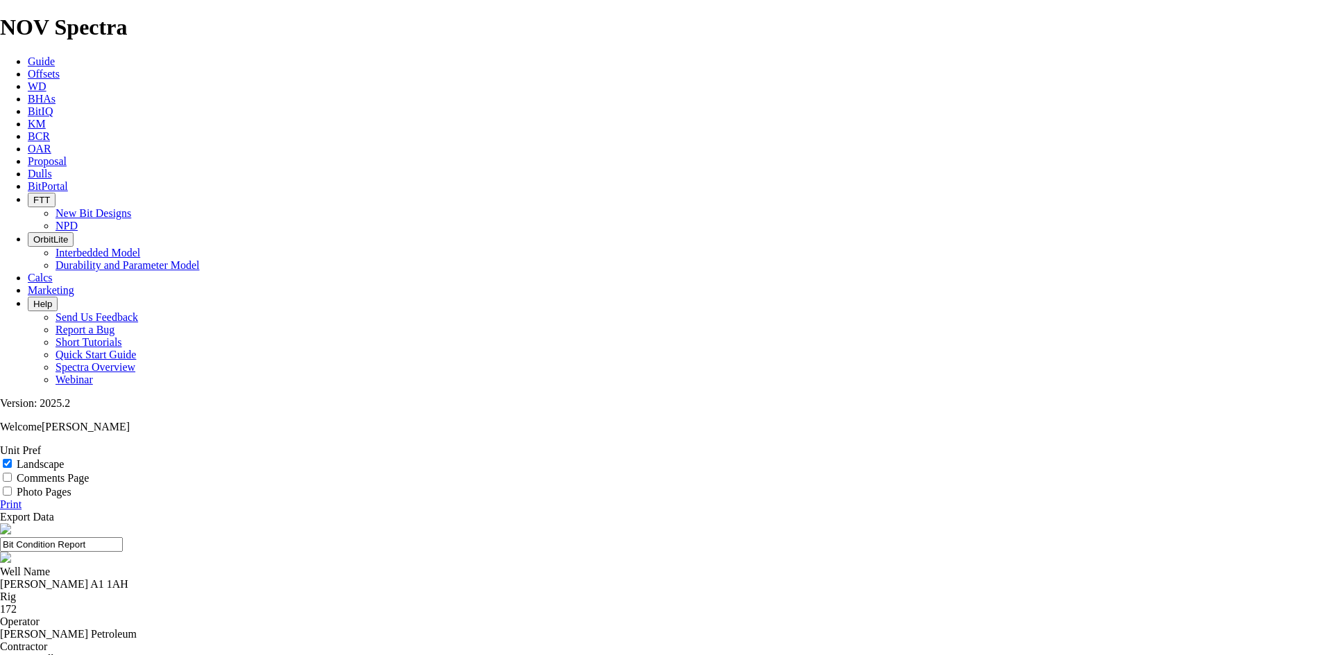
select select "string:TD"
drag, startPoint x: 453, startPoint y: 582, endPoint x: 438, endPoint y: 579, distance: 14.8
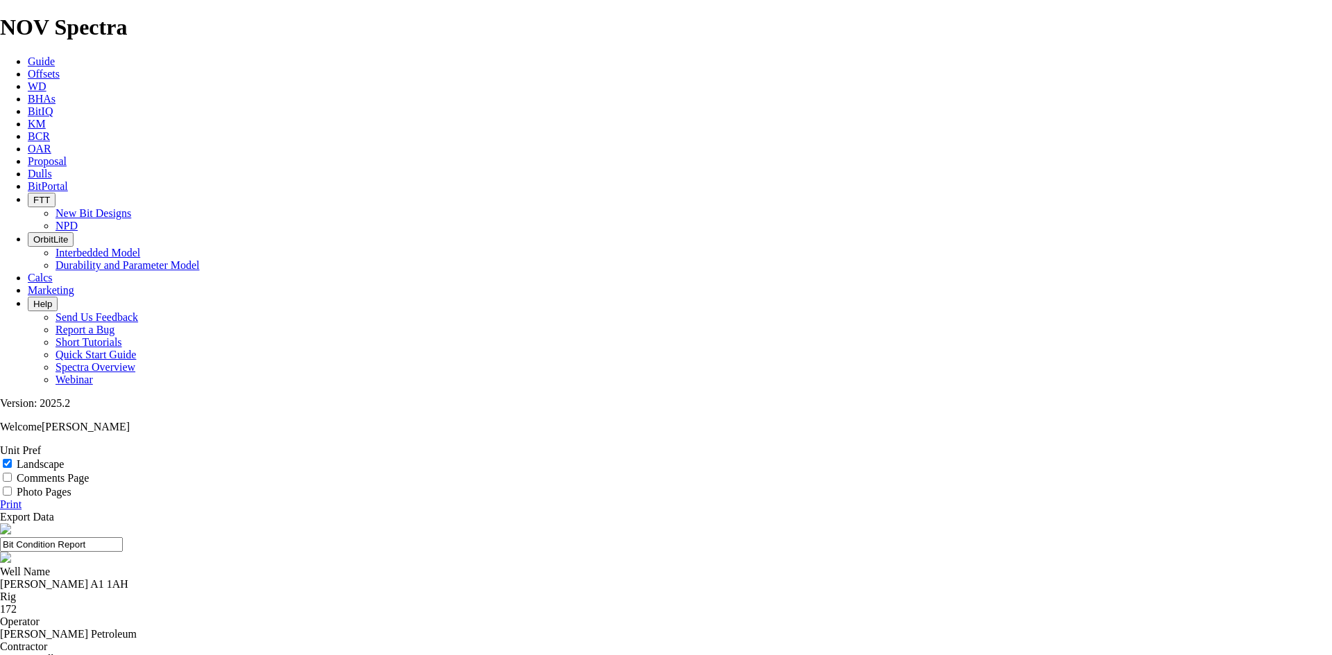
type textarea "Wo"
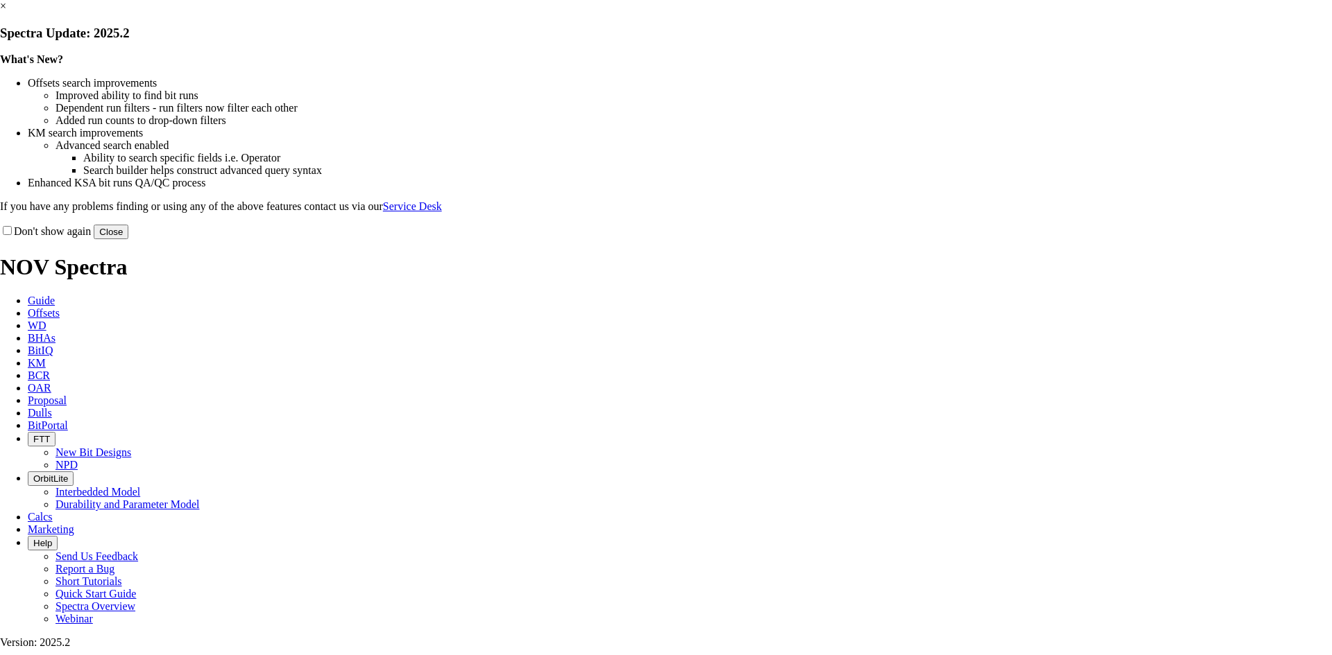
click at [6, 12] on link "×" at bounding box center [3, 6] width 6 height 12
click at [128, 239] on button "Close" at bounding box center [111, 232] width 35 height 15
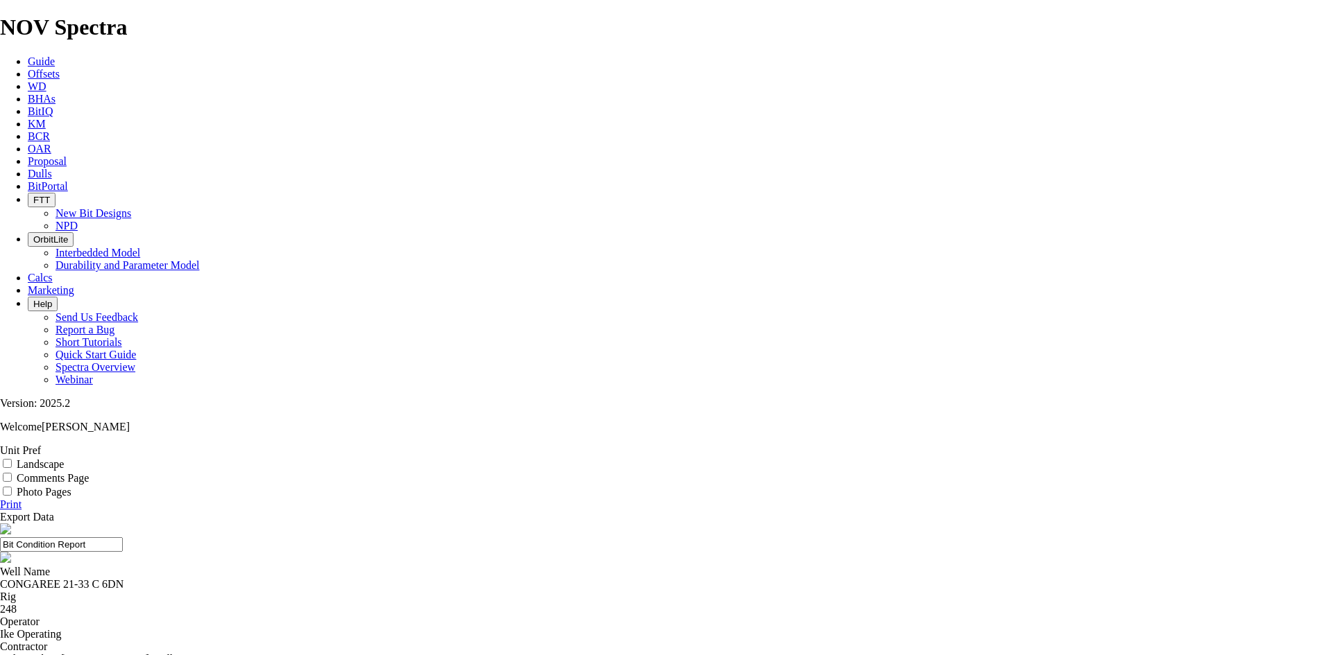
click at [64, 458] on label "Landscape" at bounding box center [40, 464] width 47 height 12
click at [12, 459] on input "Landscape" at bounding box center [7, 463] width 9 height 9
checkbox input "true"
drag, startPoint x: 497, startPoint y: 110, endPoint x: 262, endPoint y: 121, distance: 235.4
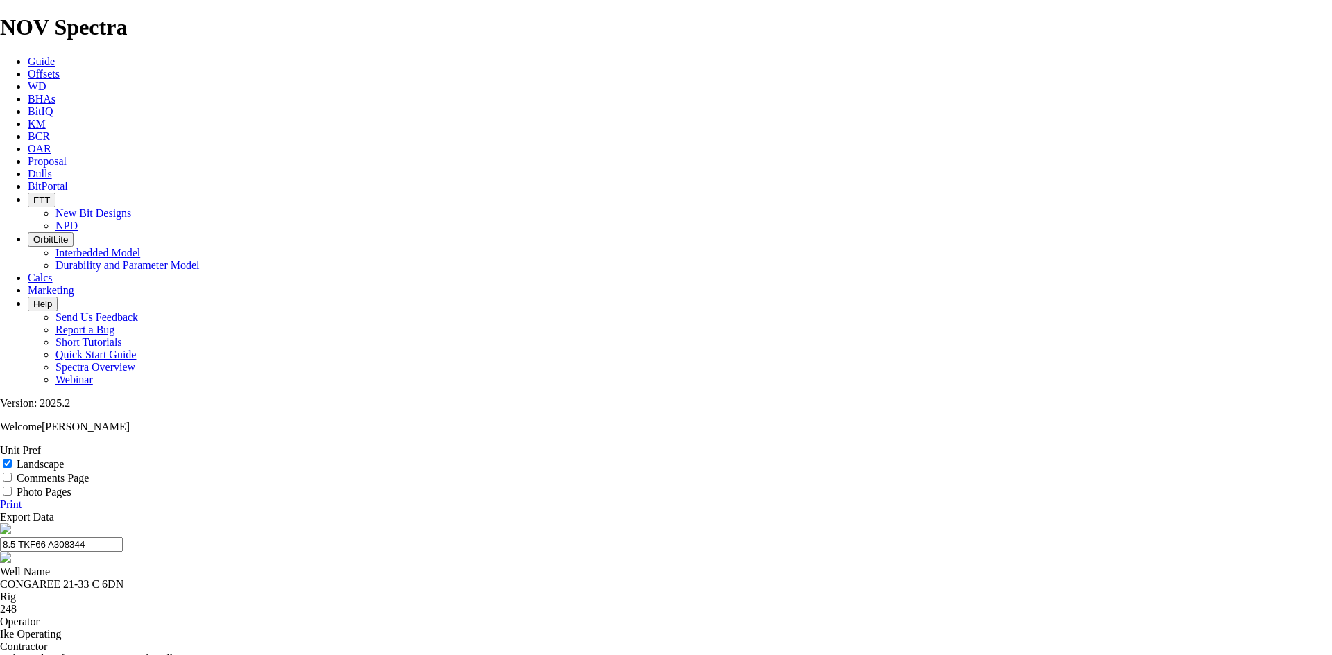
type input "8.5 TKF66 A308344"
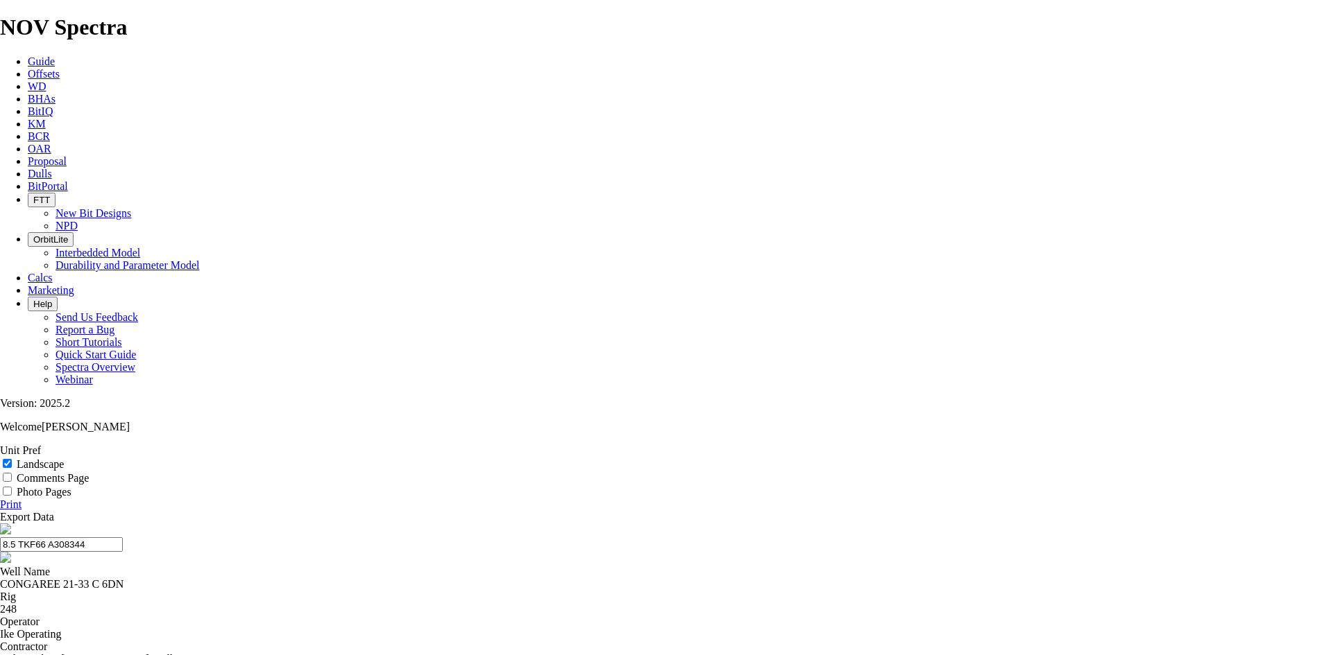
type textarea "[PERSON_NAME]"
drag, startPoint x: 654, startPoint y: 101, endPoint x: 563, endPoint y: 99, distance: 90.9
click at [123, 538] on input "8.5 TKF66 A308344" at bounding box center [61, 545] width 123 height 15
click at [54, 511] on link "Export Data" at bounding box center [27, 517] width 54 height 12
